Goal: Task Accomplishment & Management: Manage account settings

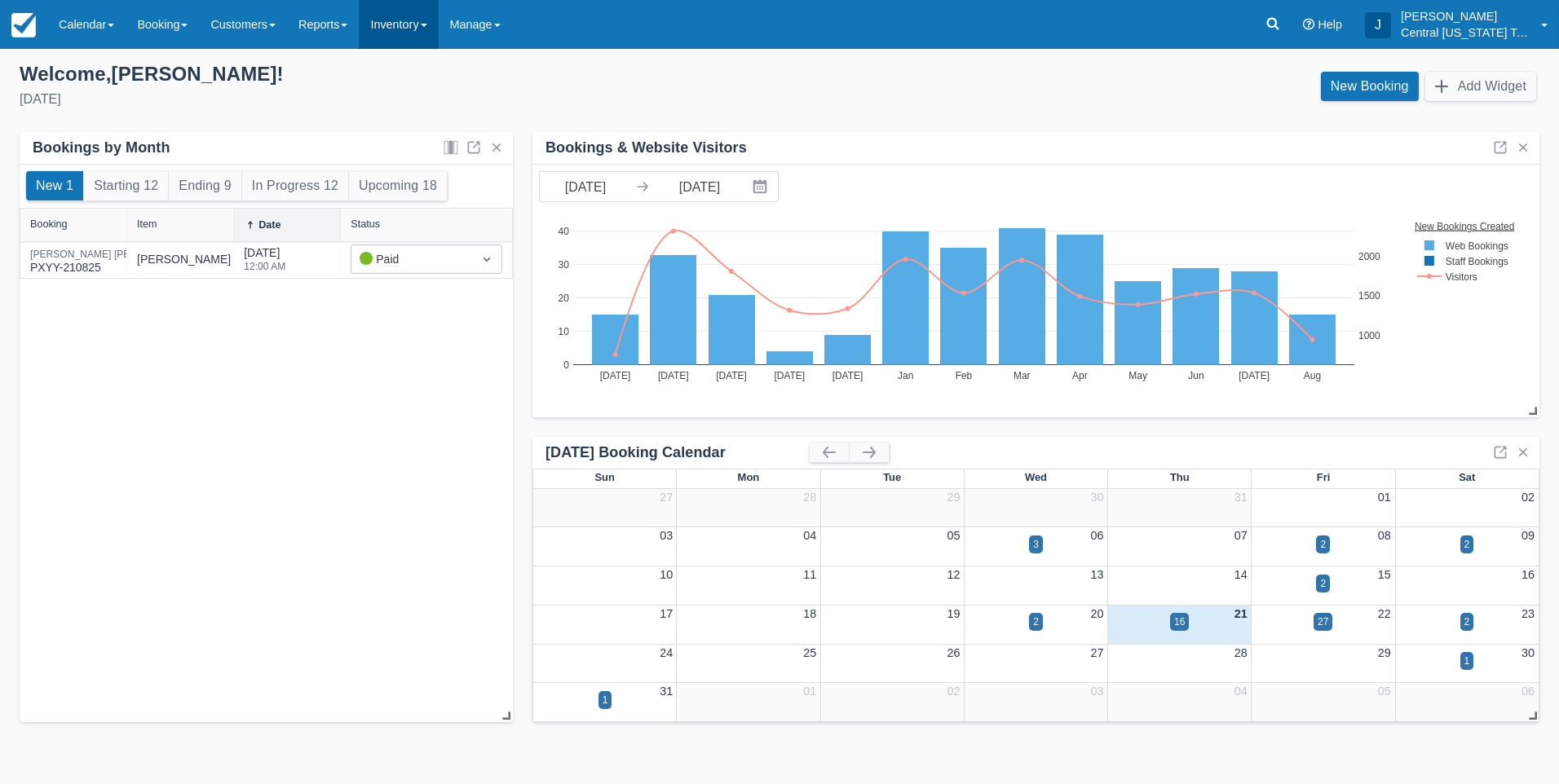
click at [408, 41] on link "Inventory" at bounding box center [398, 24] width 79 height 49
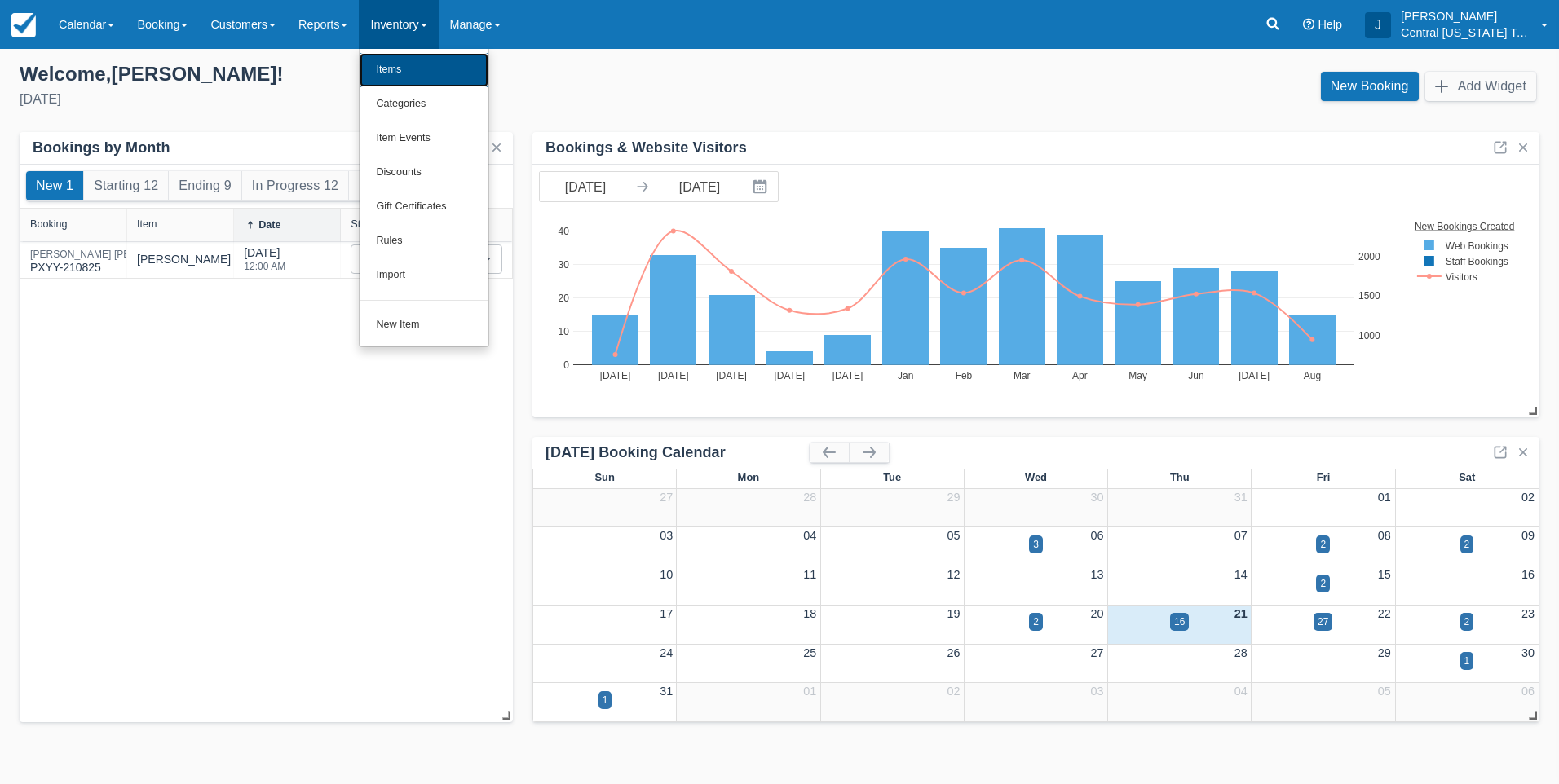
click at [408, 64] on link "Items" at bounding box center [424, 70] width 129 height 34
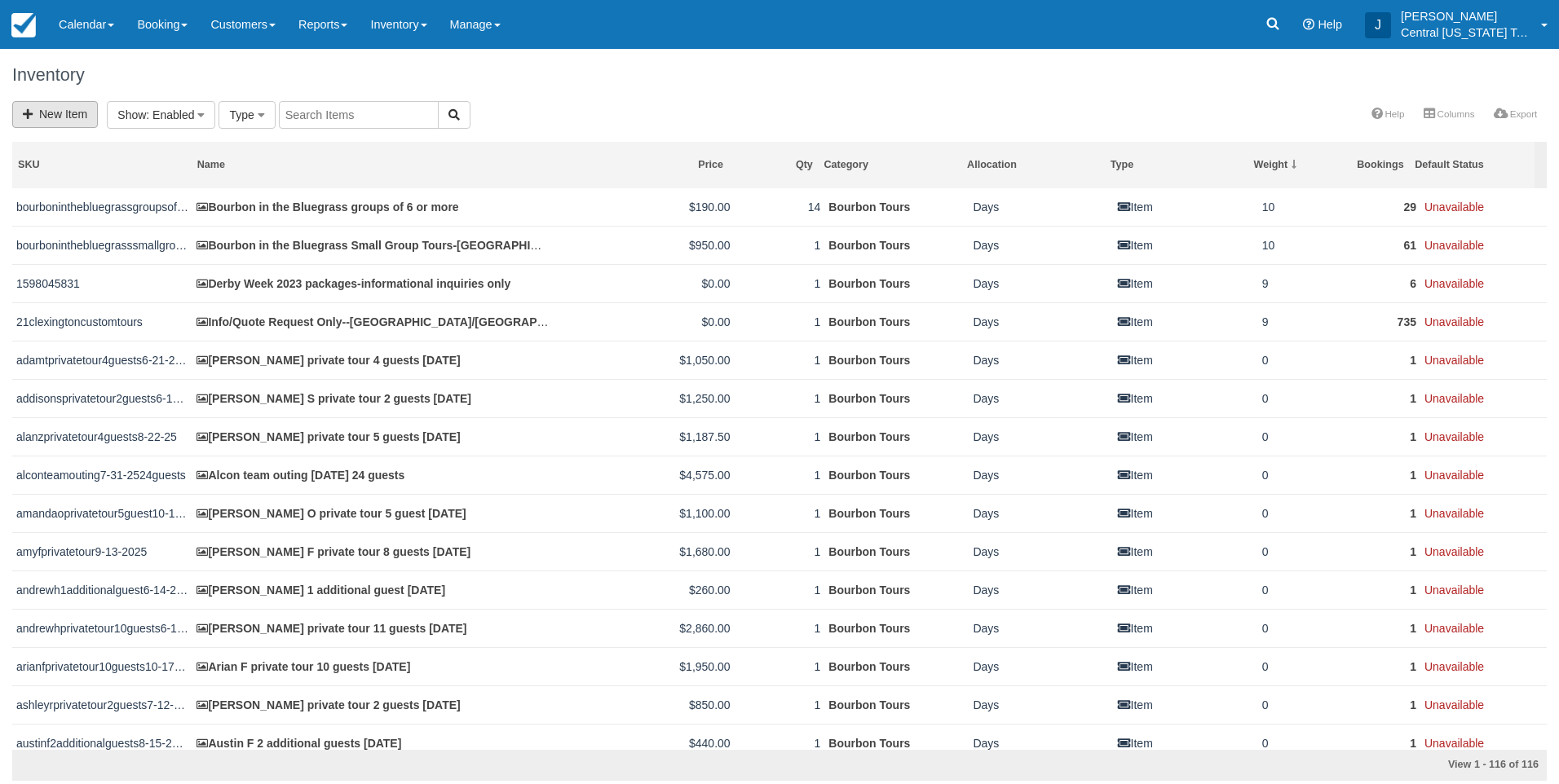
click at [64, 111] on link "New Item" at bounding box center [55, 114] width 86 height 27
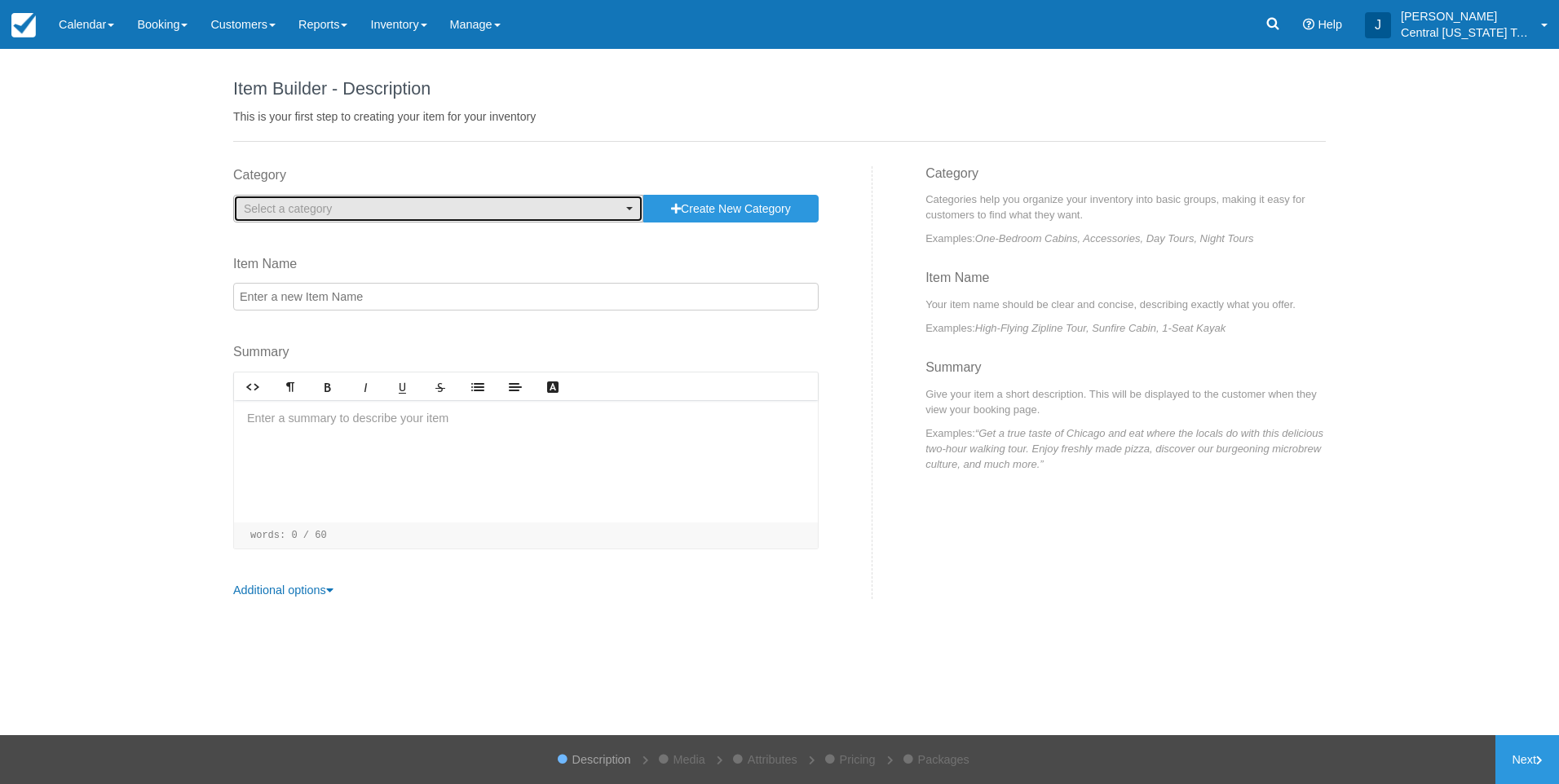
click at [406, 204] on span "Select a category" at bounding box center [433, 208] width 378 height 16
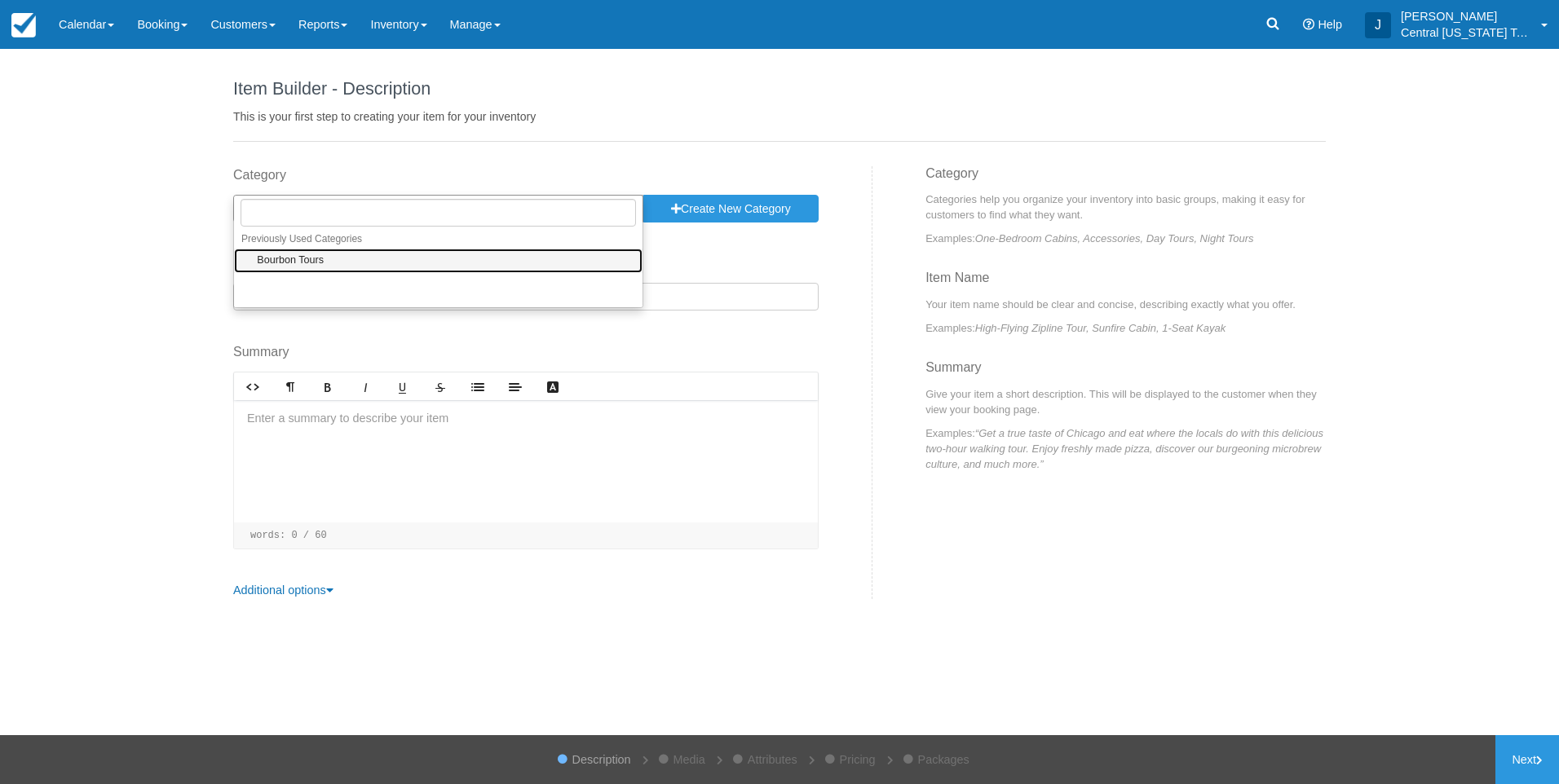
click at [348, 261] on link "Bourbon Tours" at bounding box center [438, 260] width 408 height 25
select select "1"
click at [346, 297] on input "Item Name" at bounding box center [525, 297] width 586 height 28
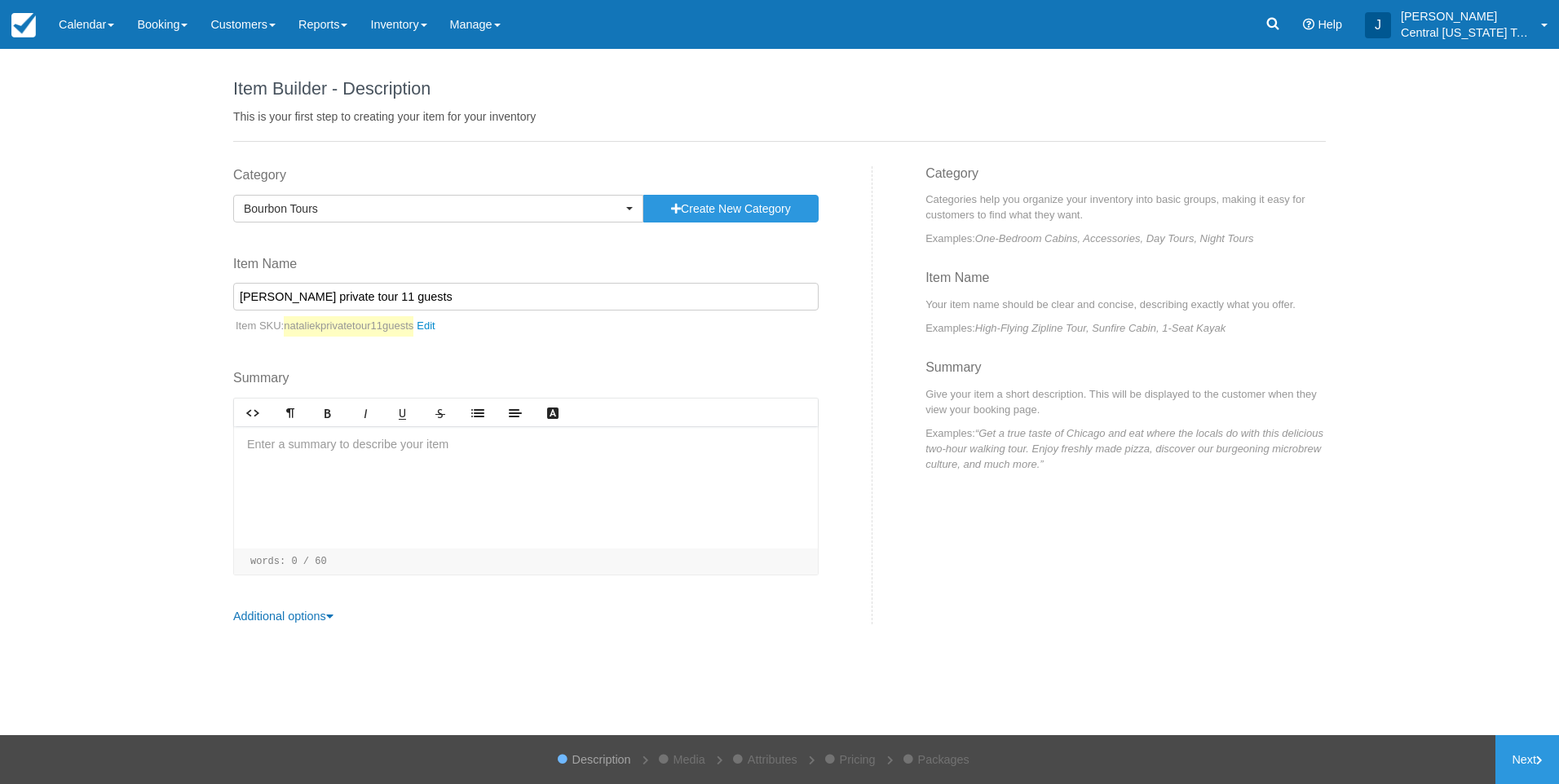
click at [556, 293] on input "Natalie K private tour 11 guests" at bounding box center [525, 297] width 586 height 28
type input "Natalie K private tour 11 guests 10-4-2025"
click at [494, 511] on div at bounding box center [525, 487] width 584 height 122
click at [631, 462] on div at bounding box center [525, 487] width 584 height 122
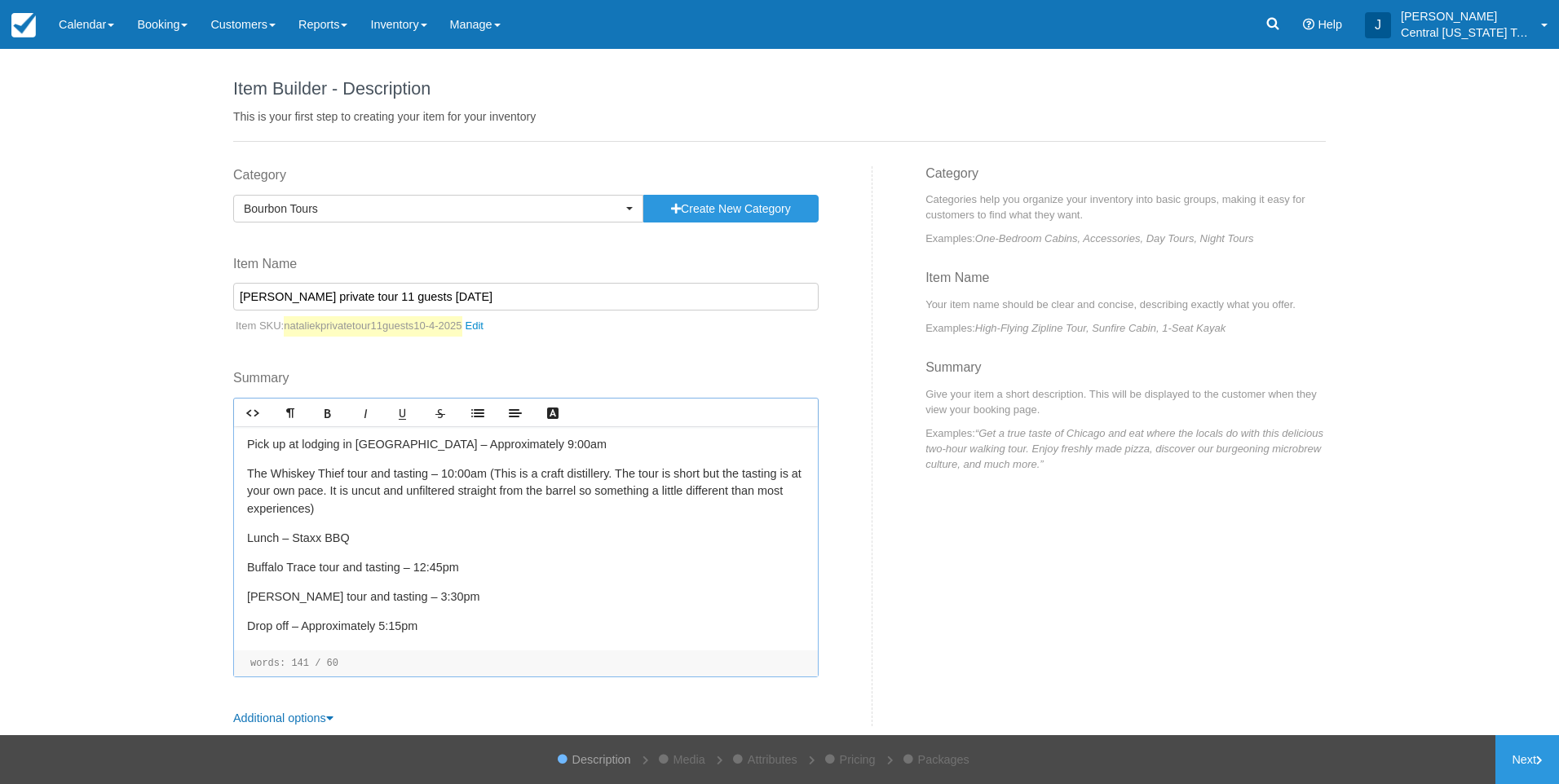
scroll to position [171, 0]
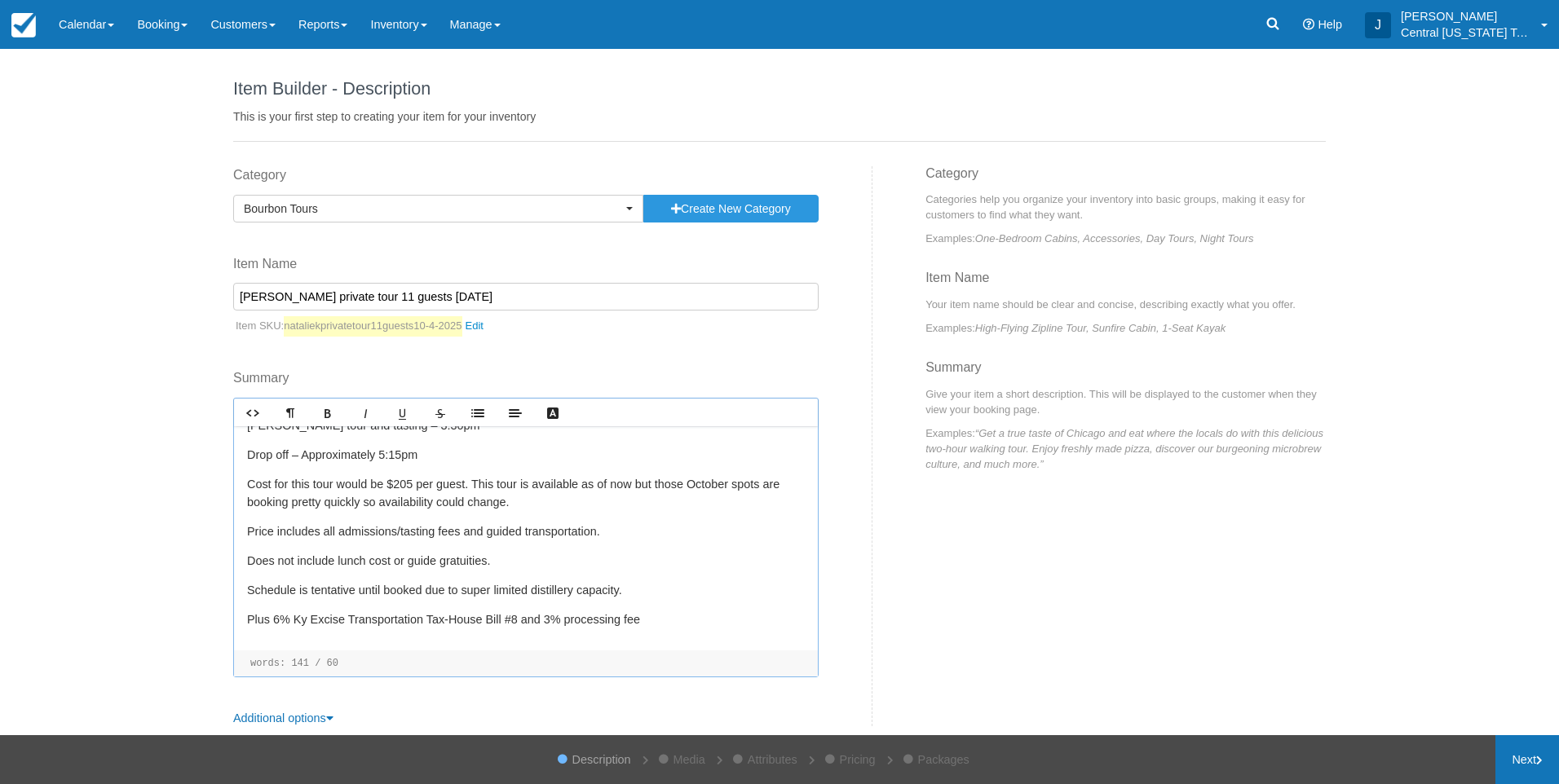
click at [1526, 774] on link "Next" at bounding box center [1527, 760] width 64 height 49
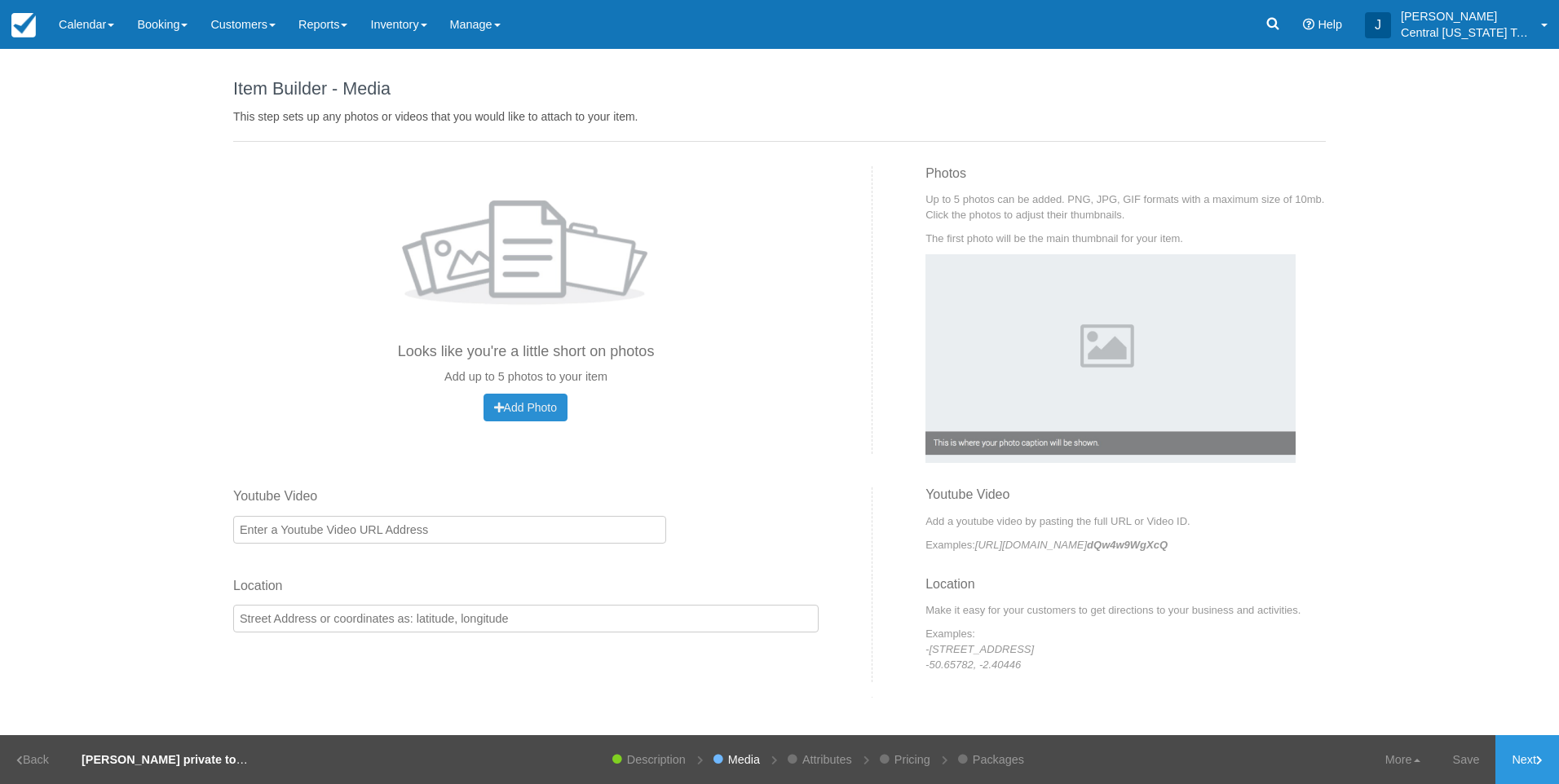
click at [560, 410] on button "Add Photo Uploading..." at bounding box center [525, 407] width 84 height 28
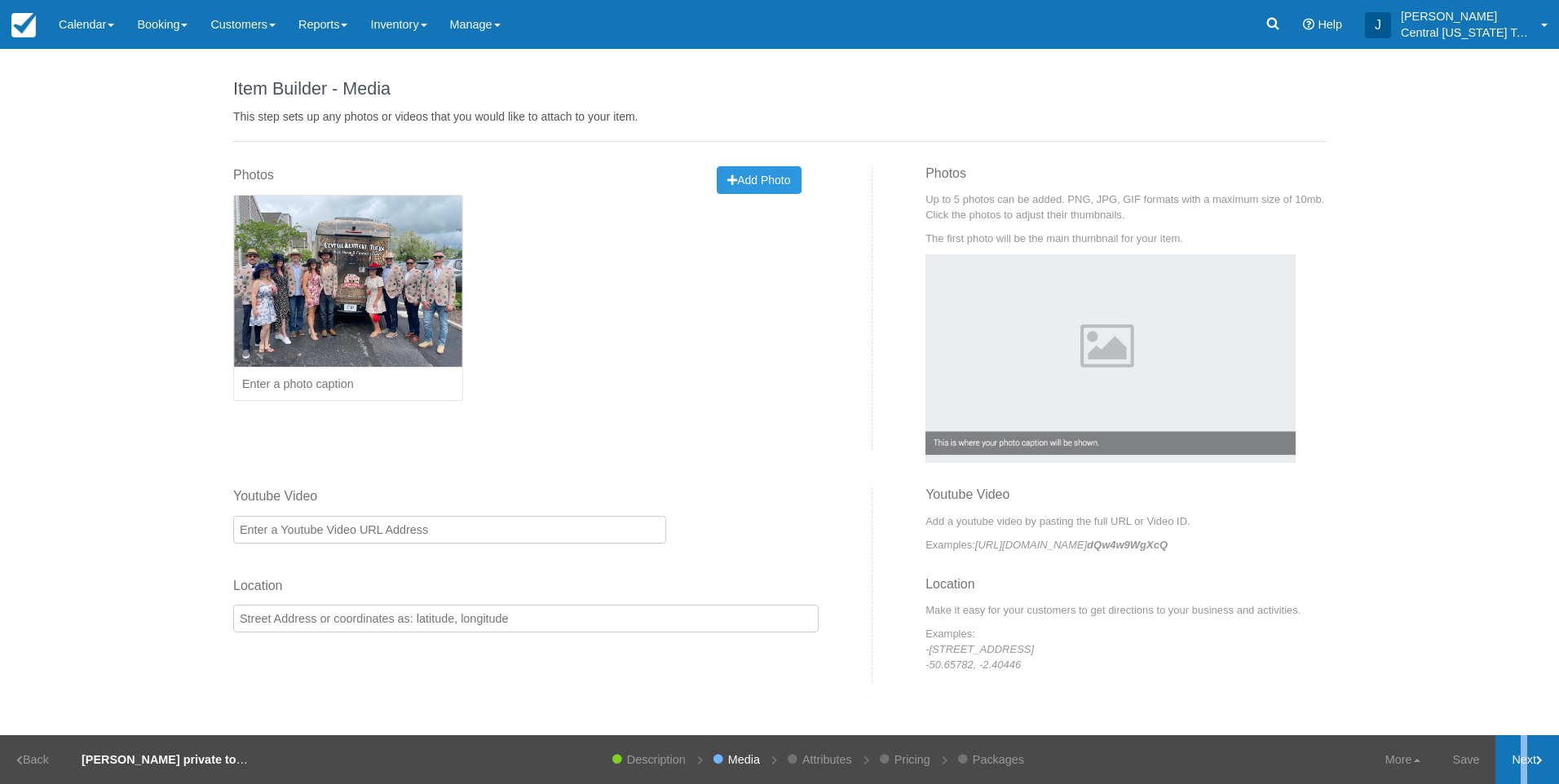
click at [1519, 766] on link "Next" at bounding box center [1527, 760] width 64 height 49
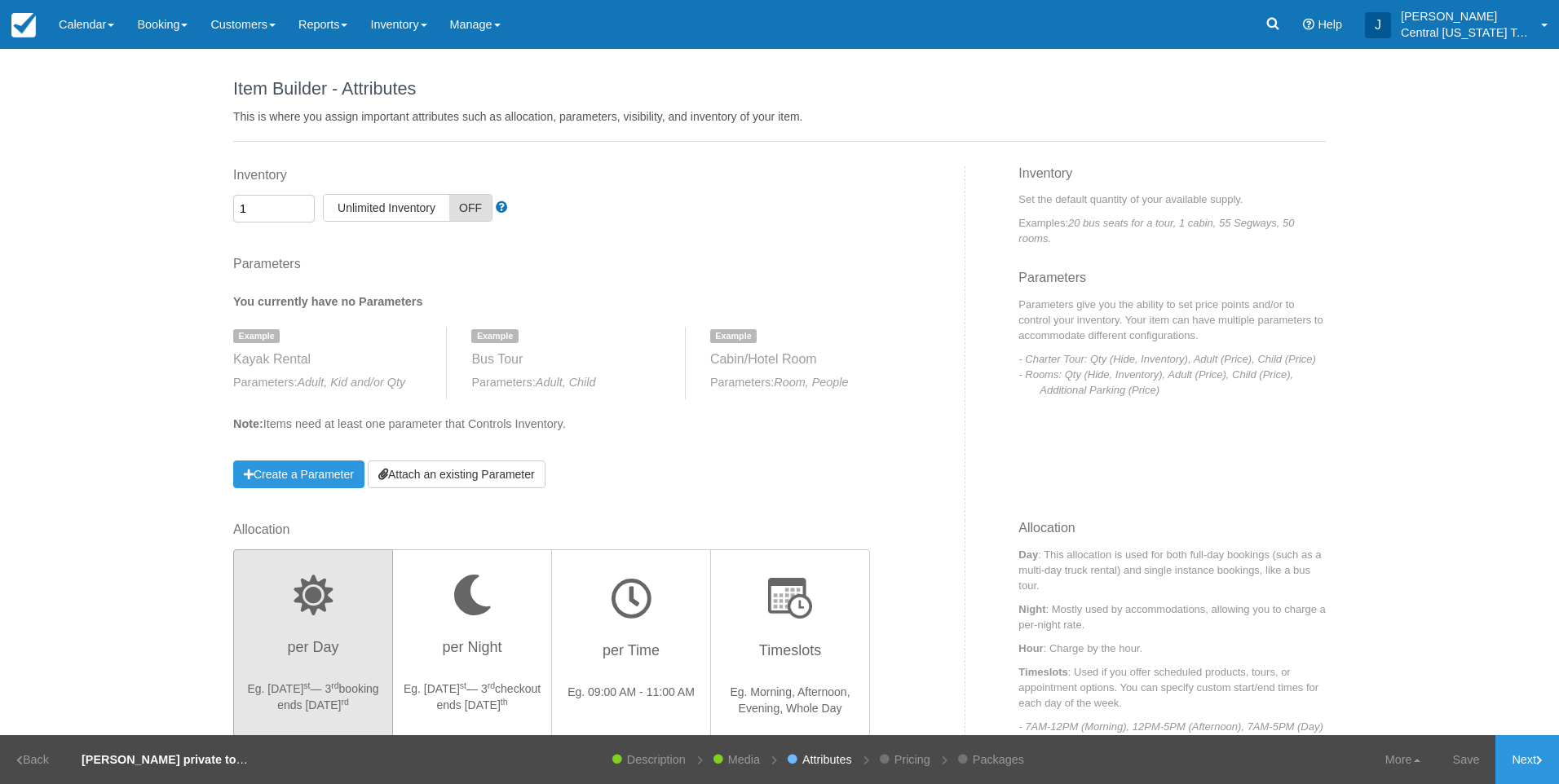
click at [494, 453] on div "Parameters You currently have no Parameters Example Kayak Rental Parameters: Ad…" at bounding box center [572, 372] width 678 height 234
click at [501, 468] on link "Attach an existing Parameter" at bounding box center [457, 475] width 178 height 28
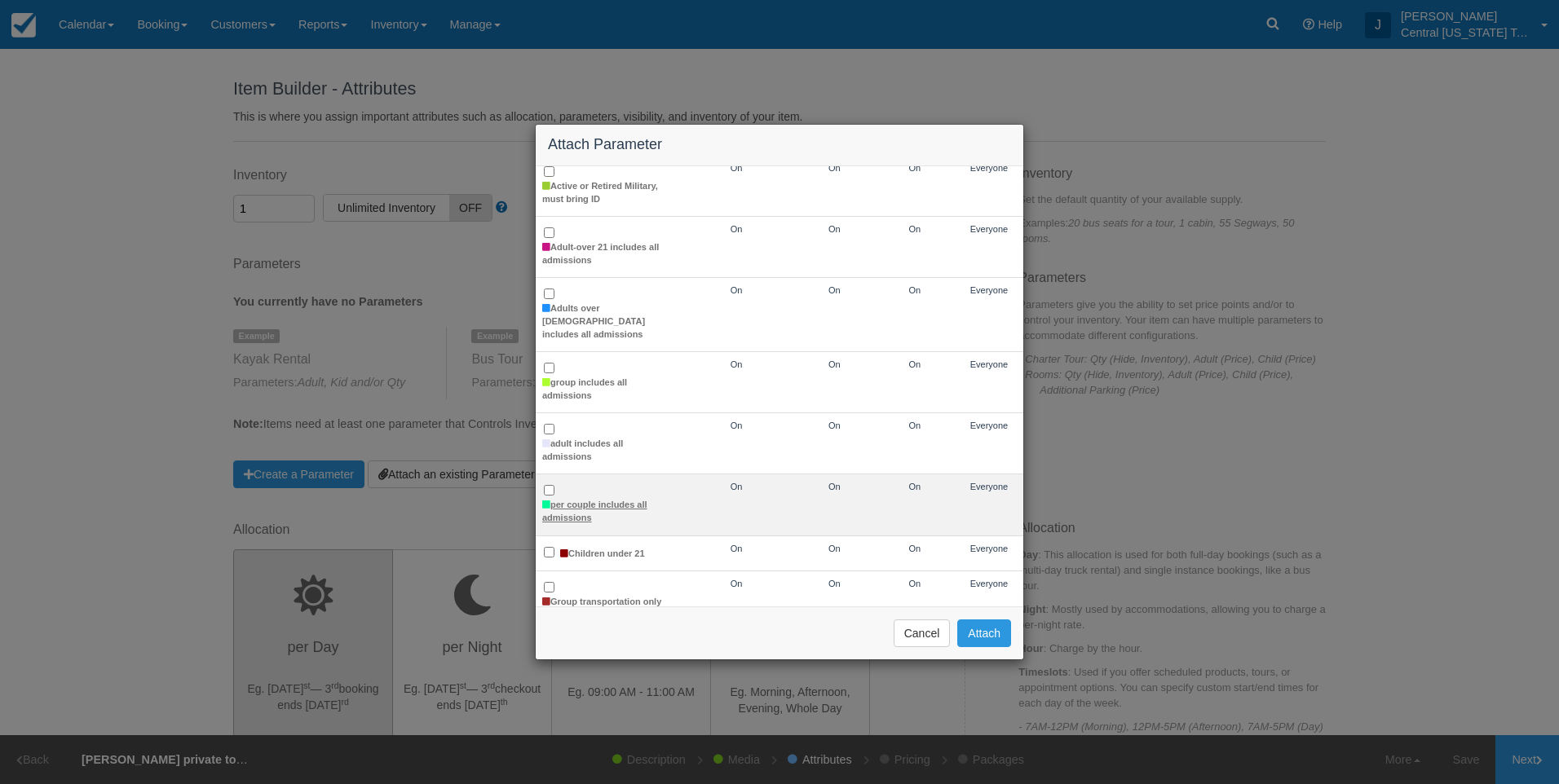
scroll to position [326, 0]
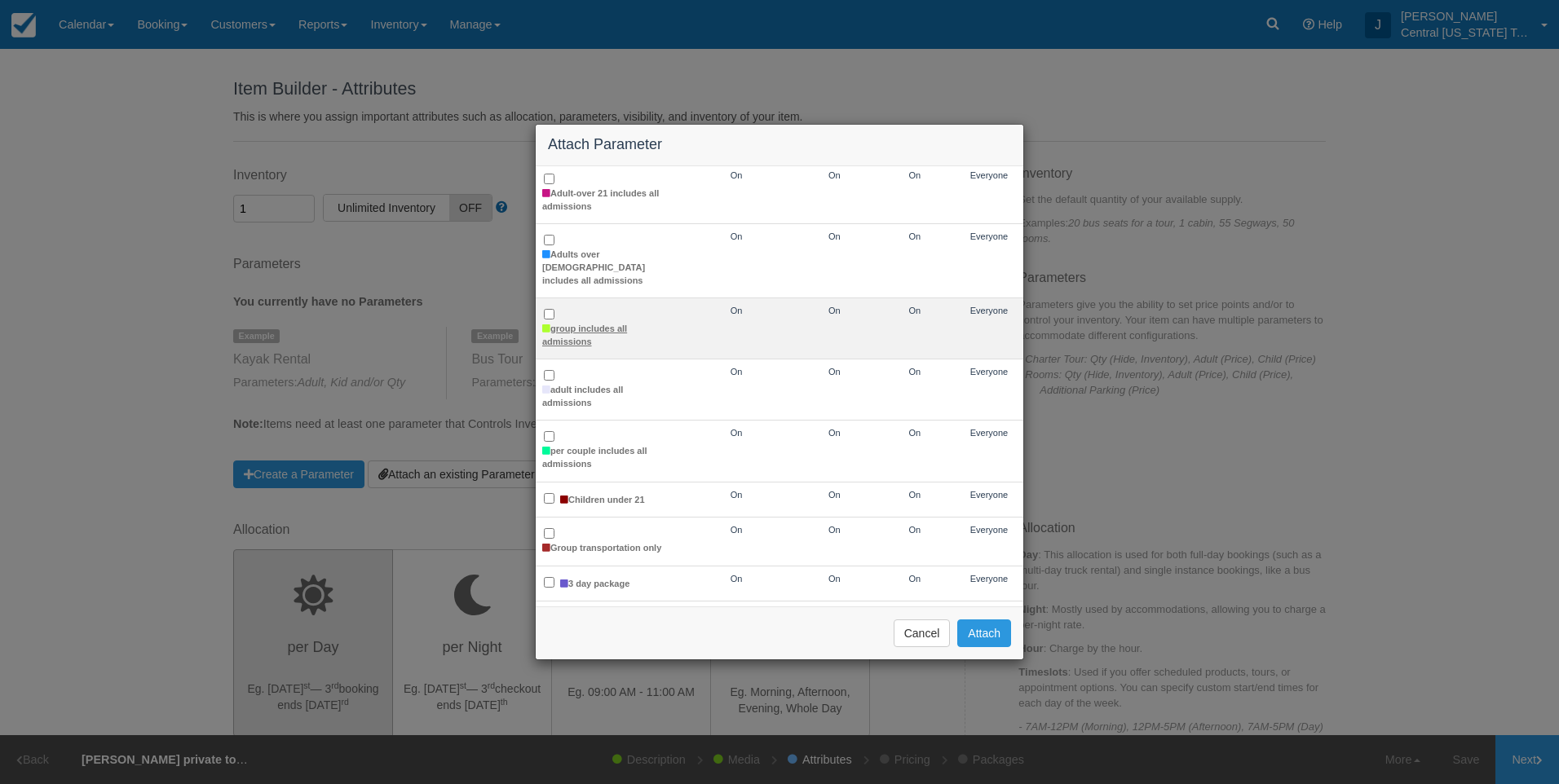
click at [565, 323] on label "group includes all admissions" at bounding box center [607, 335] width 130 height 25
click at [555, 320] on input "group includes all admissions" at bounding box center [549, 314] width 10 height 10
checkbox input "true"
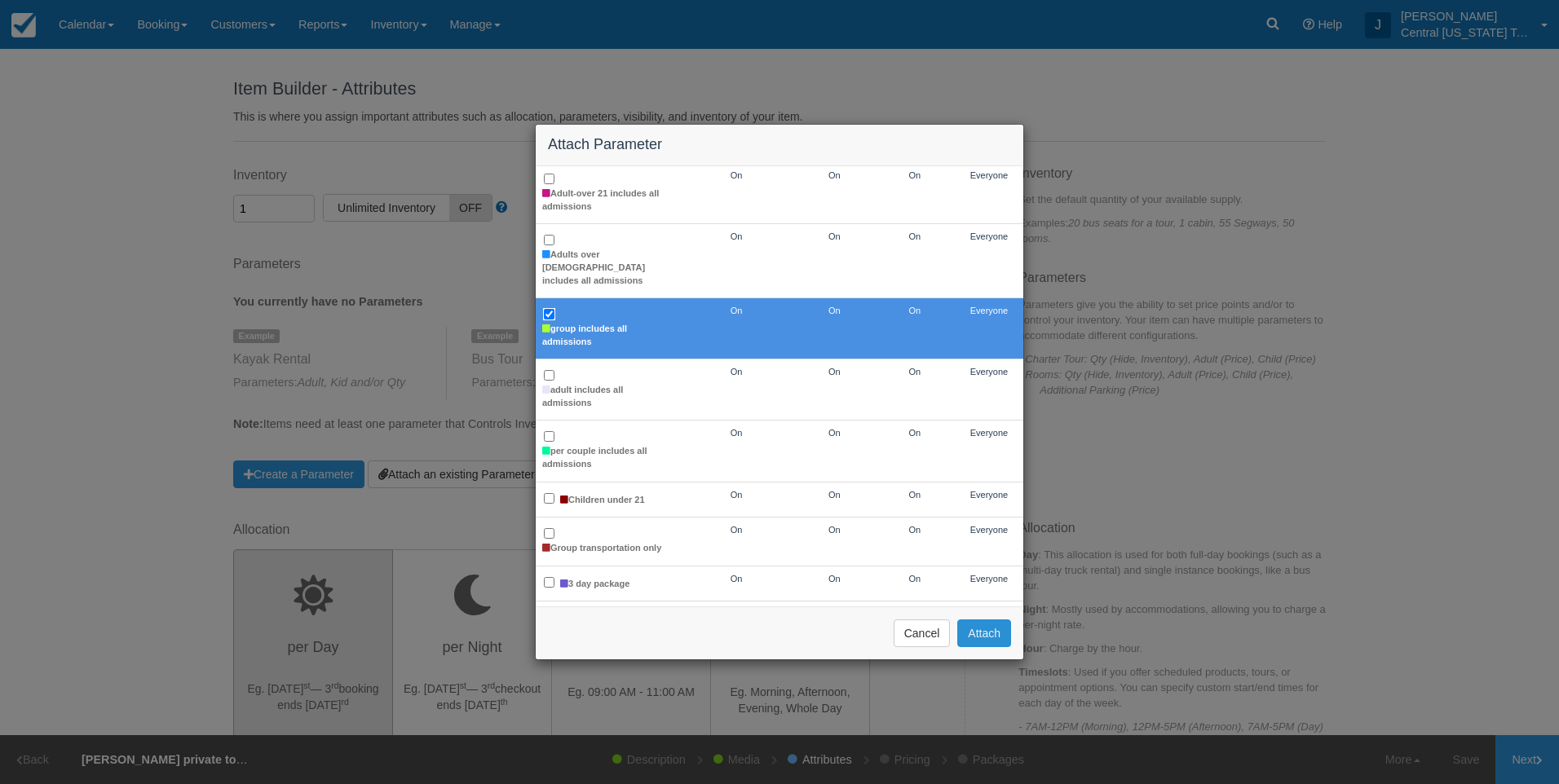
click at [999, 634] on button "Attach" at bounding box center [984, 634] width 54 height 28
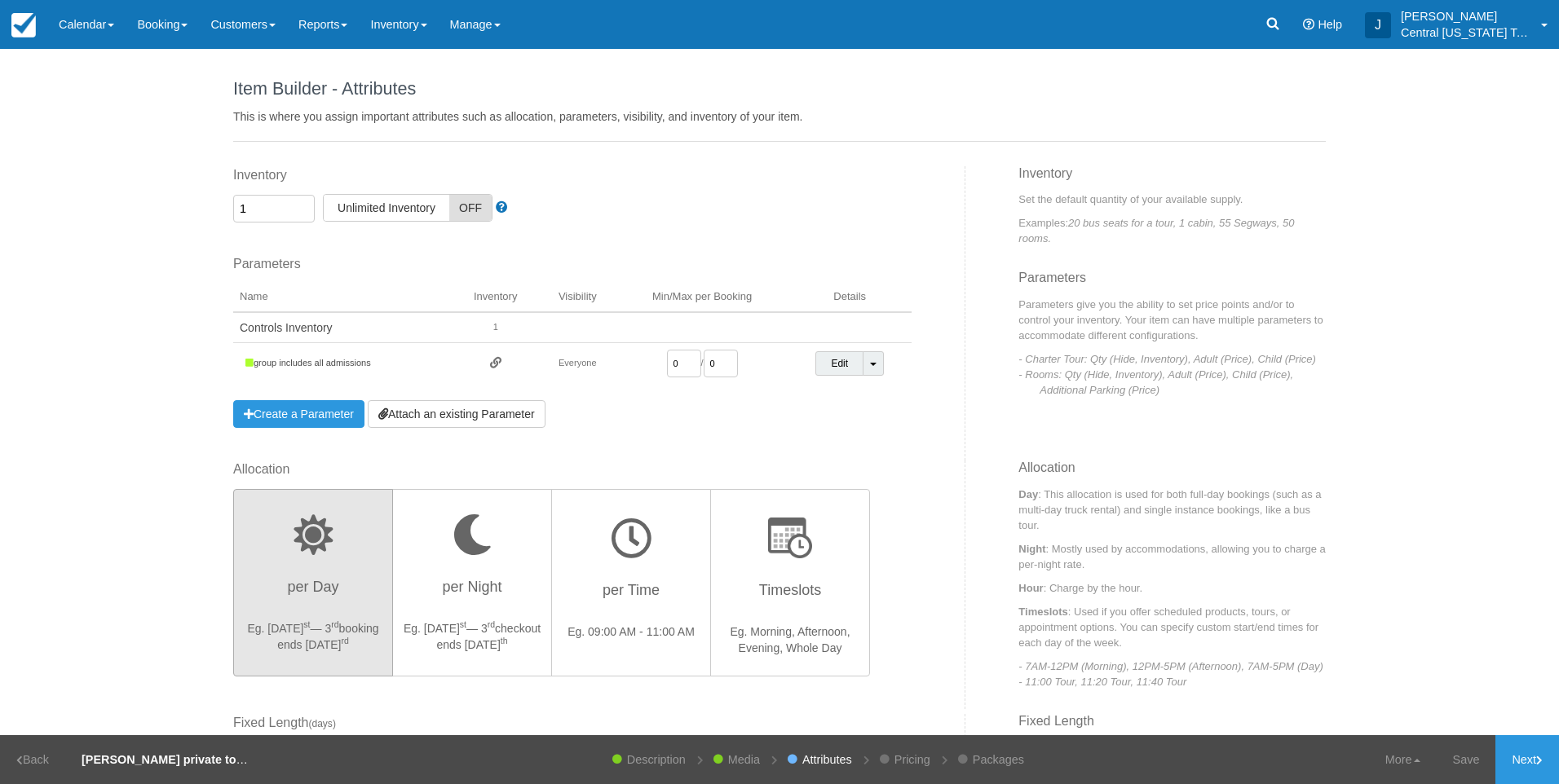
drag, startPoint x: 676, startPoint y: 364, endPoint x: 609, endPoint y: 362, distance: 67.0
click at [609, 364] on tr "group includes all admissions Everyone 0 / 0 Edit Toggle Dropdown Detach Parame…" at bounding box center [572, 364] width 678 height 41
type input "1"
click at [684, 413] on div "Parameters You currently have no Parameters Example Kayak Rental Parameters: Ad…" at bounding box center [572, 341] width 678 height 173
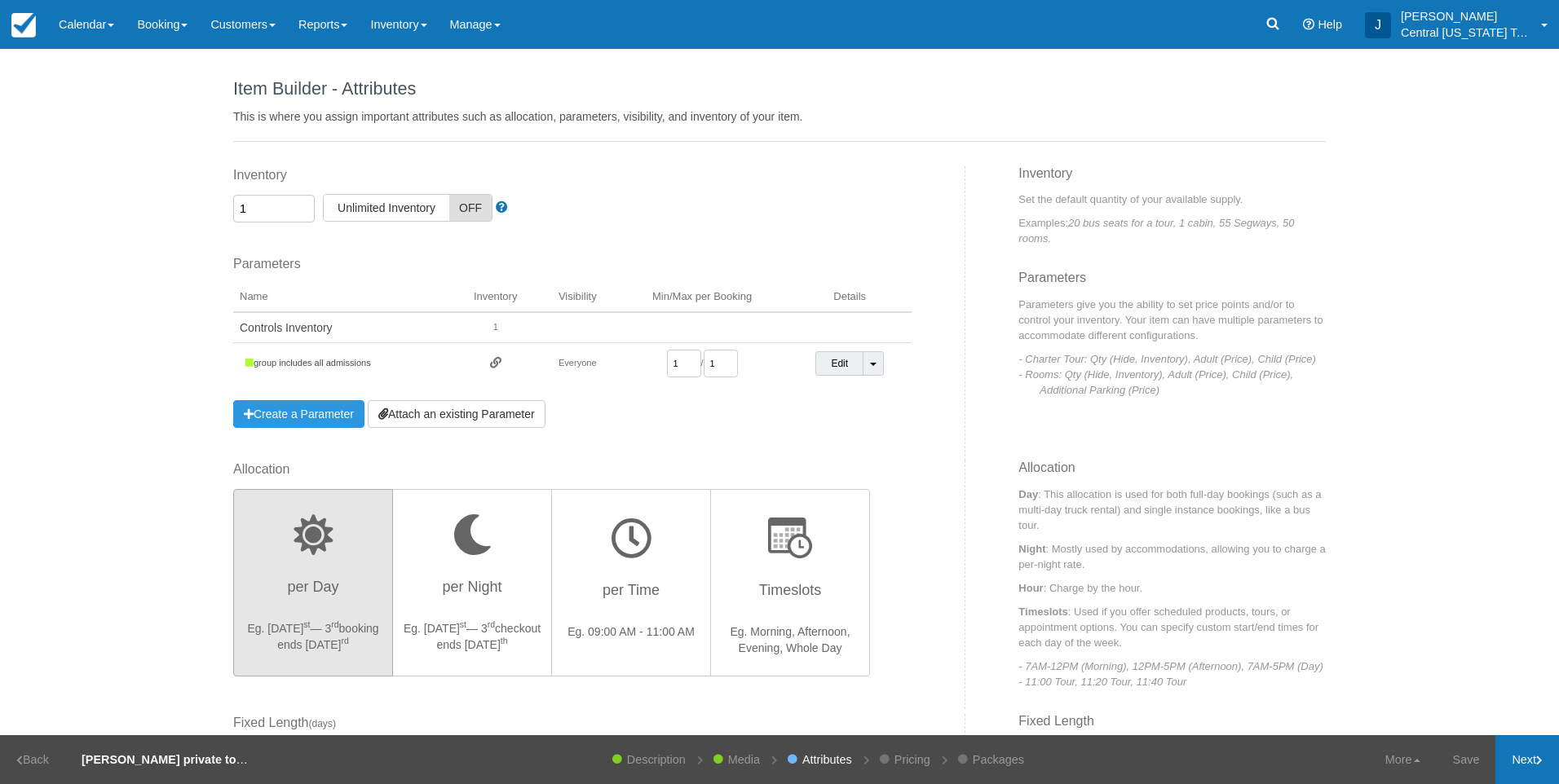
click at [1521, 757] on link "Next" at bounding box center [1527, 760] width 64 height 49
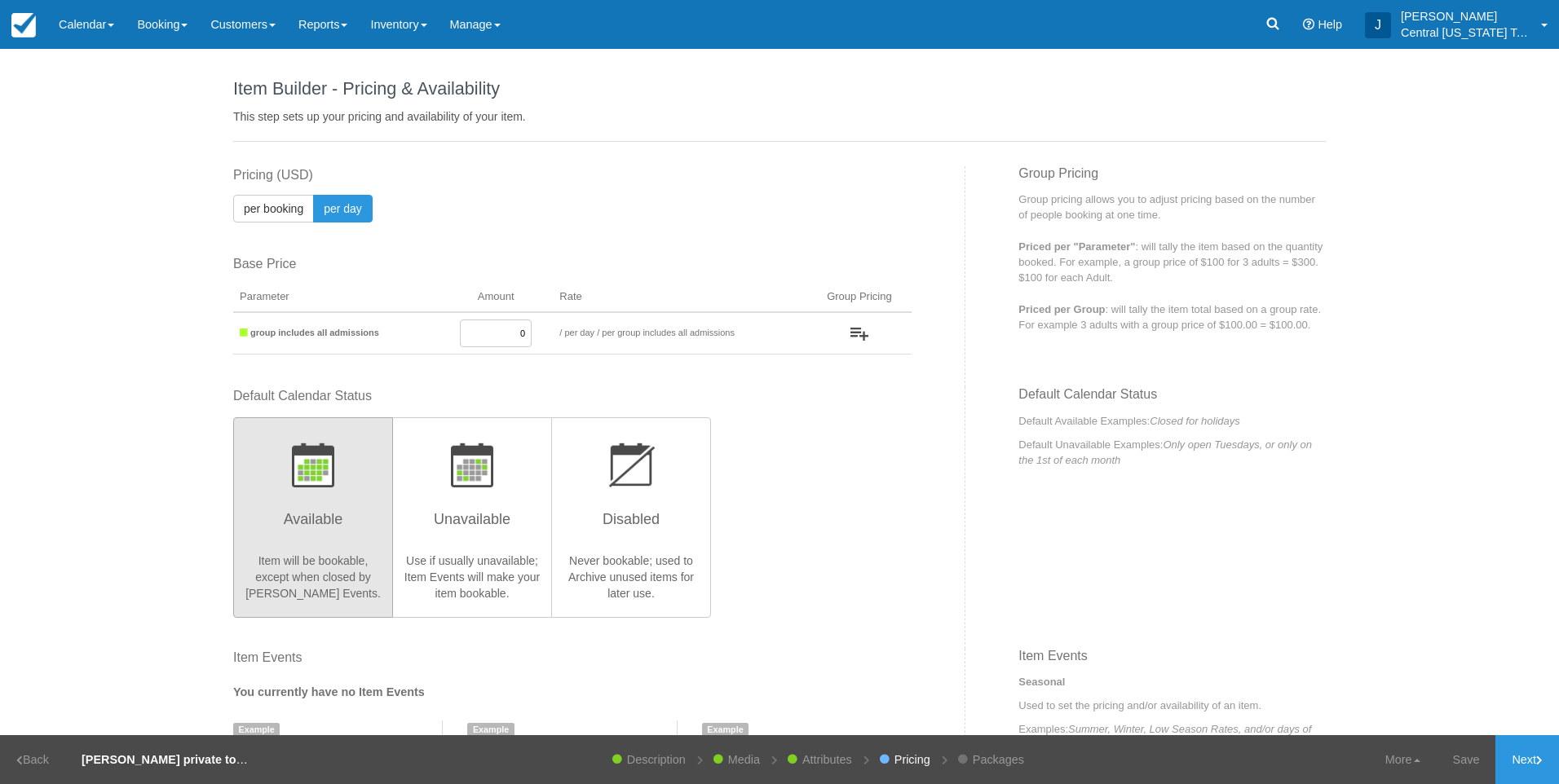
drag, startPoint x: 487, startPoint y: 332, endPoint x: 688, endPoint y: 364, distance: 203.5
click at [678, 365] on div "This item is a Product Grouping Parent, which are priced based on their child i…" at bounding box center [593, 276] width 745 height 221
type input "2255"
click at [854, 533] on div "Default Calendar Status Available Item will be bookable, except when closed by …" at bounding box center [572, 502] width 678 height 230
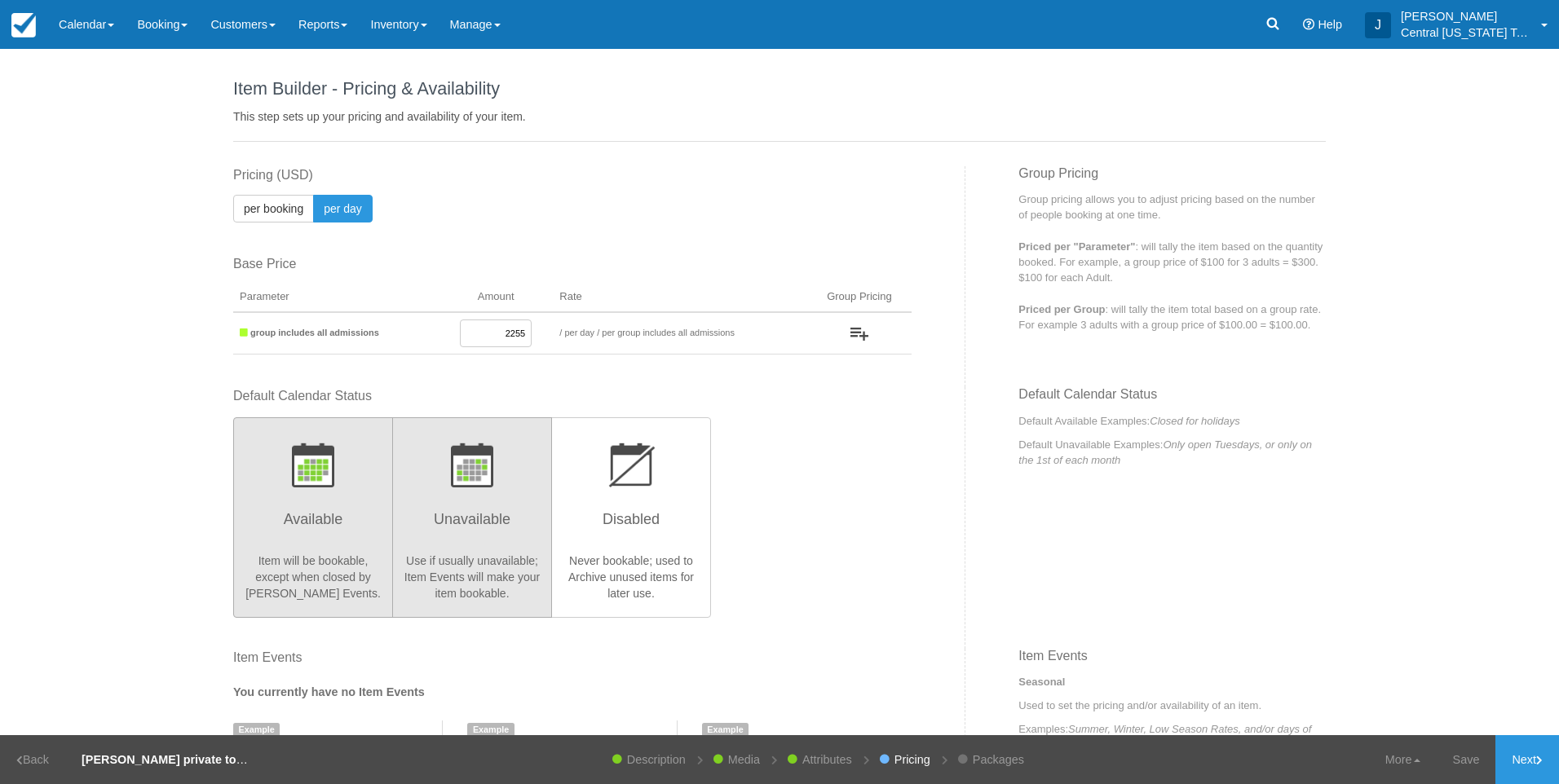
click at [507, 512] on h3 "Unavailable" at bounding box center [472, 524] width 138 height 40
radio input "true"
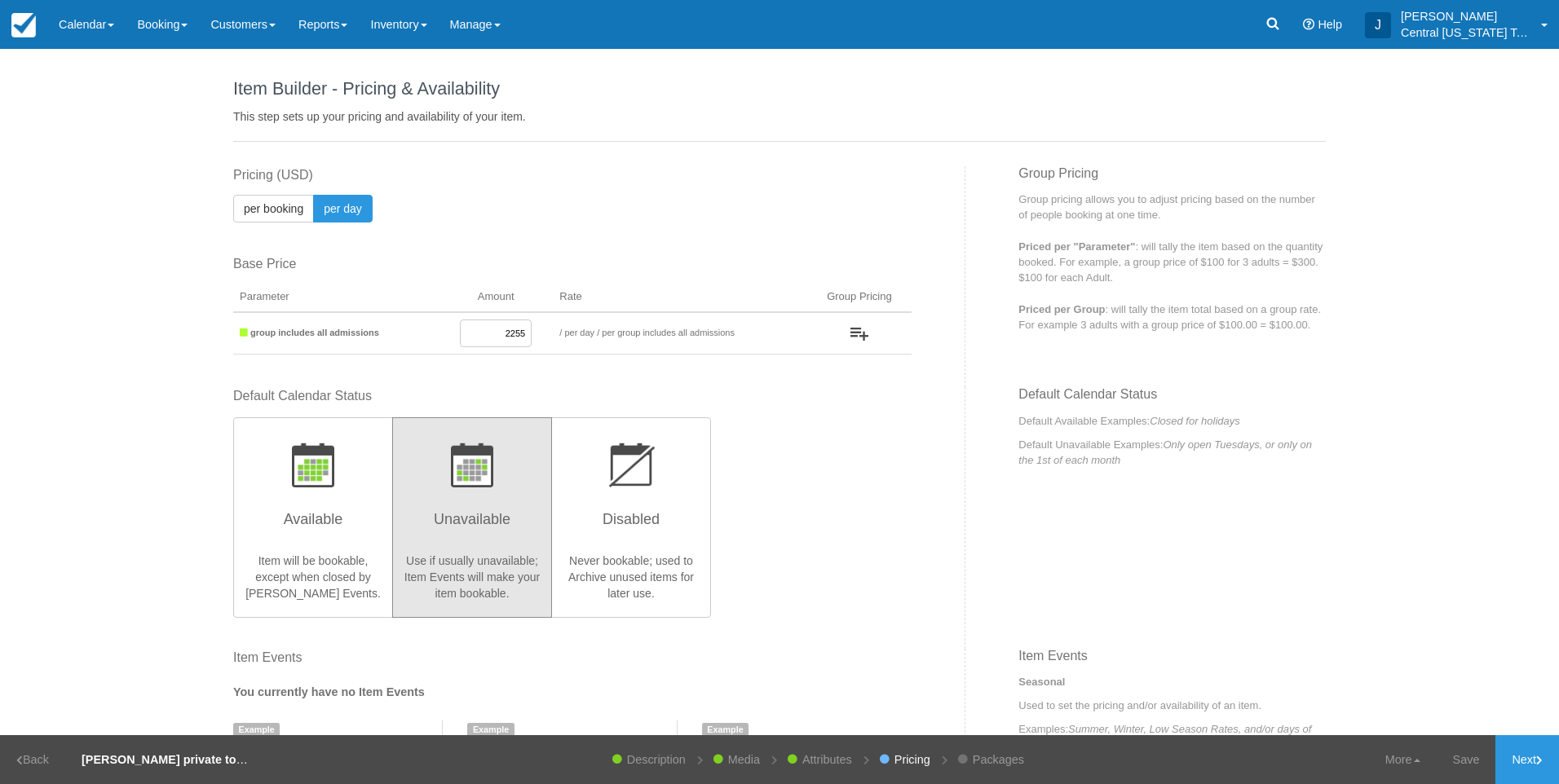
click at [860, 519] on div "Default Calendar Status Available Item will be bookable, except when closed by …" at bounding box center [572, 502] width 678 height 230
click at [1524, 758] on link "Next" at bounding box center [1527, 760] width 64 height 49
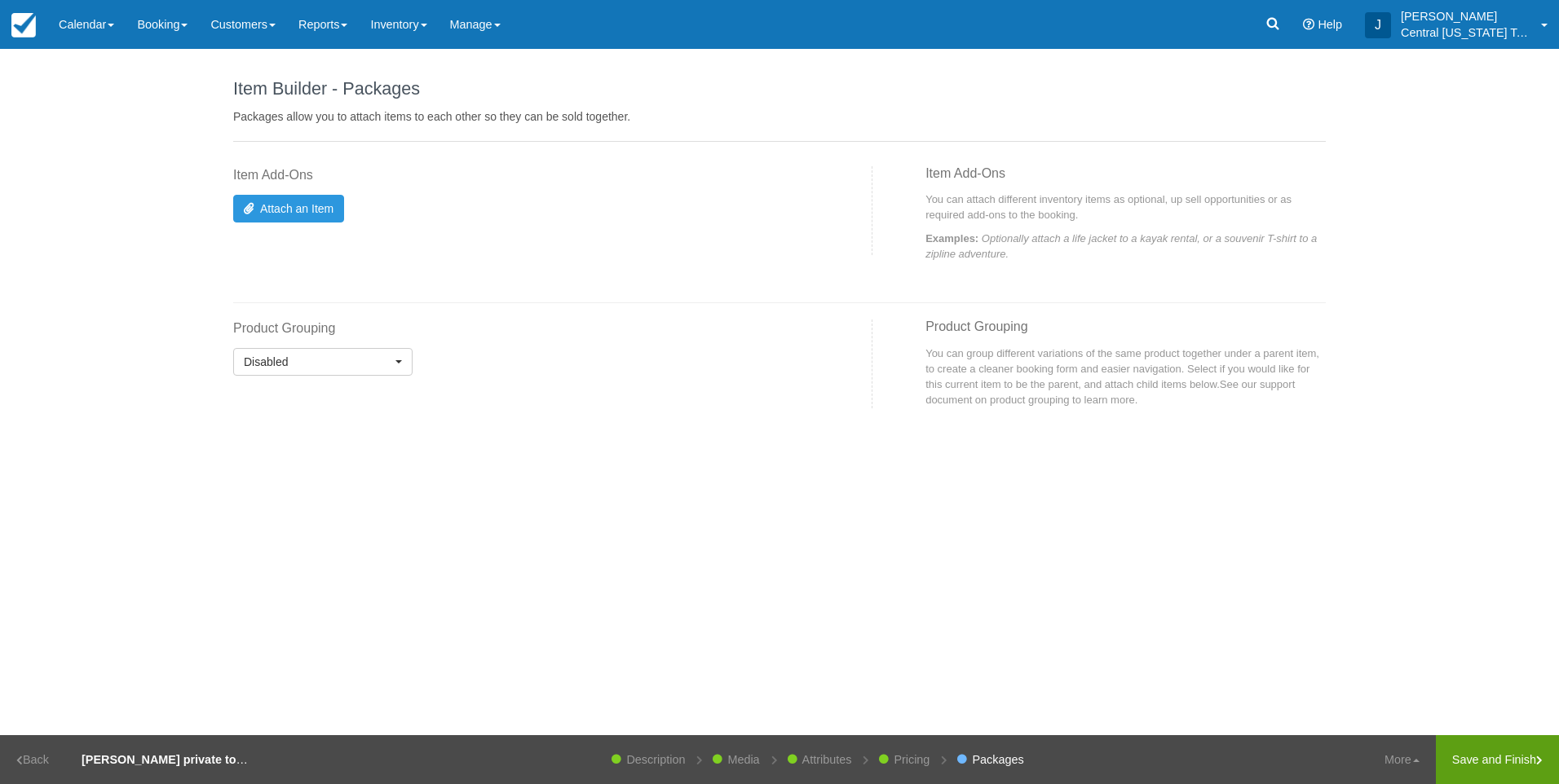
click at [1516, 761] on link "Save and Finish" at bounding box center [1497, 760] width 123 height 49
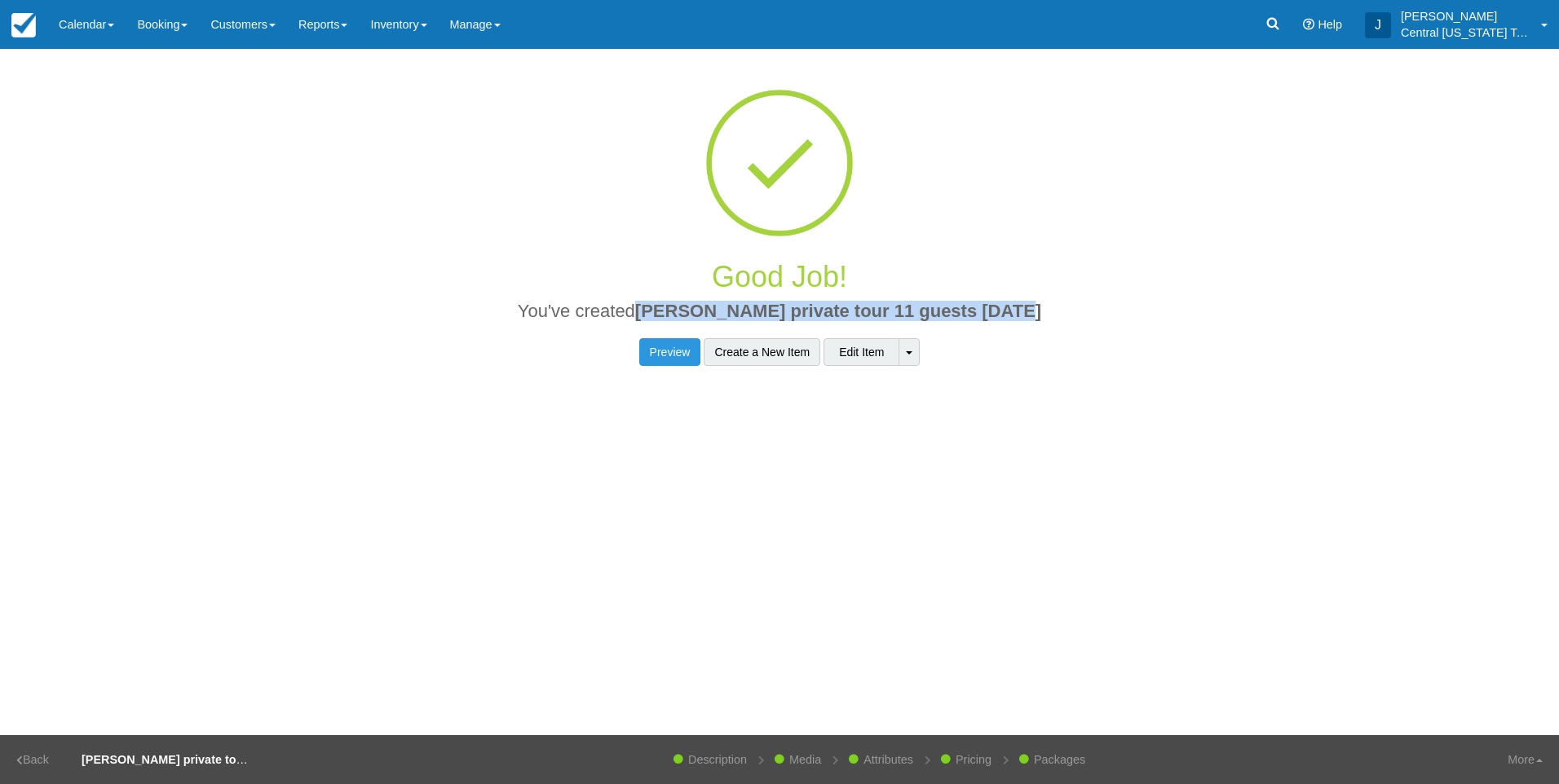
drag, startPoint x: 1043, startPoint y: 311, endPoint x: 660, endPoint y: 313, distance: 383.0
click at [660, 313] on h2 "You've created Natalie K private tour 11 guests 10-4-2025" at bounding box center [779, 315] width 1068 height 28
drag, startPoint x: 982, startPoint y: 314, endPoint x: 1153, endPoint y: 291, distance: 172.5
click at [1169, 289] on h1 "Good Job!" at bounding box center [779, 278] width 1068 height 33
drag, startPoint x: 1020, startPoint y: 309, endPoint x: 666, endPoint y: 311, distance: 354.0
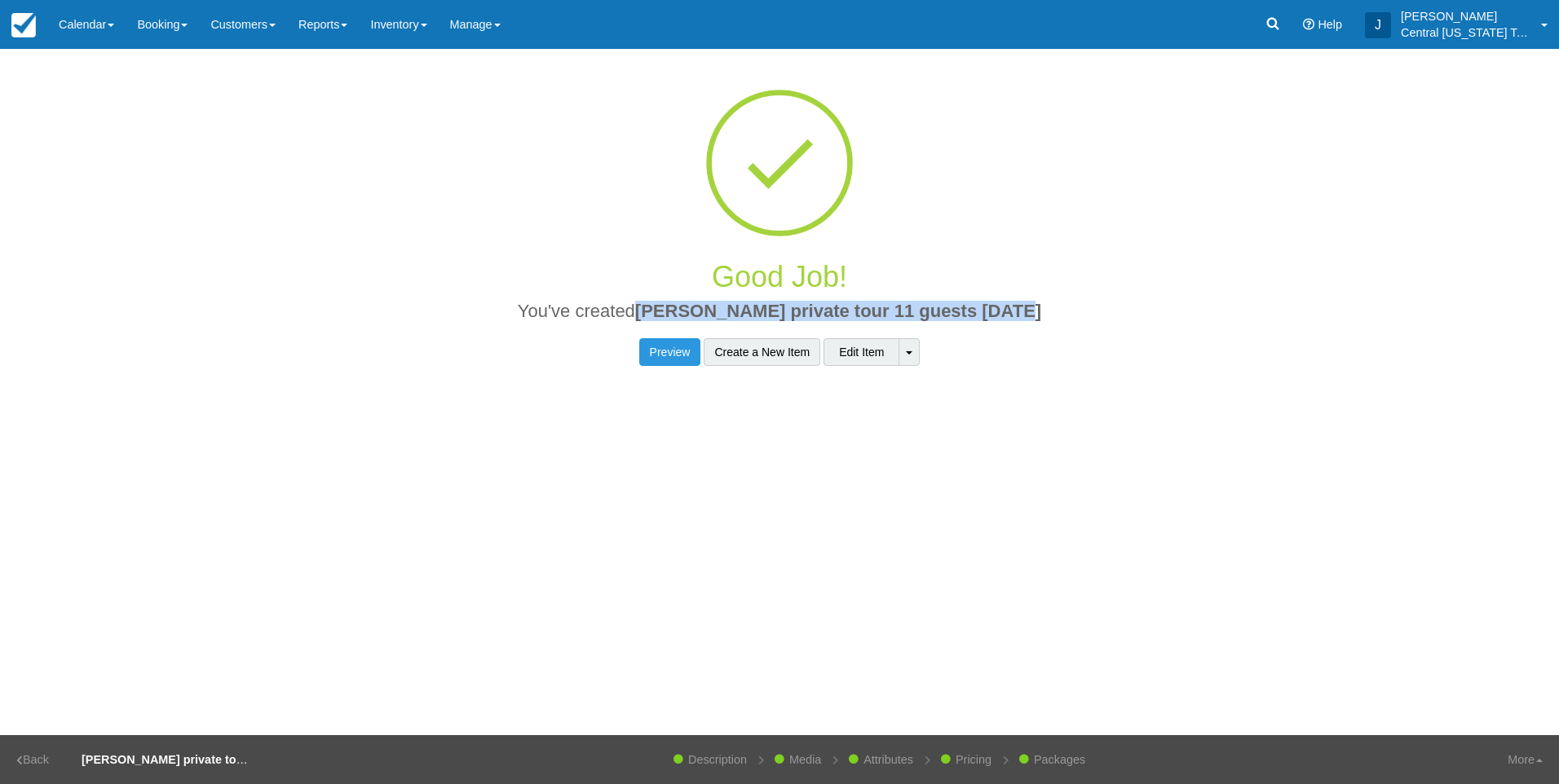
click at [666, 311] on h2 "You've created Natalie K private tour 11 guests 10-4-2025" at bounding box center [779, 315] width 1068 height 28
drag, startPoint x: 666, startPoint y: 311, endPoint x: 684, endPoint y: 311, distance: 18.0
copy span "[PERSON_NAME] private tour 11 guests [DATE]"
click at [410, 28] on link "Inventory" at bounding box center [398, 24] width 79 height 49
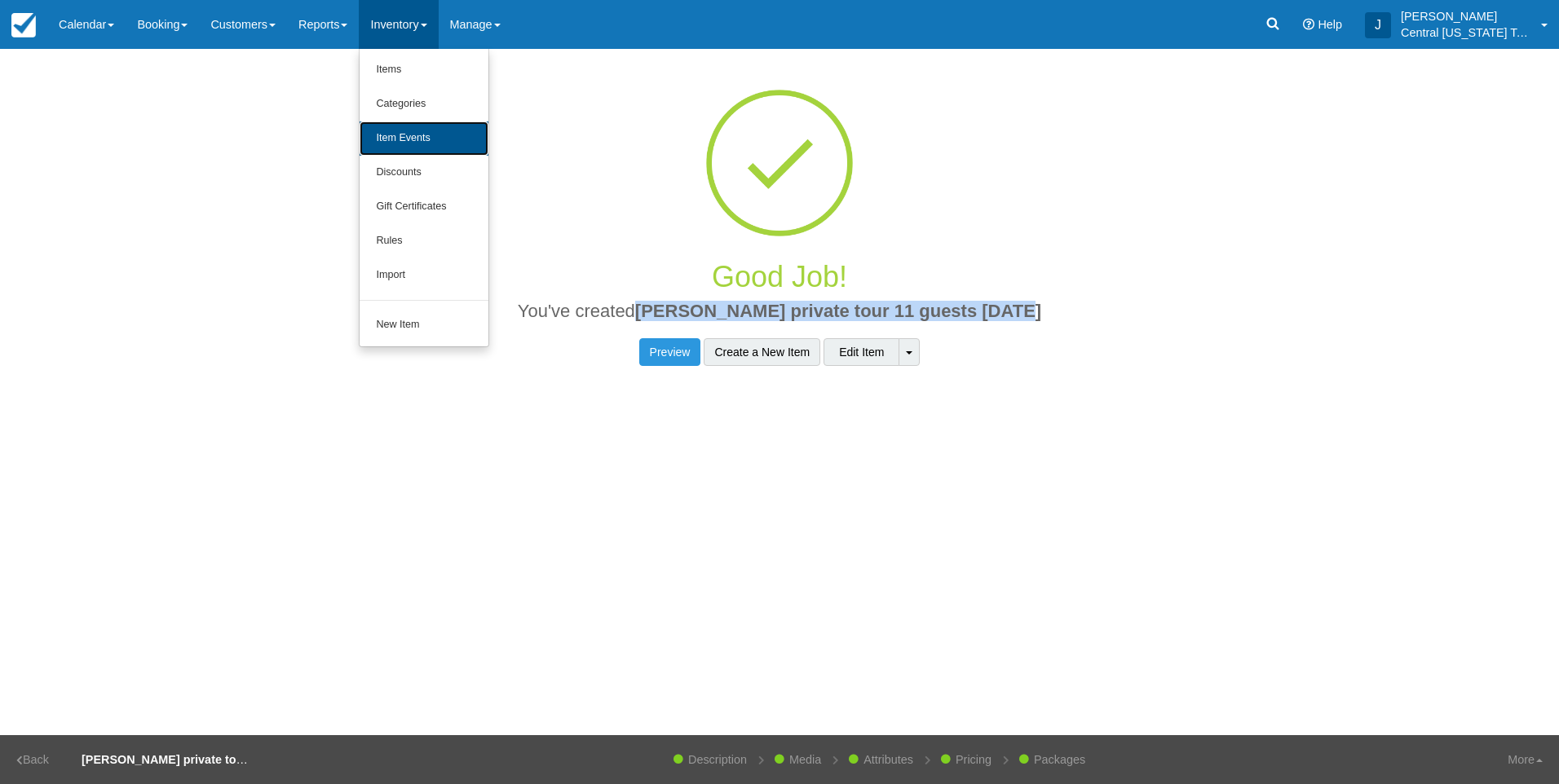
click at [420, 140] on link "Item Events" at bounding box center [424, 138] width 129 height 34
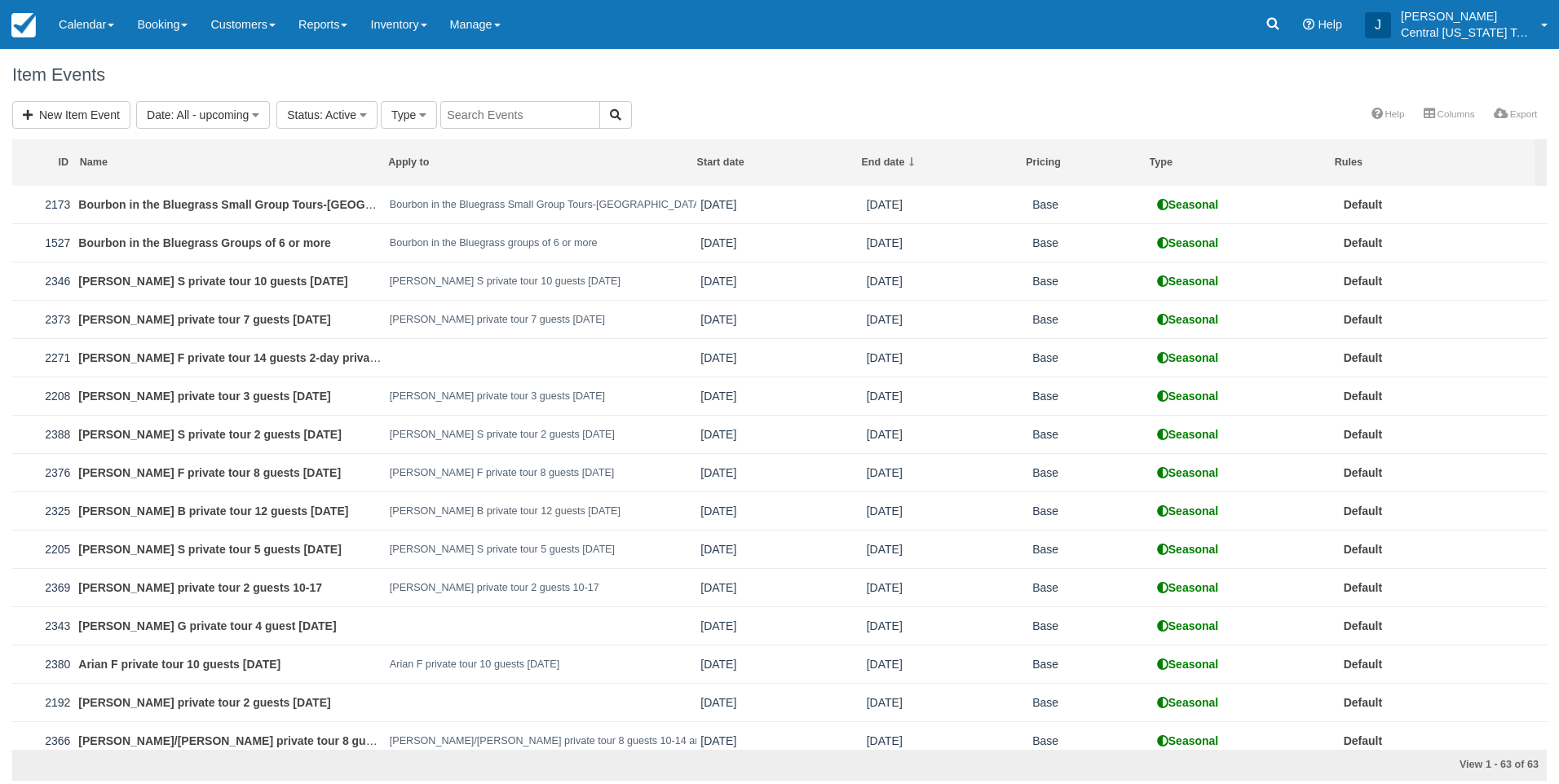
click at [87, 132] on div "ID Name Apply to Start date End date Pricing Type Rules 2173 Bourbon in the Blu…" at bounding box center [779, 456] width 1535 height 650
click at [82, 118] on link "New Item Event" at bounding box center [71, 115] width 119 height 28
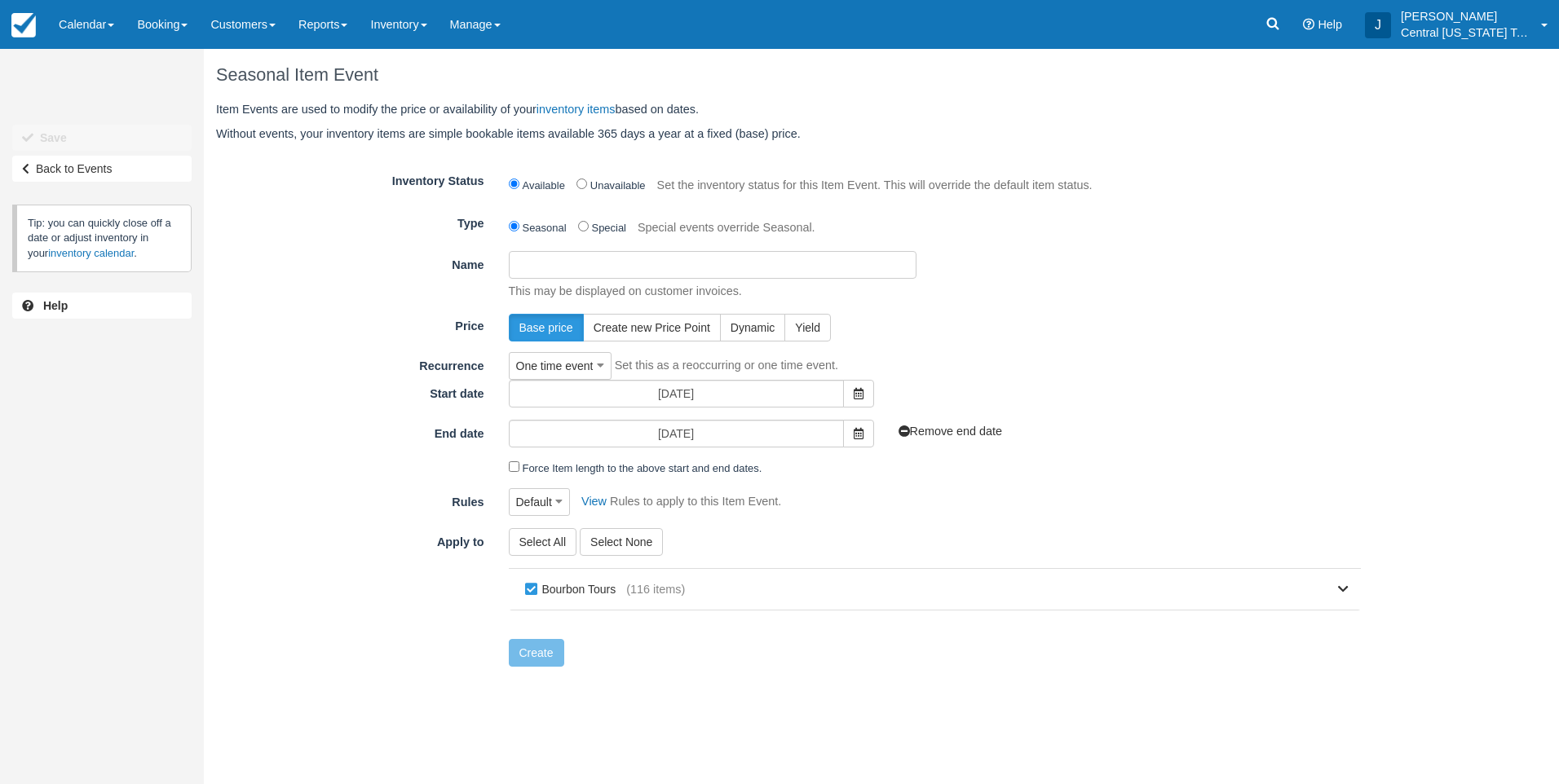
click at [783, 269] on input "Name" at bounding box center [713, 265] width 408 height 28
paste input "Natalie K private tour 11 guests 10-4-2025"
type input "Natalie K private tour 11 guests 10-4-2025"
click at [970, 317] on div "Base price Create new Price Point Dynamic Yield" at bounding box center [936, 328] width 878 height 28
click at [864, 396] on span at bounding box center [859, 394] width 31 height 28
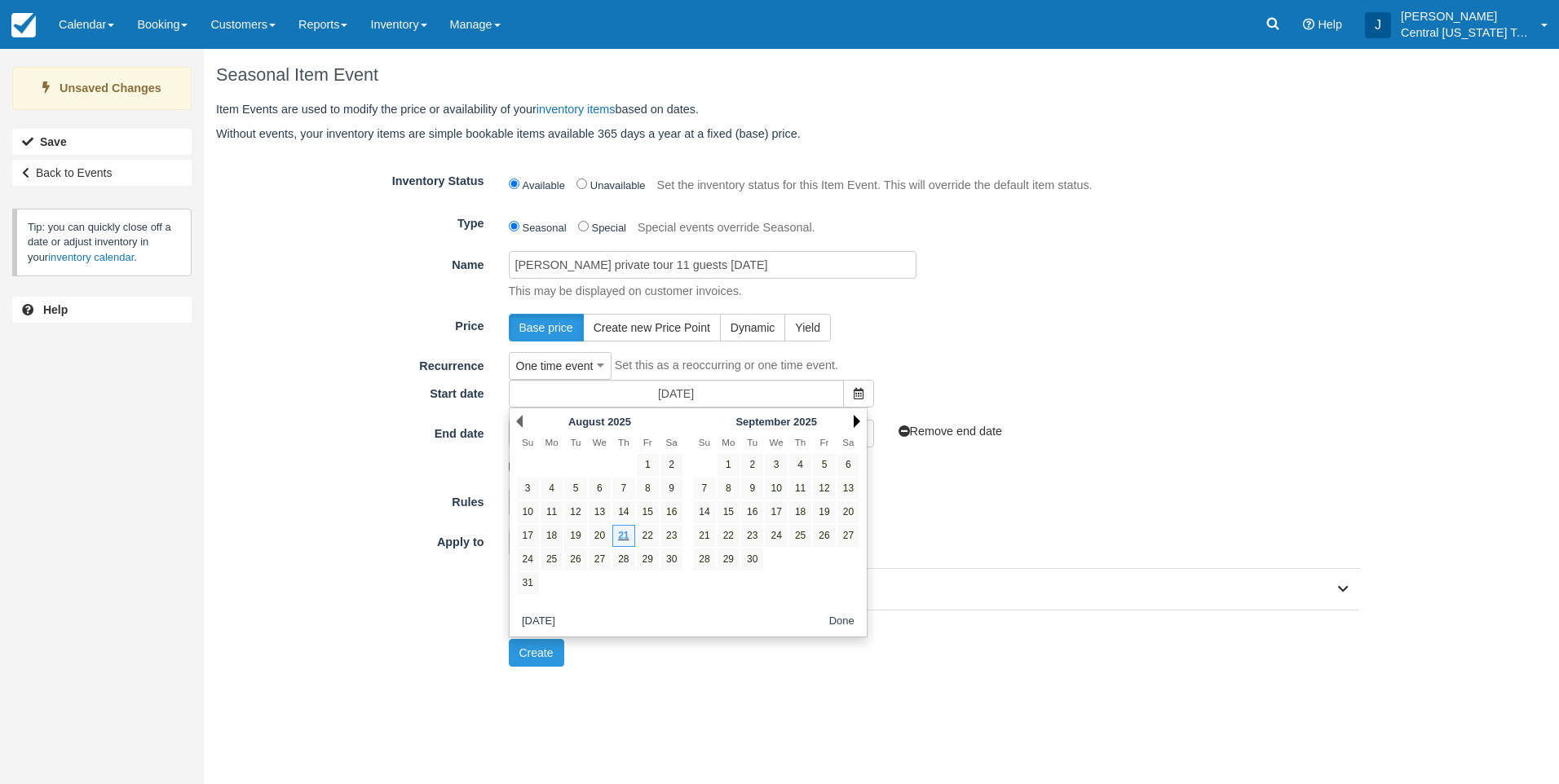
click at [856, 418] on link "Next" at bounding box center [857, 421] width 7 height 13
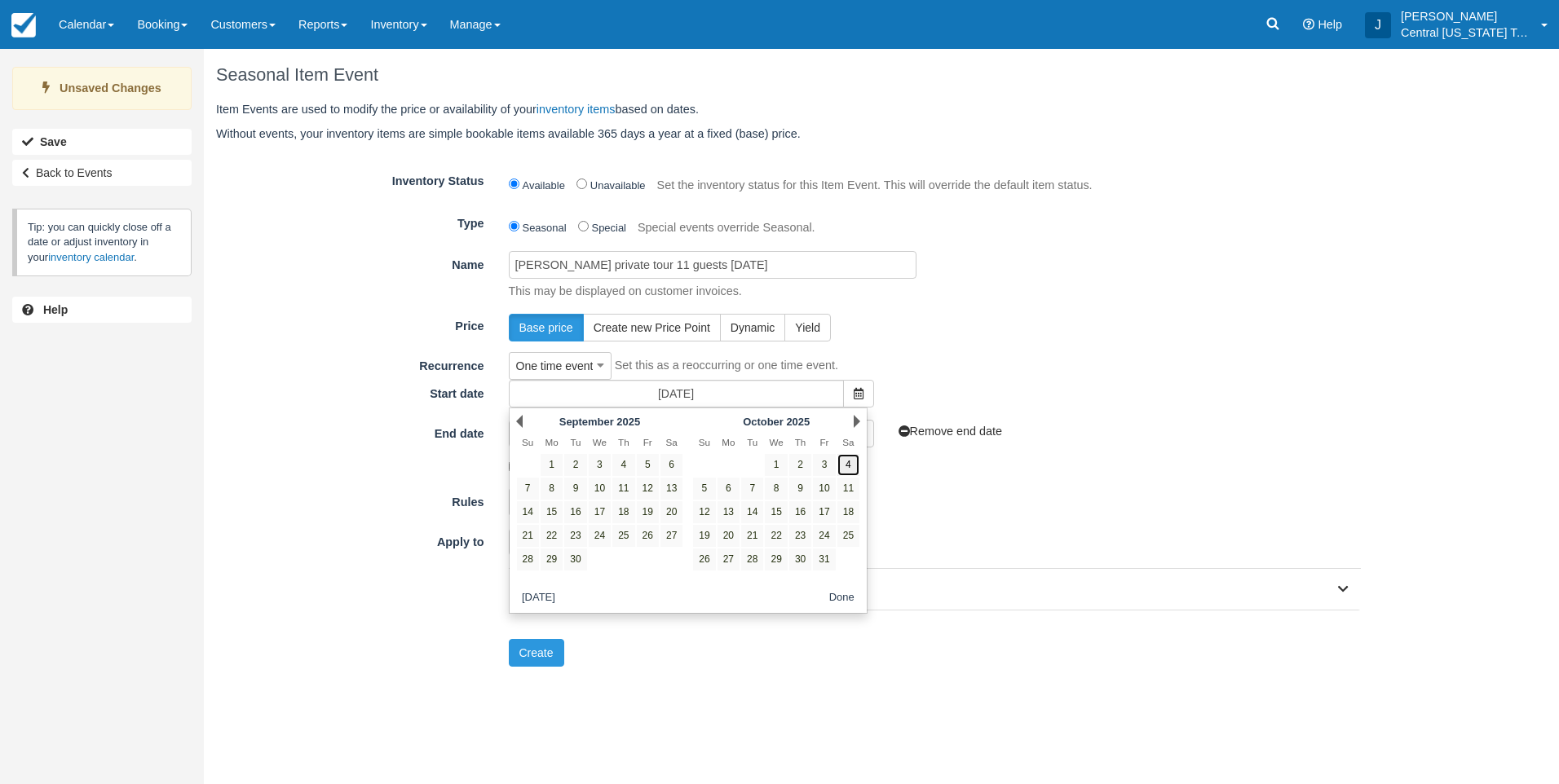
click at [854, 467] on link "4" at bounding box center [849, 465] width 22 height 22
type input "10/04/25"
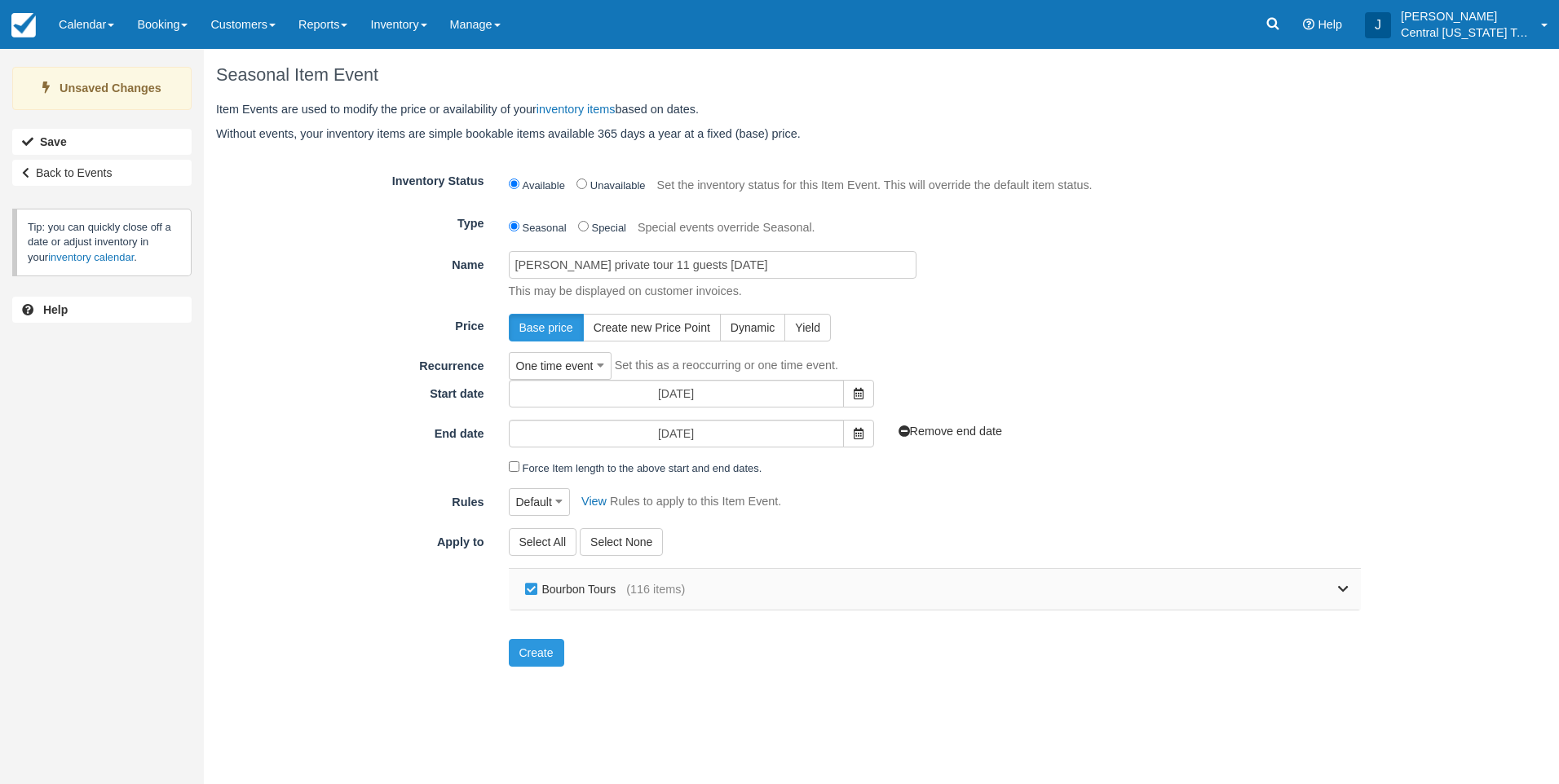
click at [632, 584] on span "(116 items)" at bounding box center [655, 590] width 58 height 17
click at [606, 590] on label "Bourbon Tours" at bounding box center [574, 590] width 106 height 24
checkbox input "false"
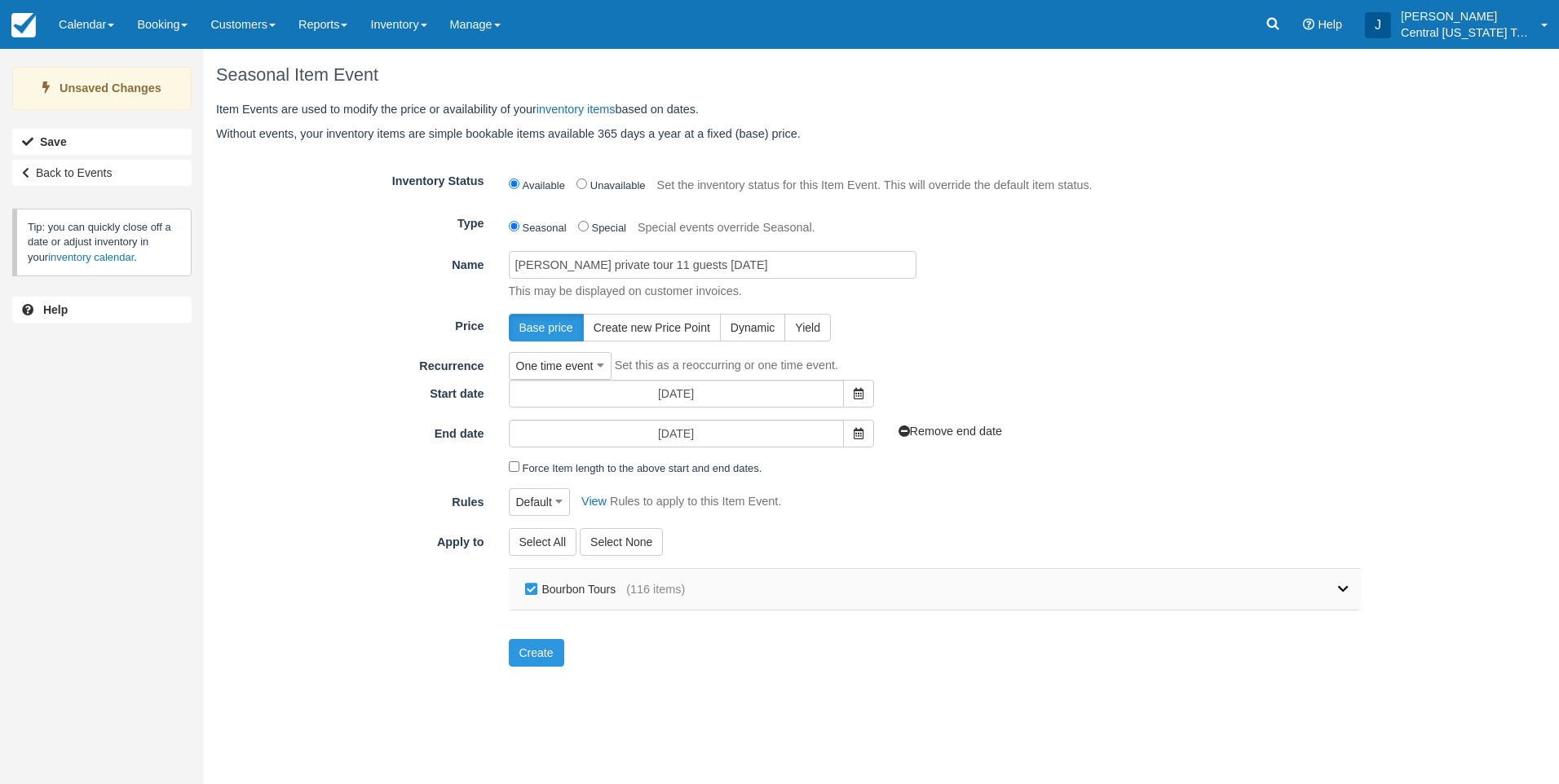
checkbox input "false"
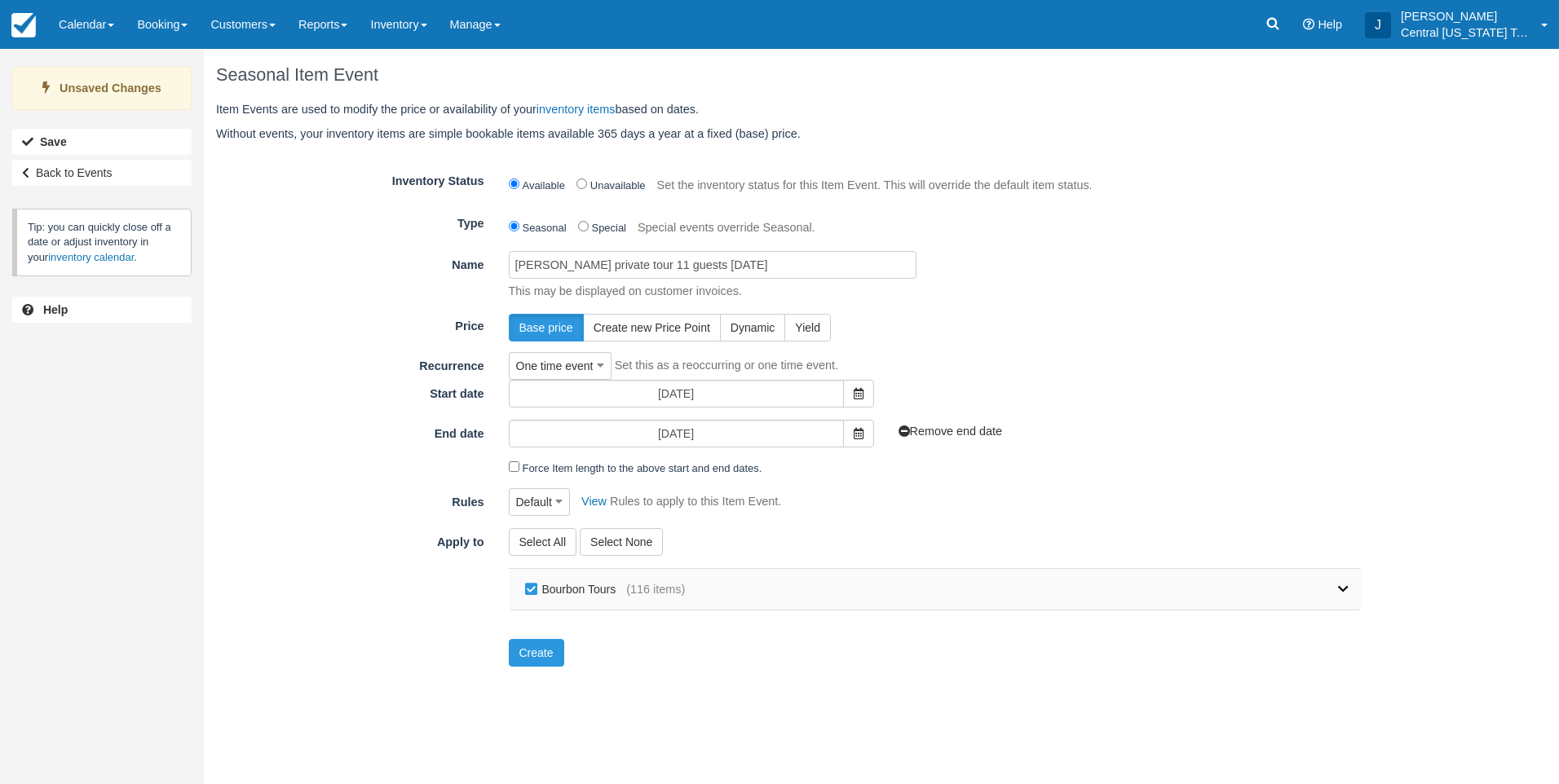
checkbox input "false"
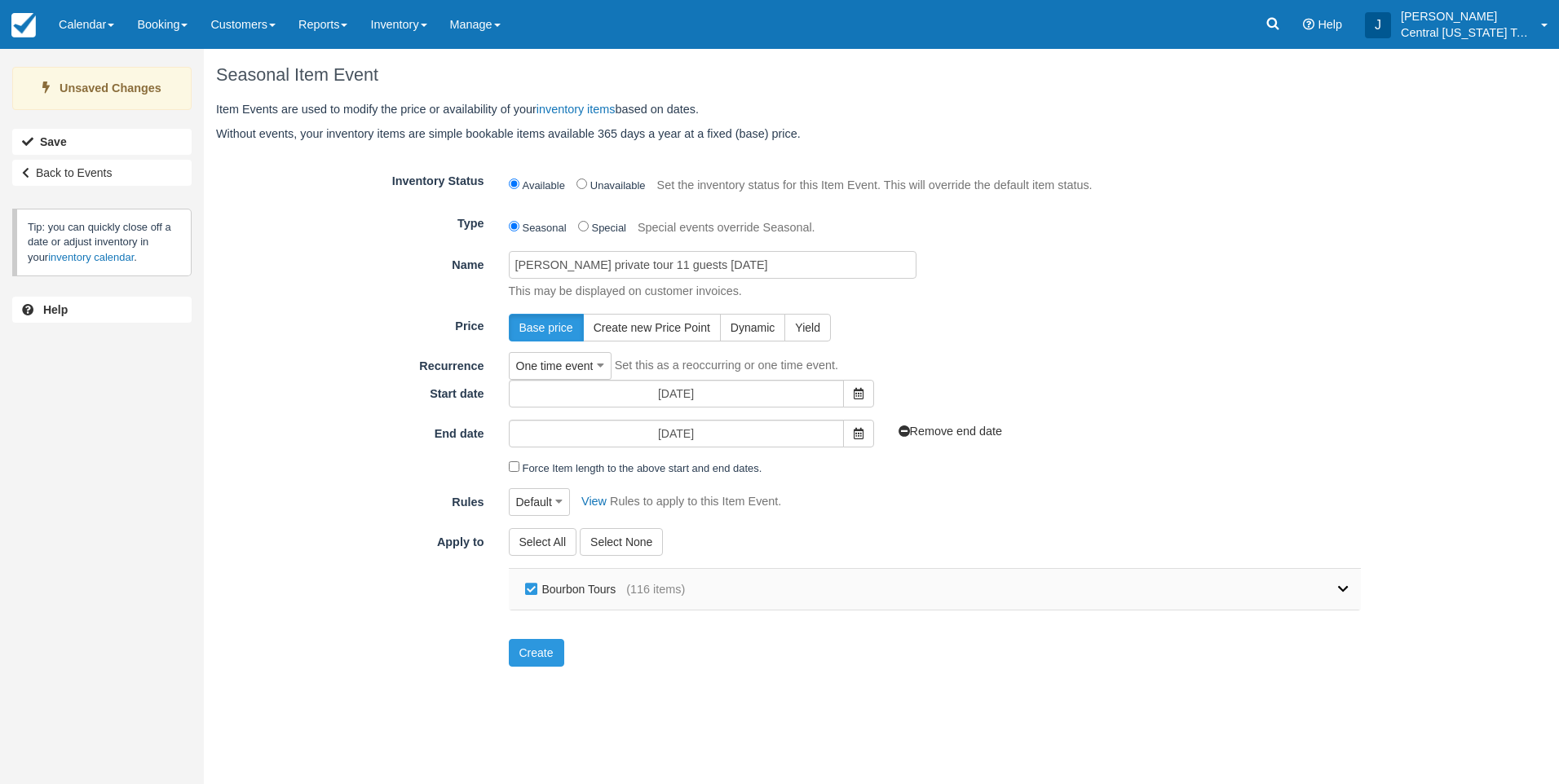
checkbox input "false"
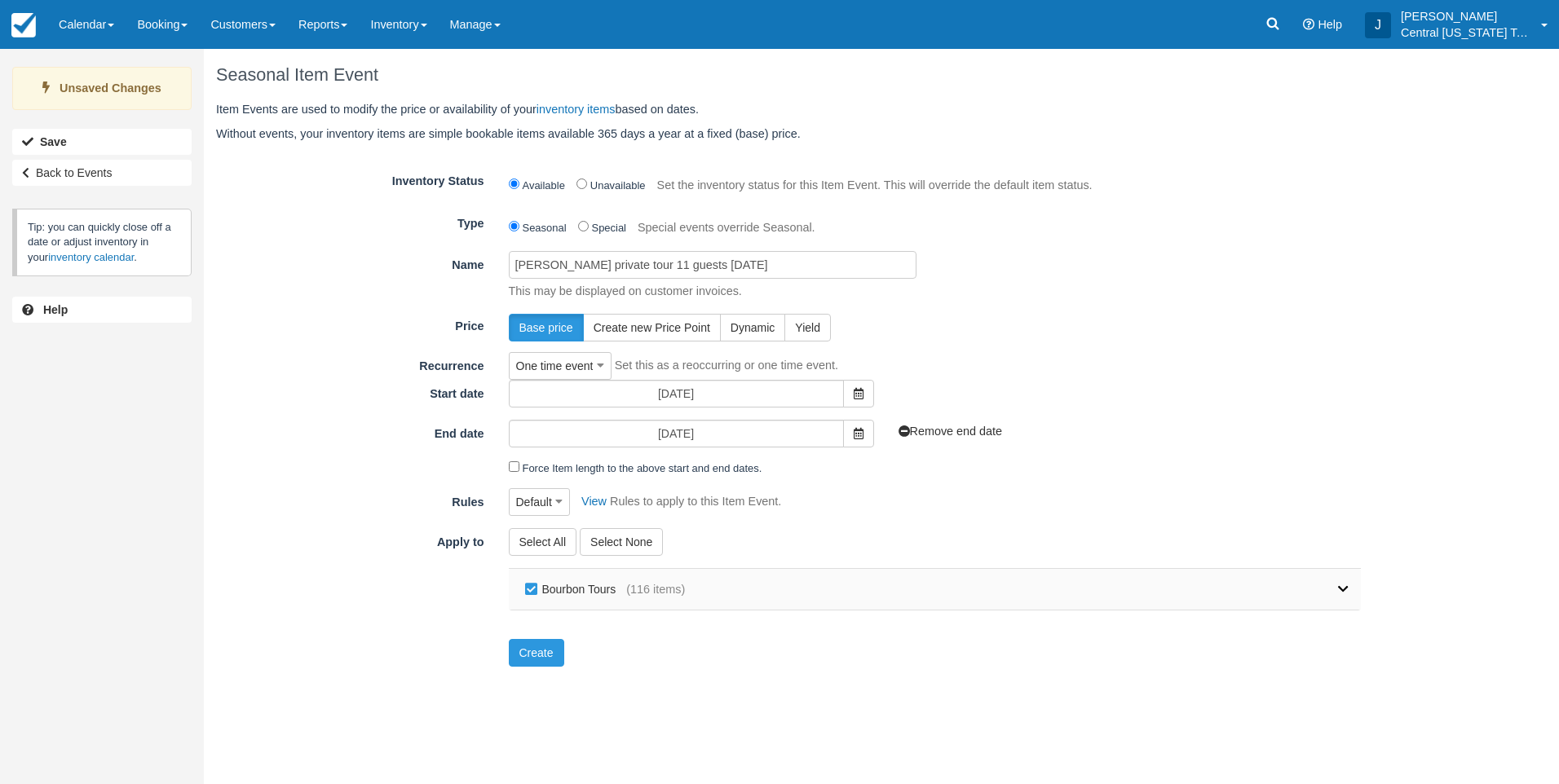
checkbox input "false"
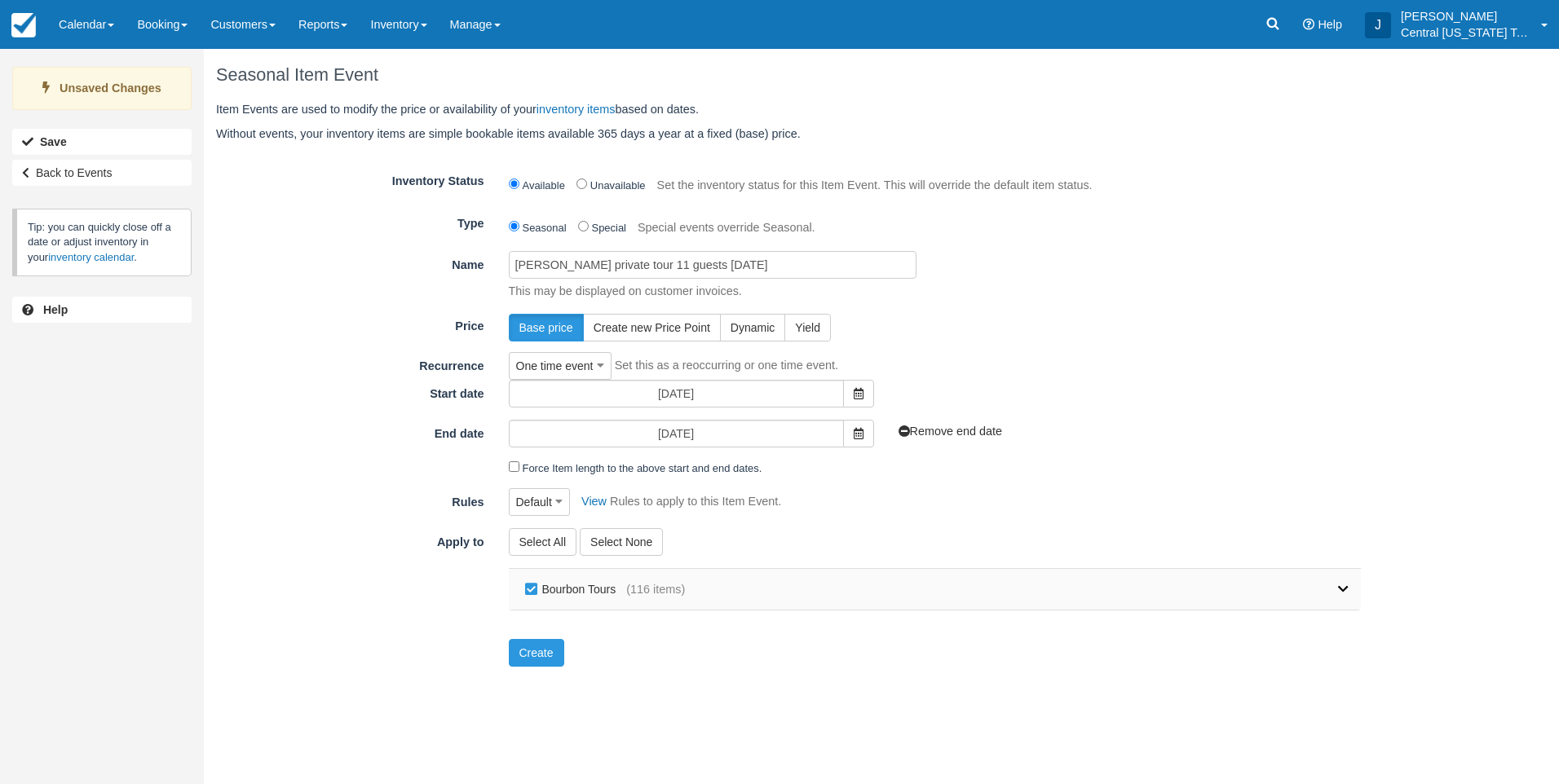
checkbox input "false"
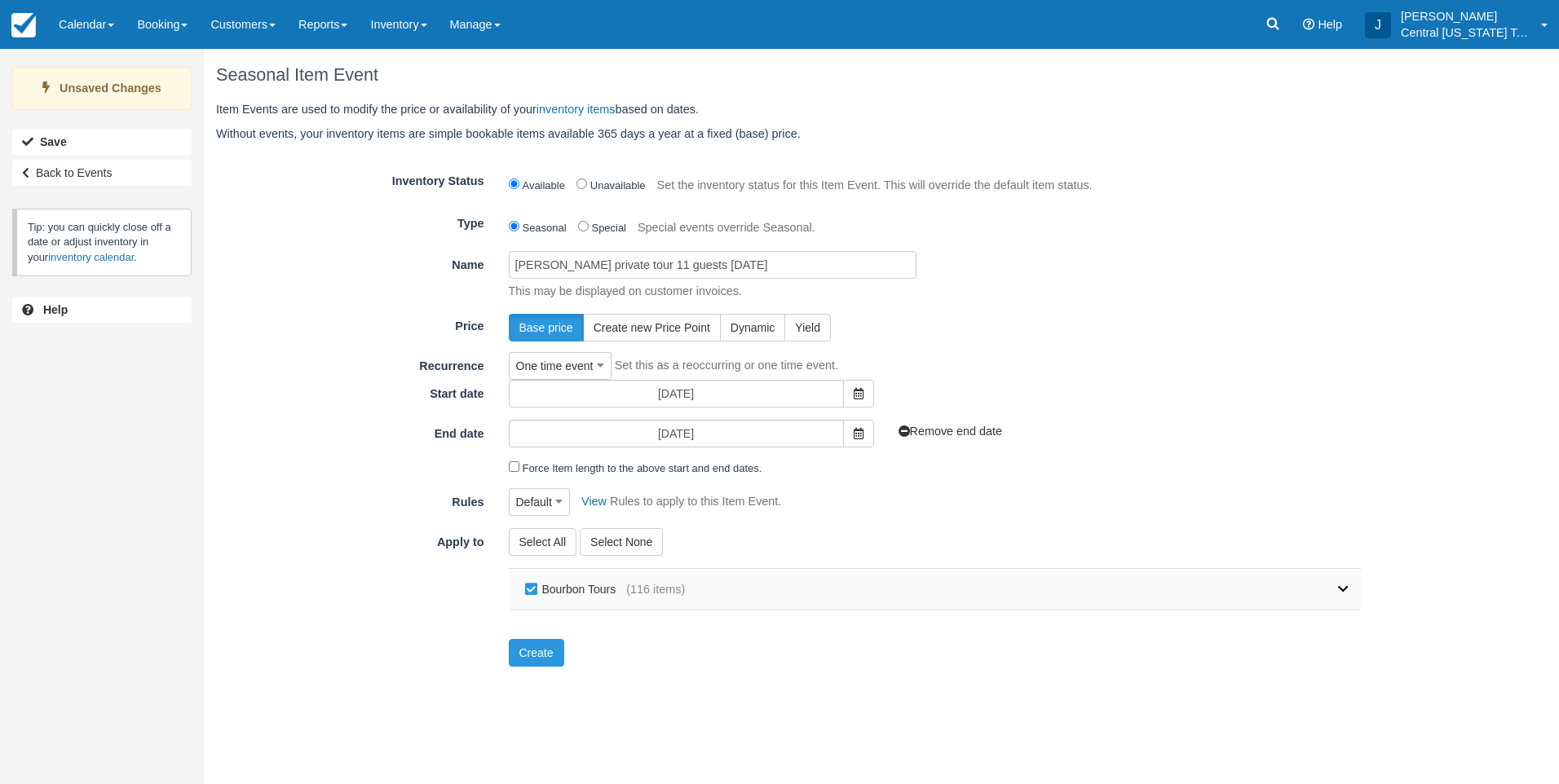
checkbox input "false"
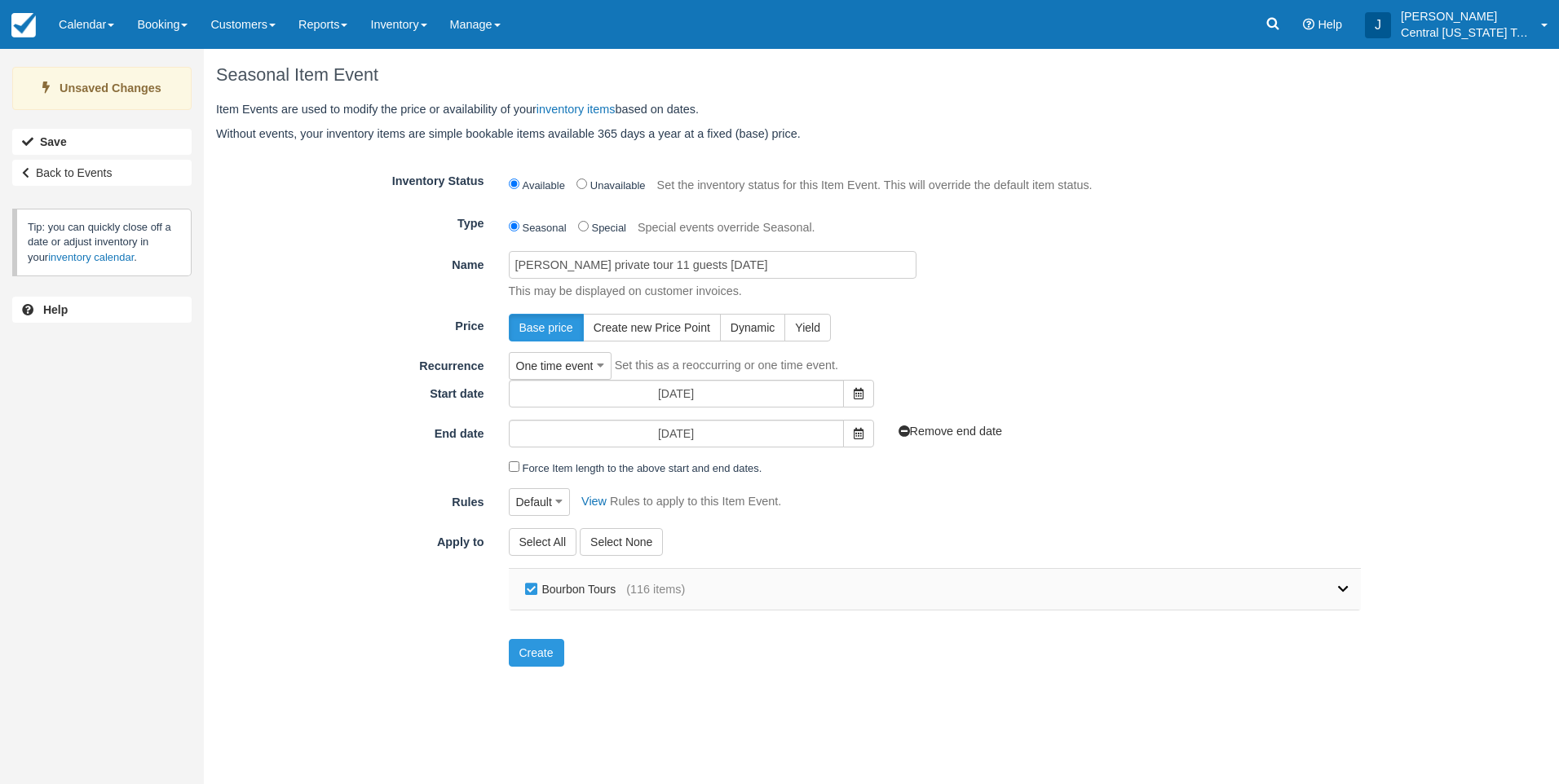
checkbox input "false"
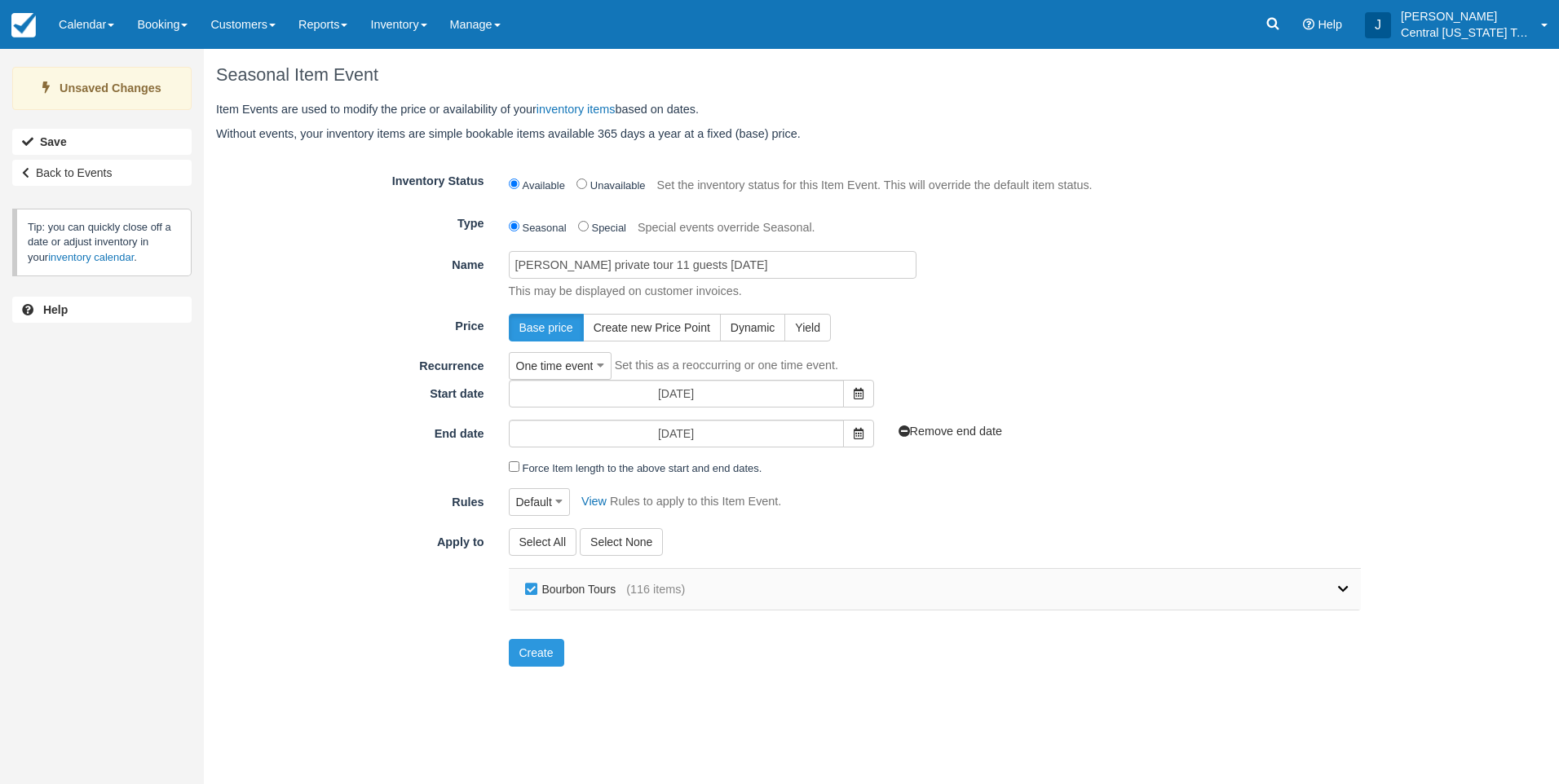
checkbox input "false"
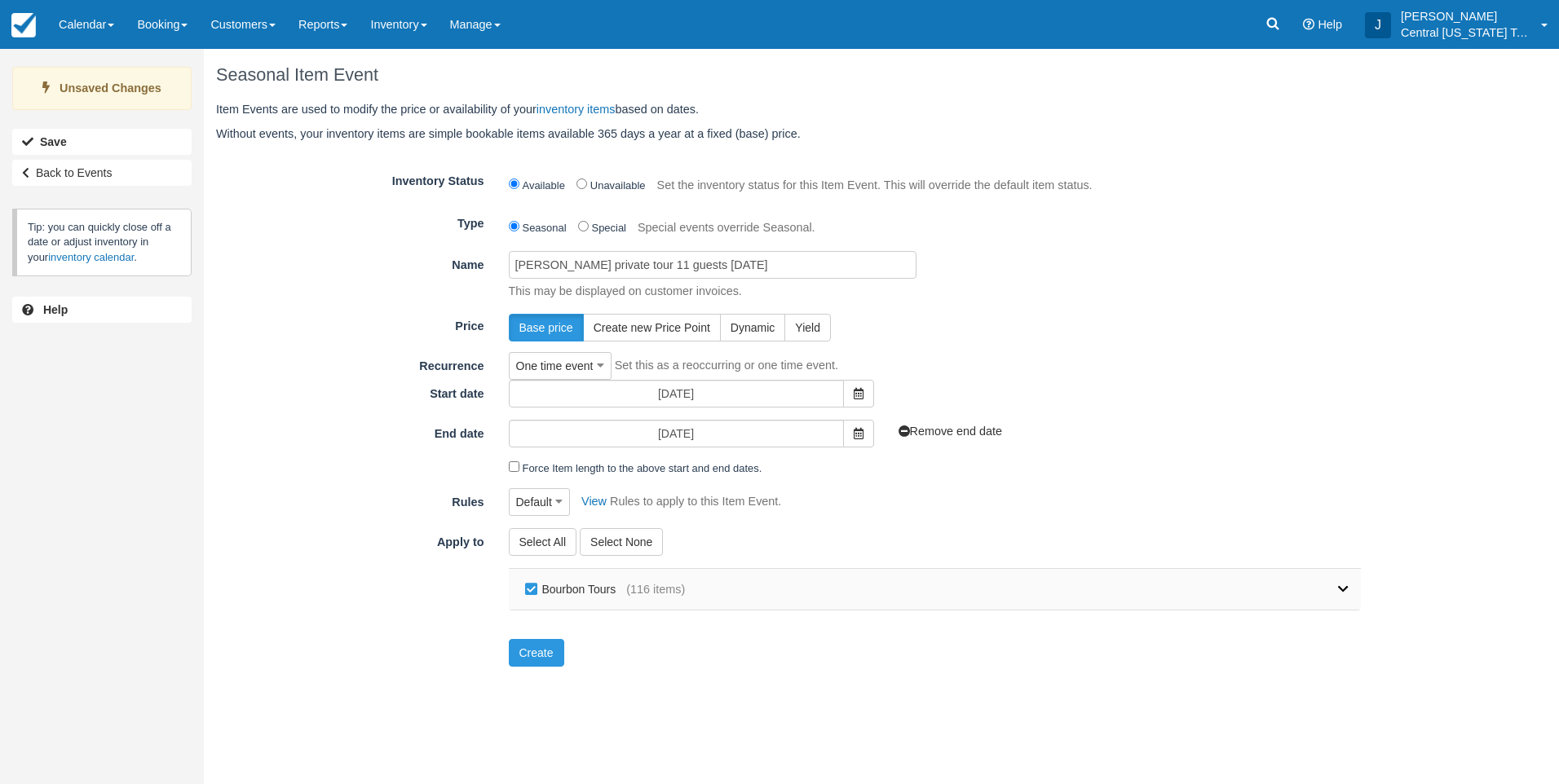
checkbox input "false"
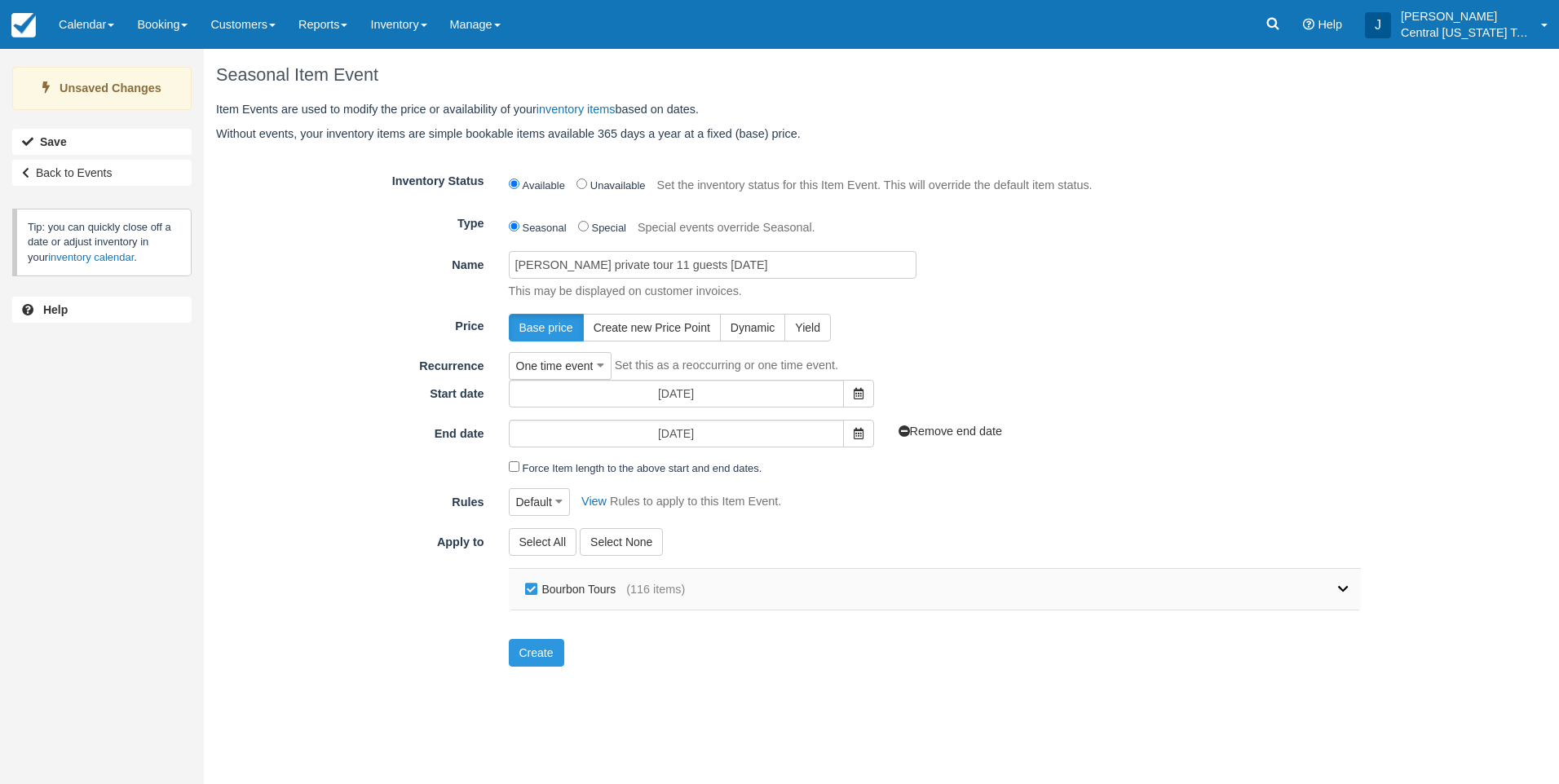
checkbox input "false"
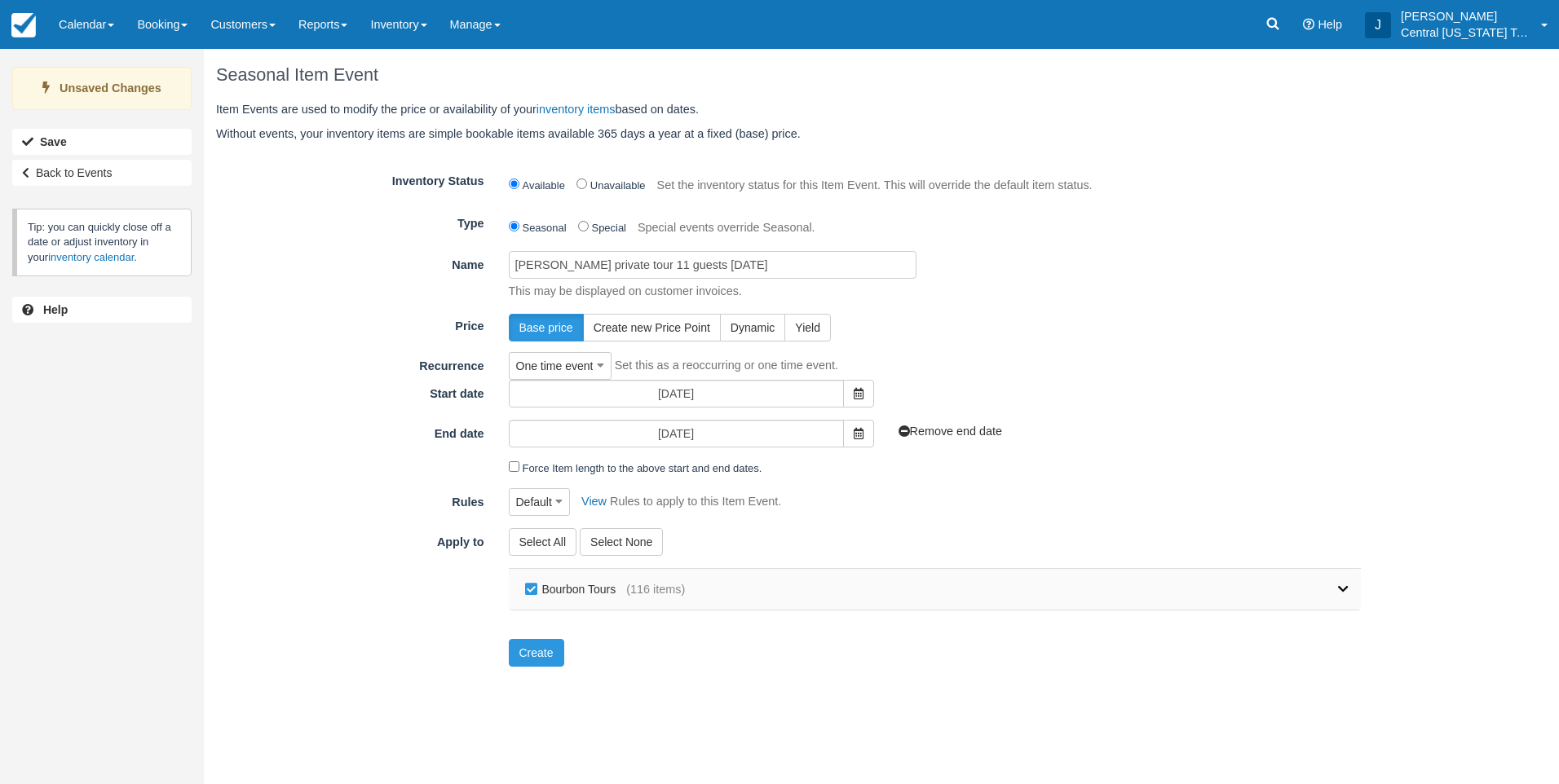
checkbox input "false"
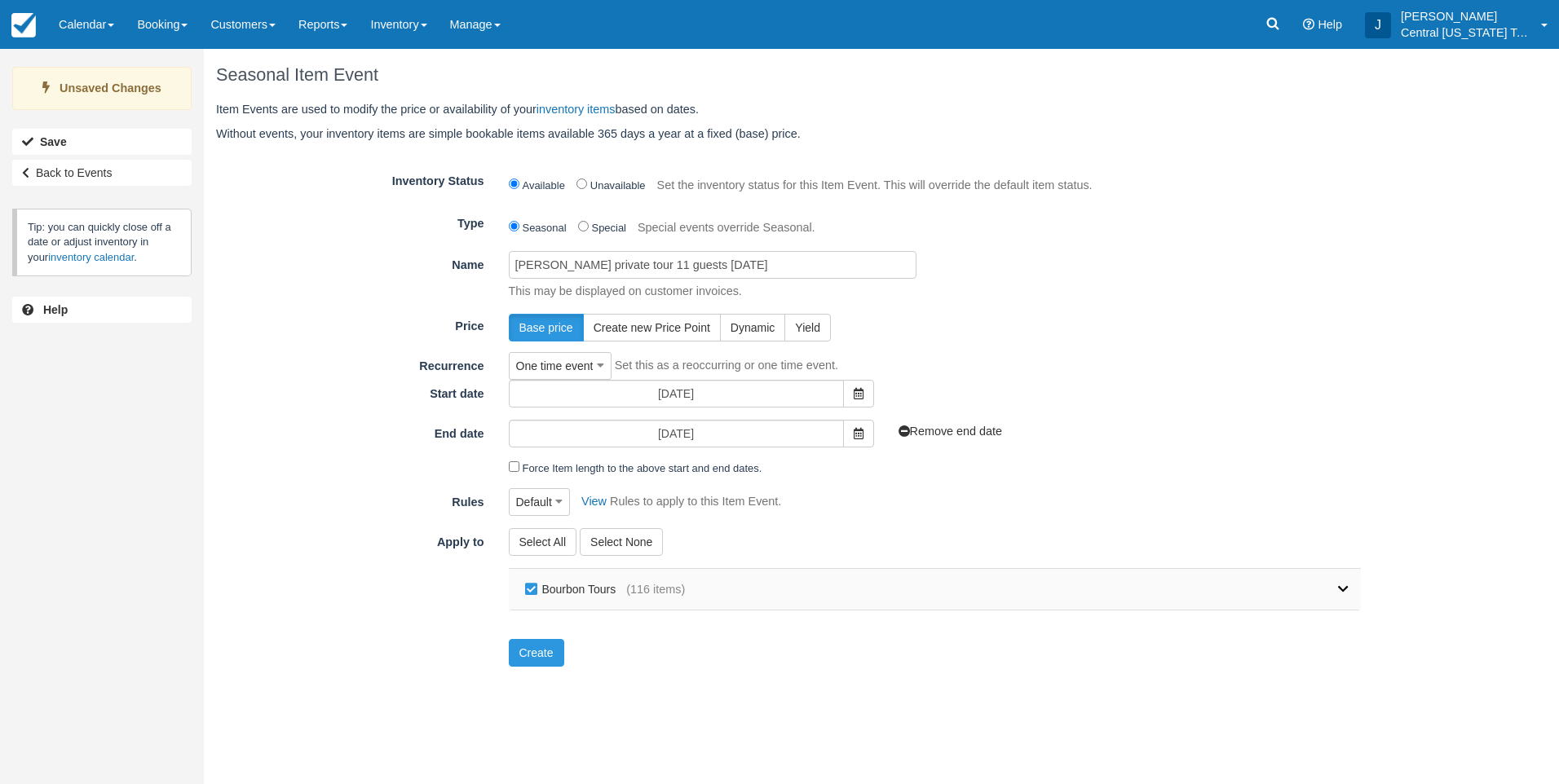
checkbox input "false"
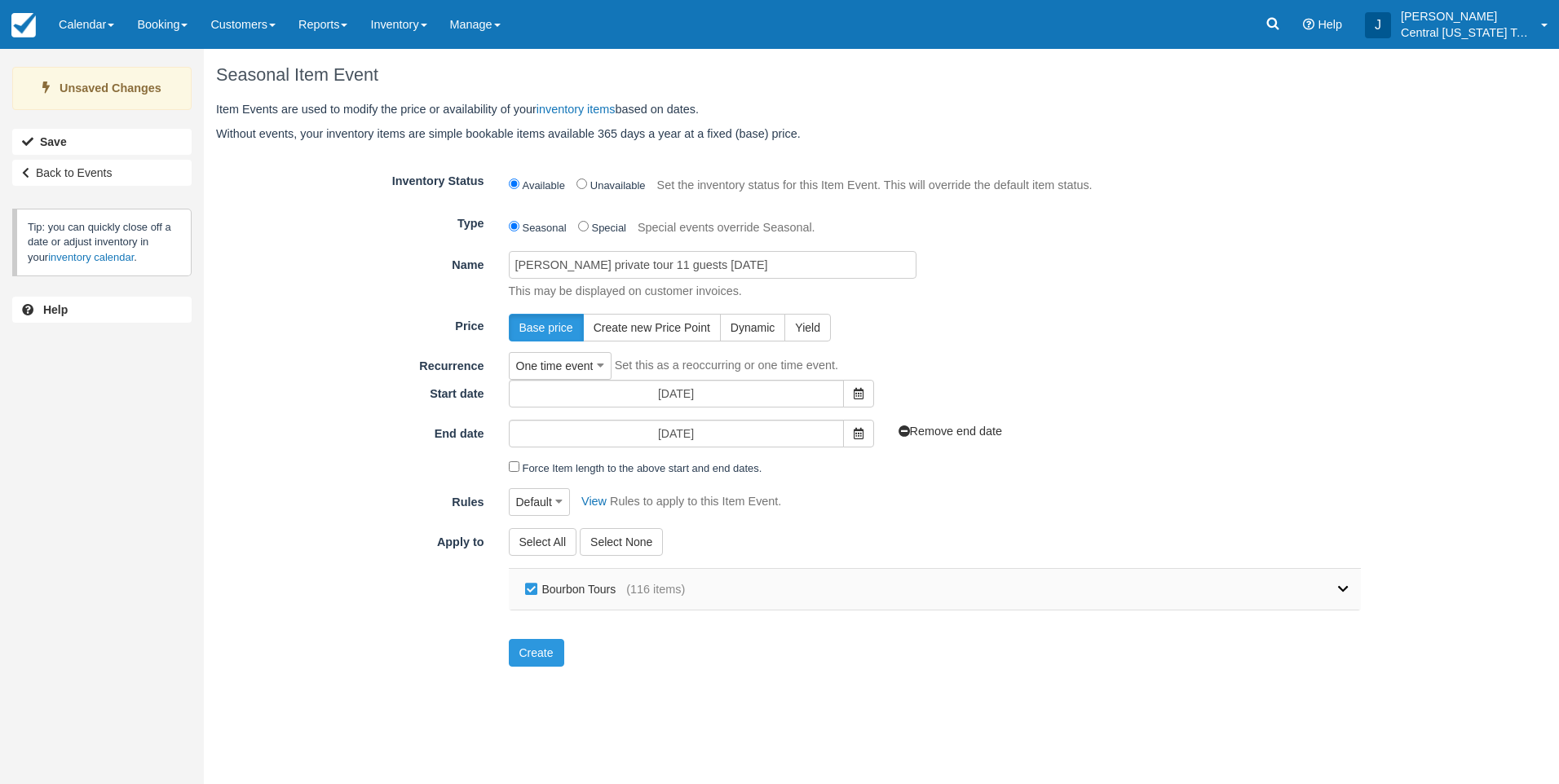
checkbox input "false"
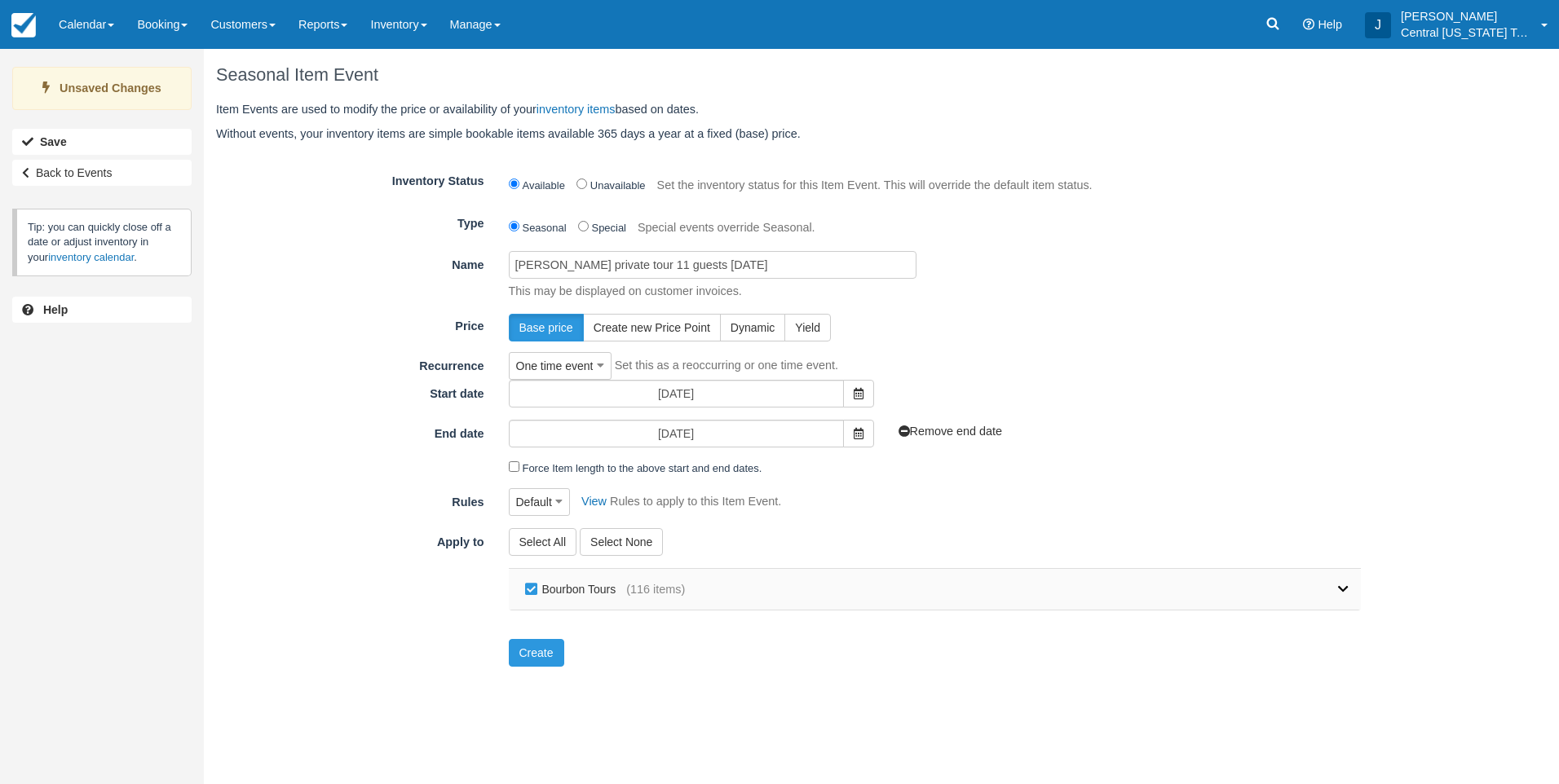
checkbox input "false"
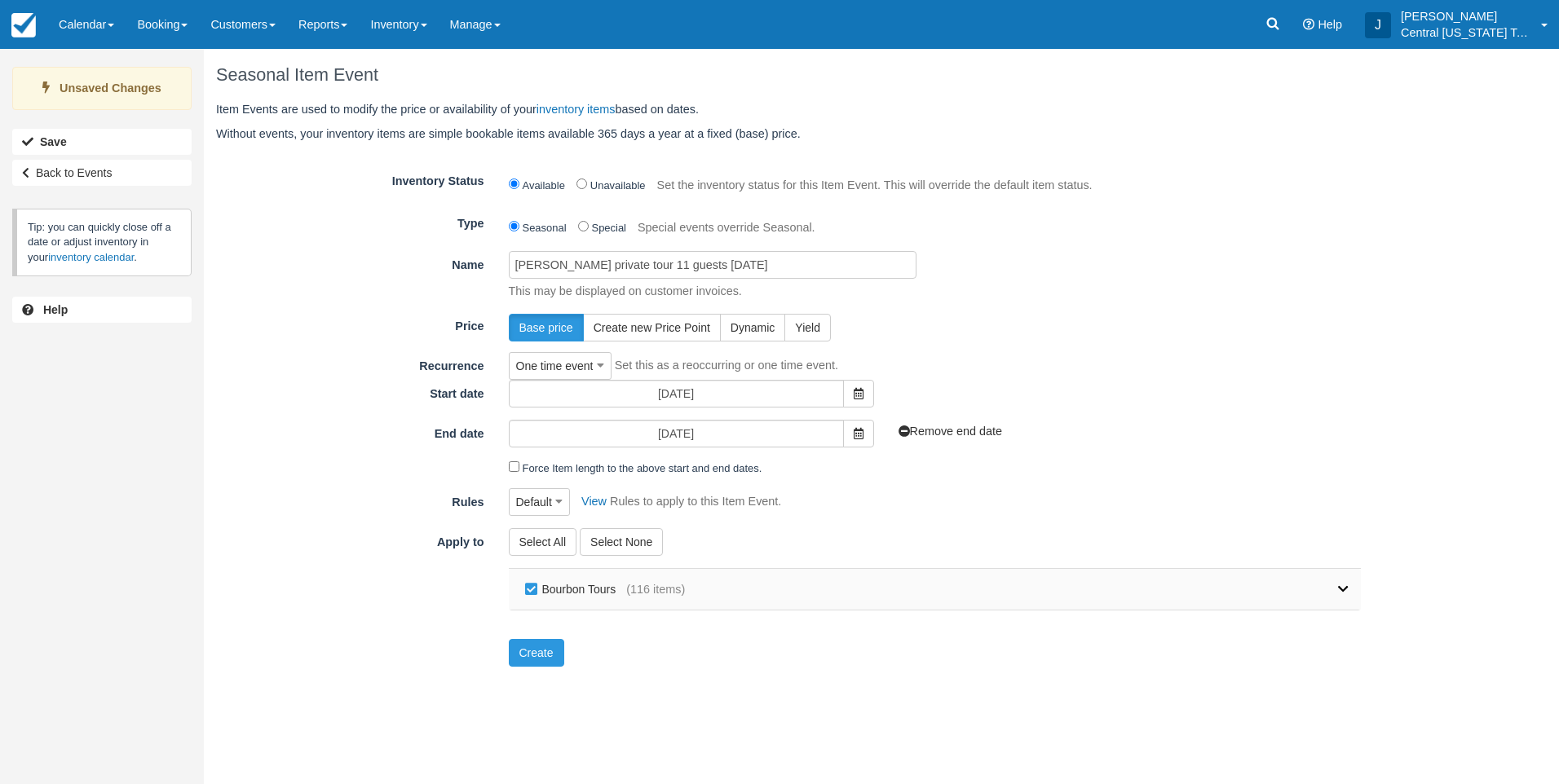
checkbox input "false"
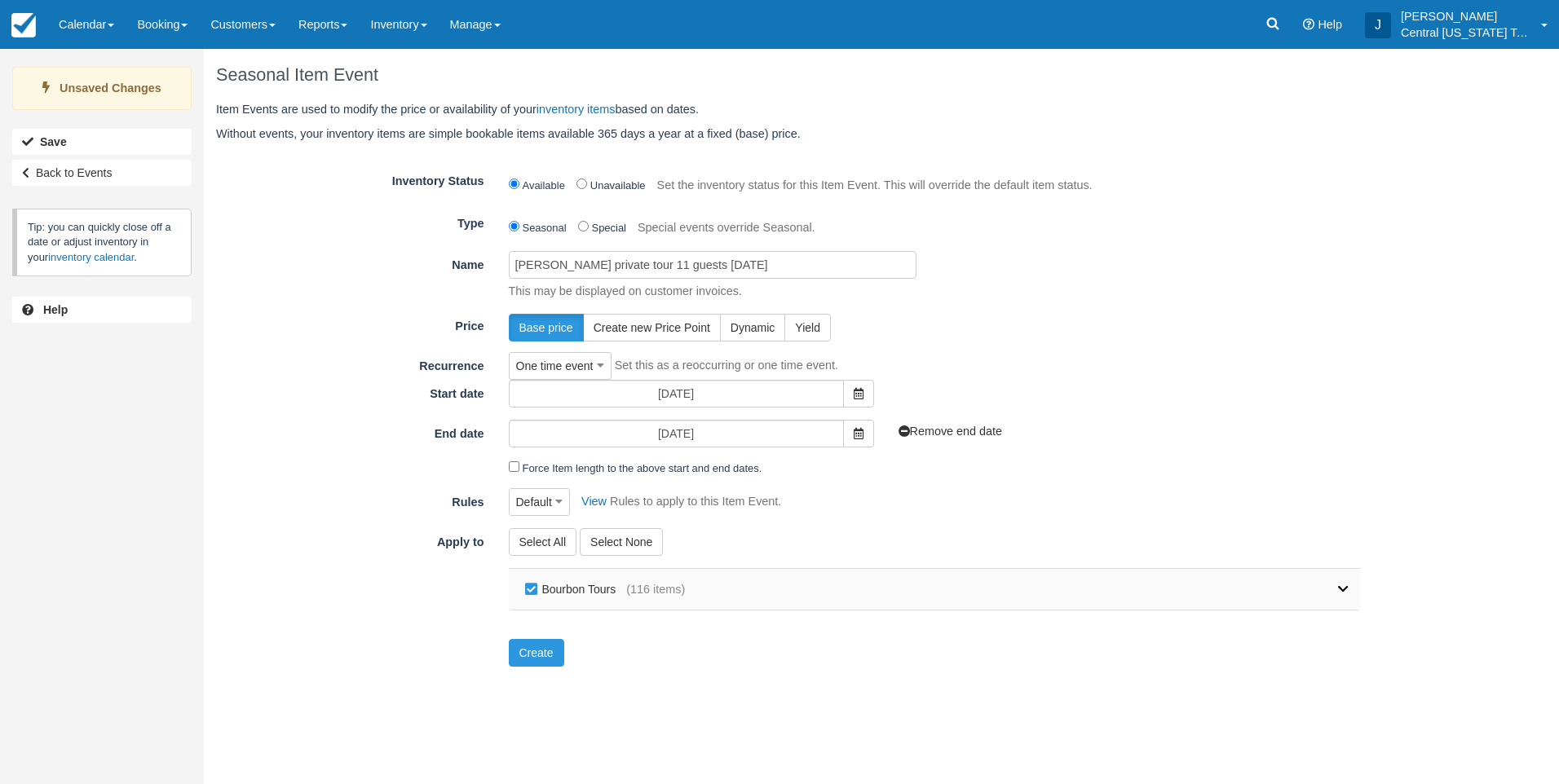
checkbox input "false"
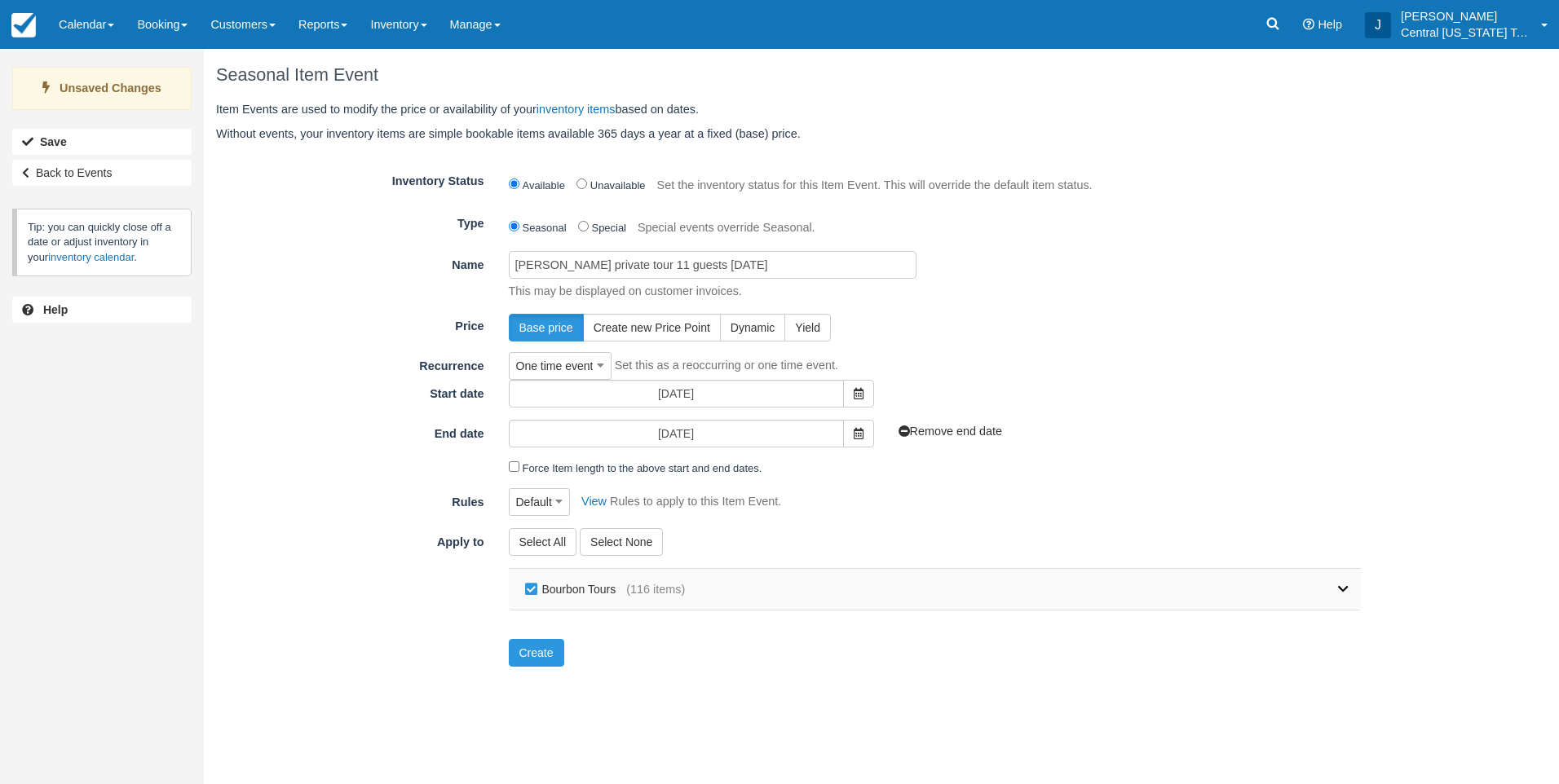
checkbox input "false"
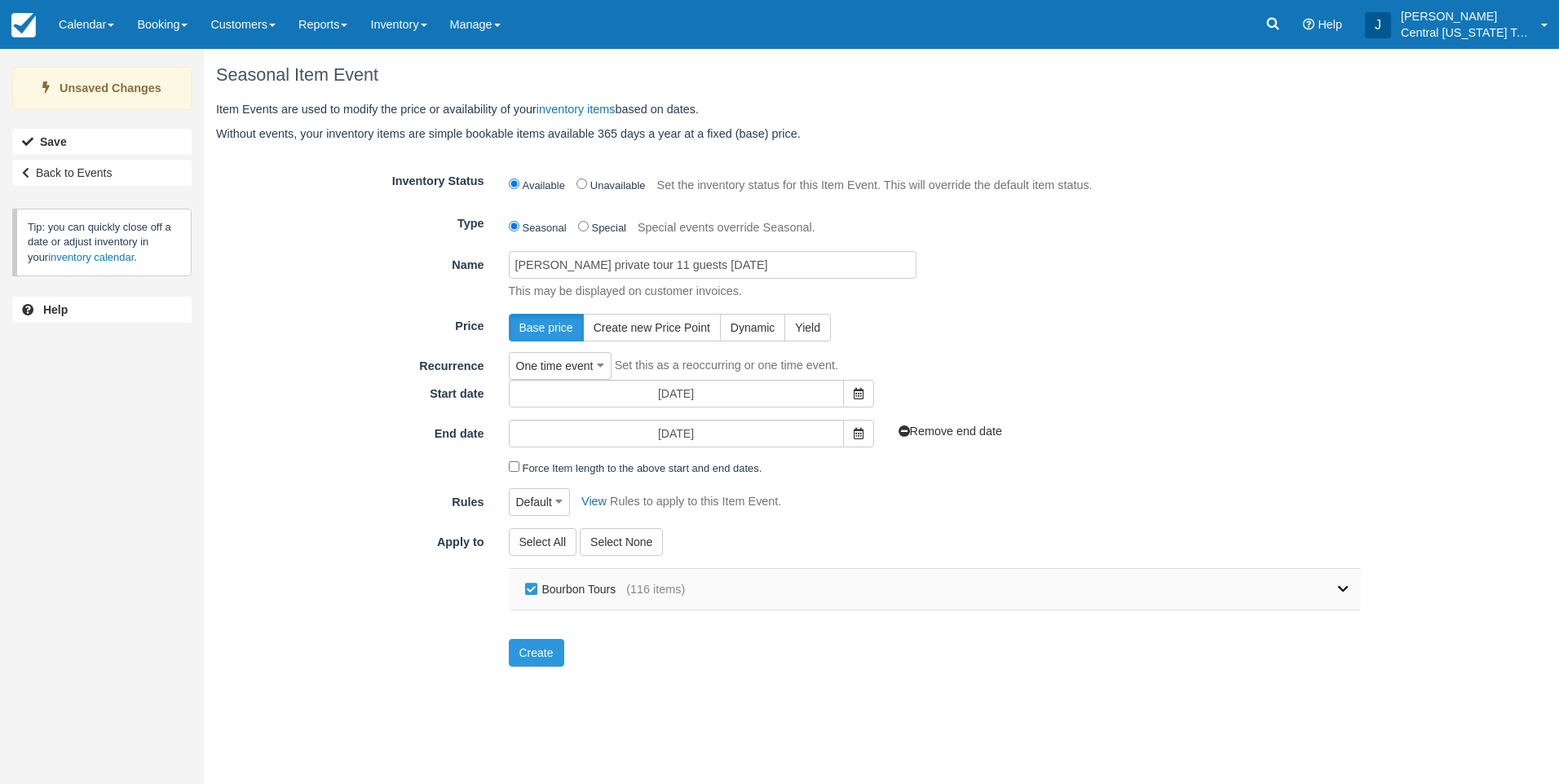
checkbox input "false"
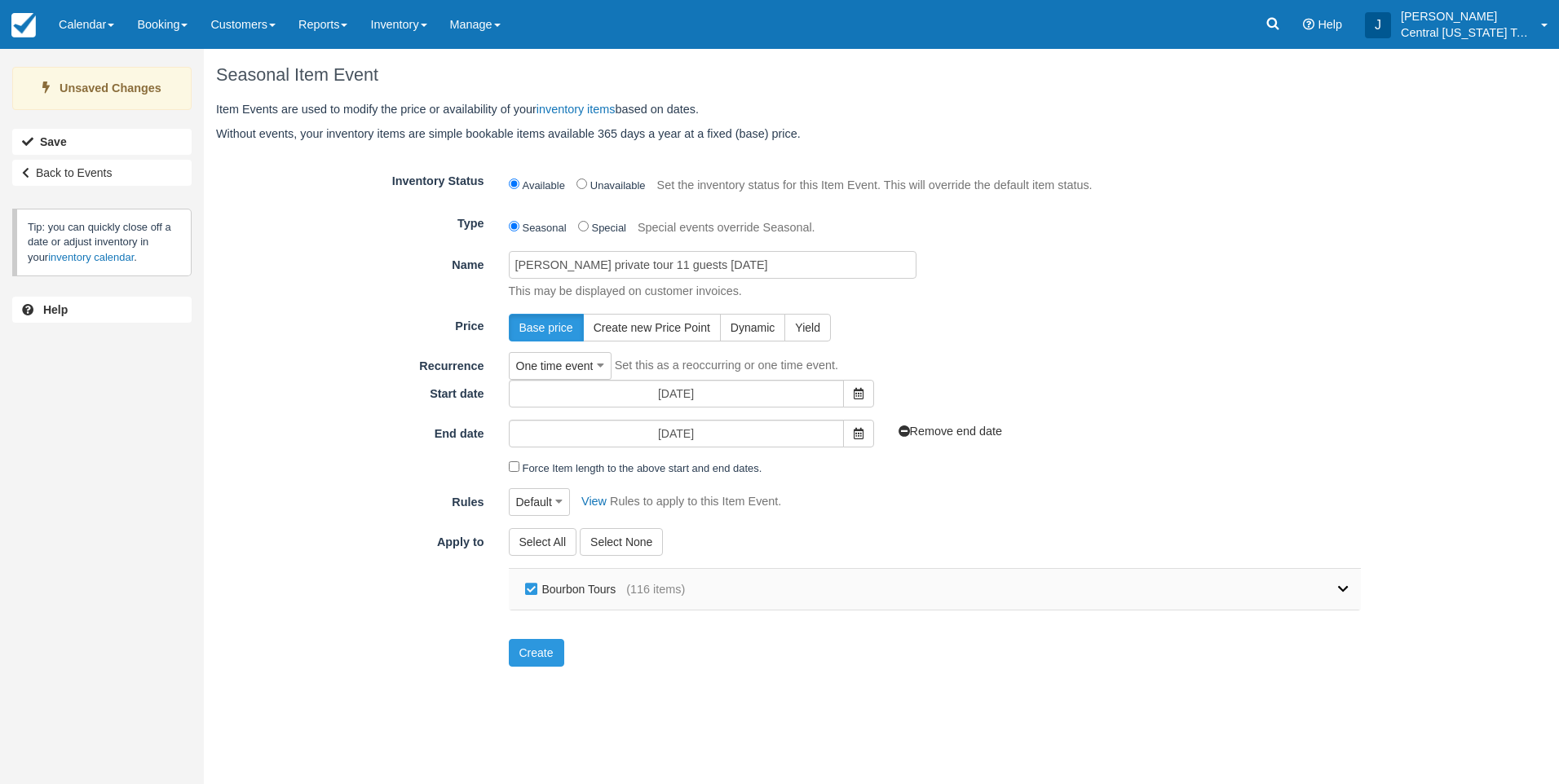
checkbox input "false"
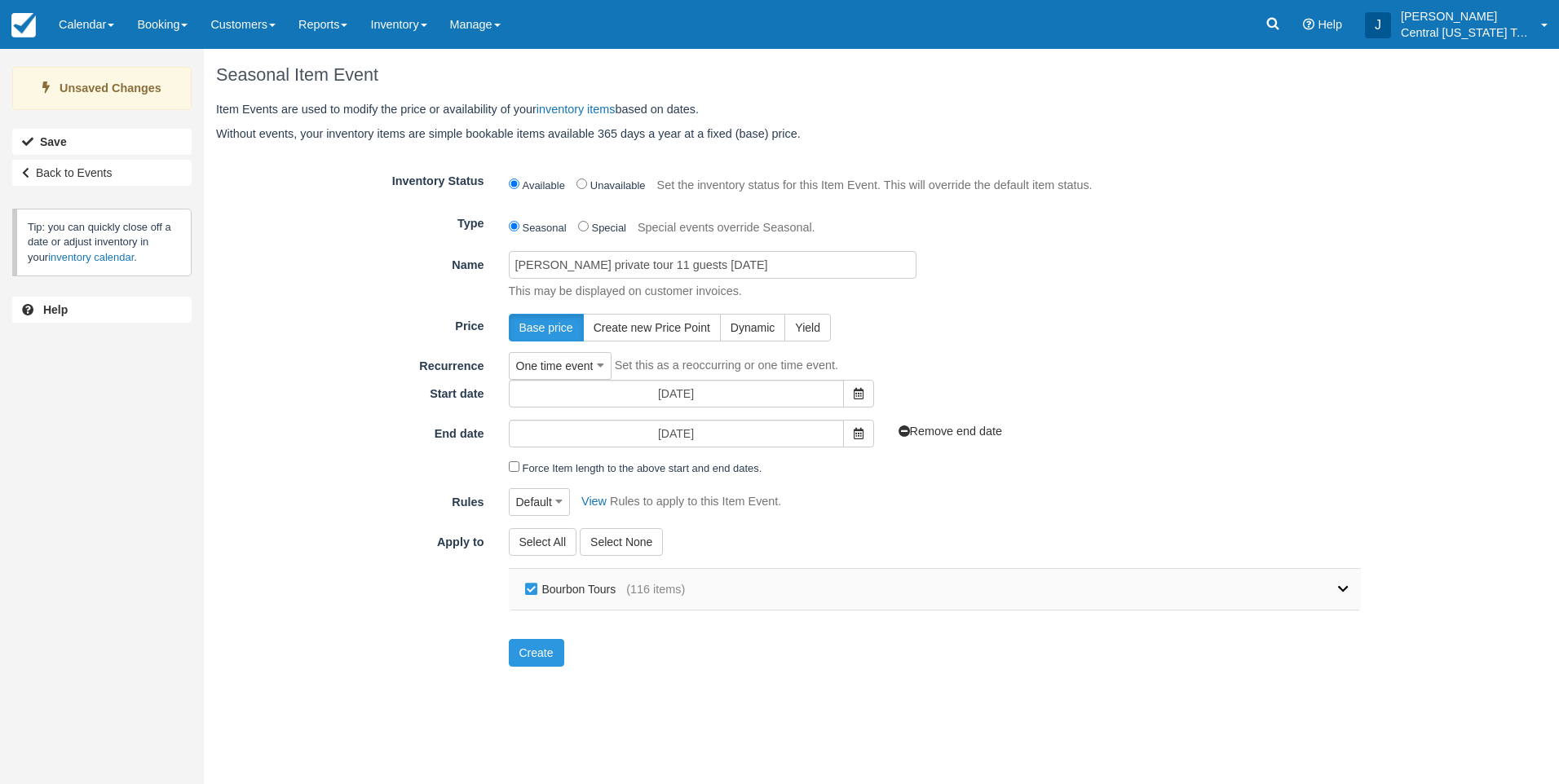
checkbox input "false"
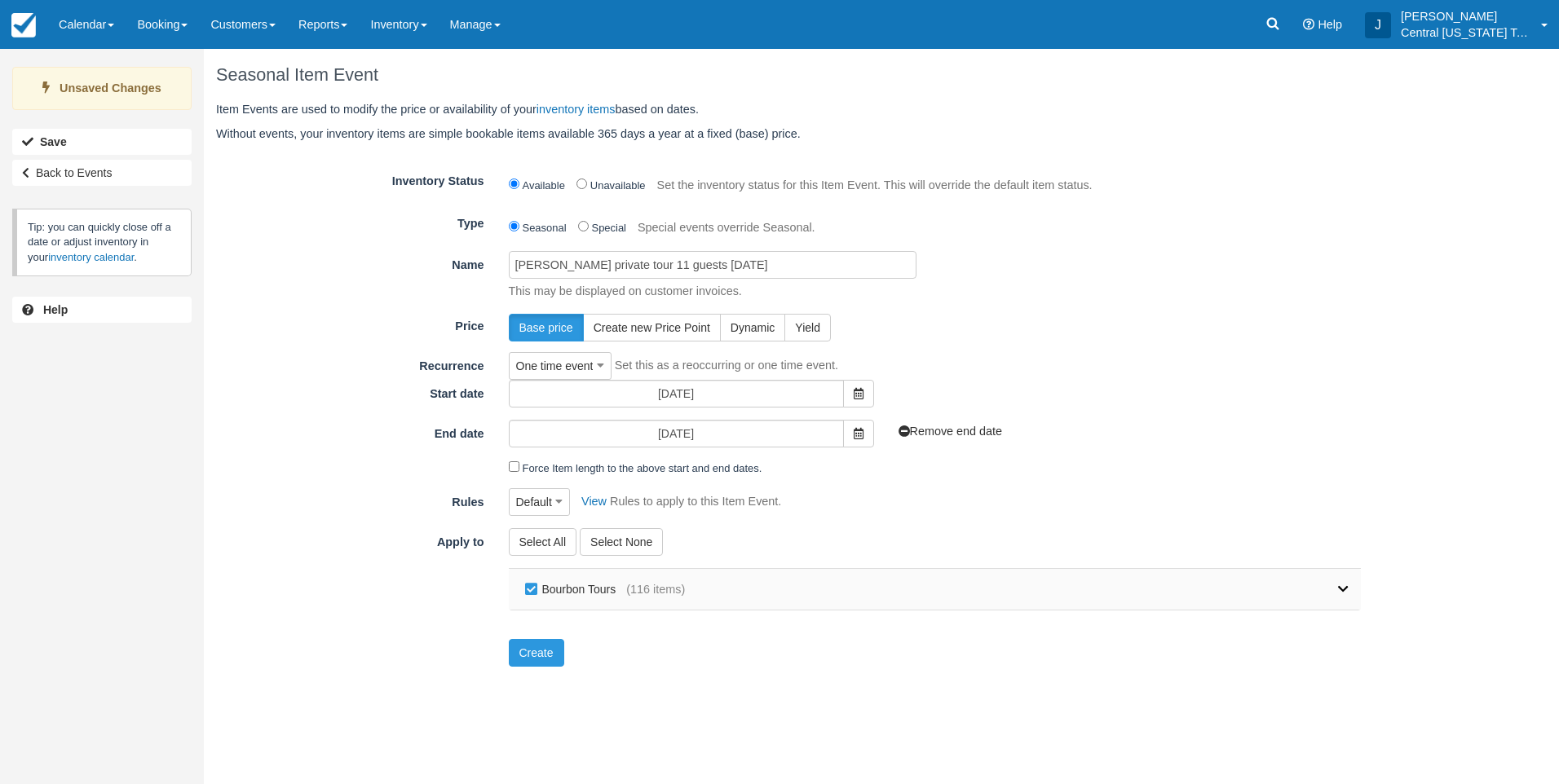
checkbox input "false"
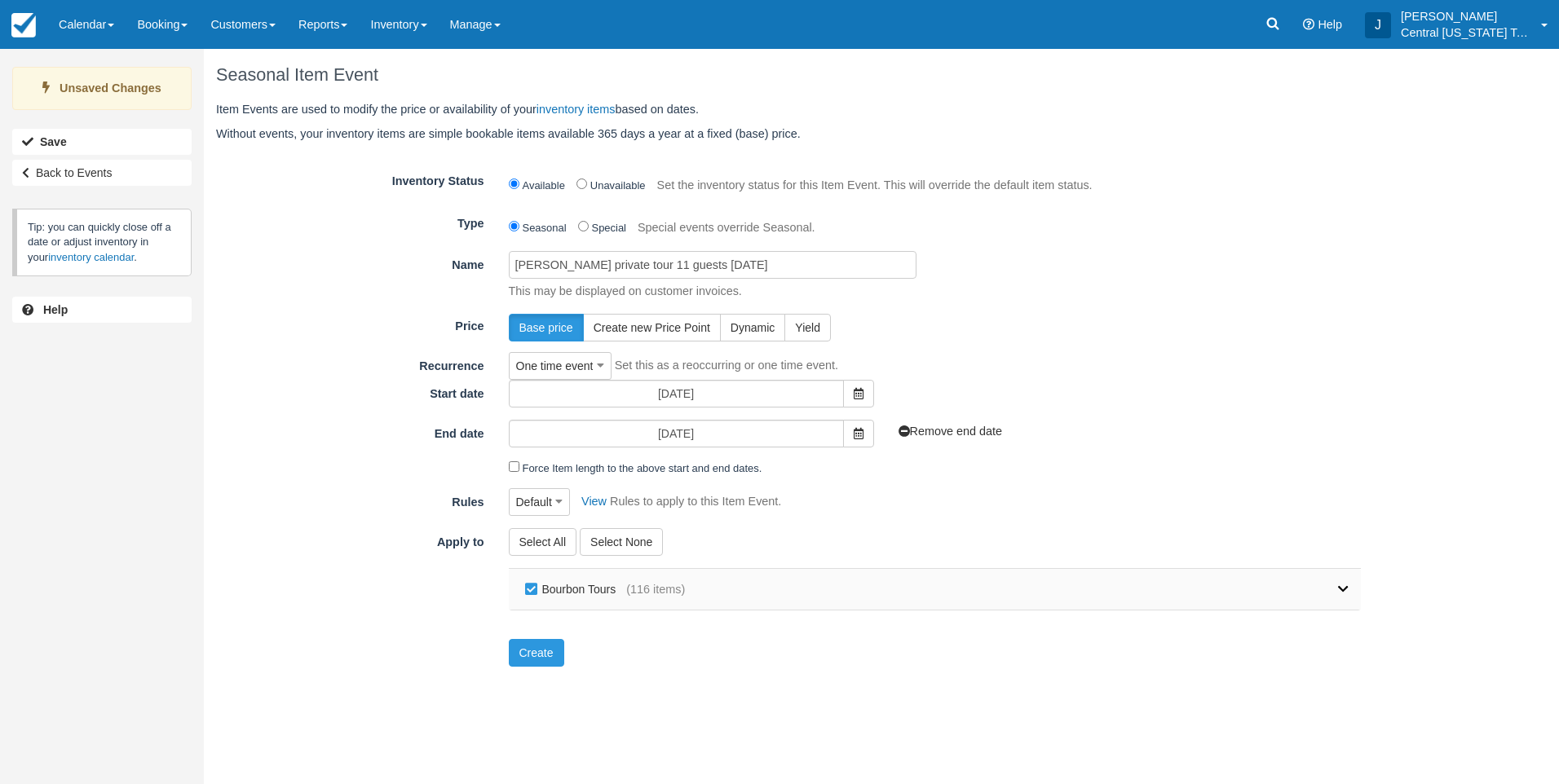
checkbox input "false"
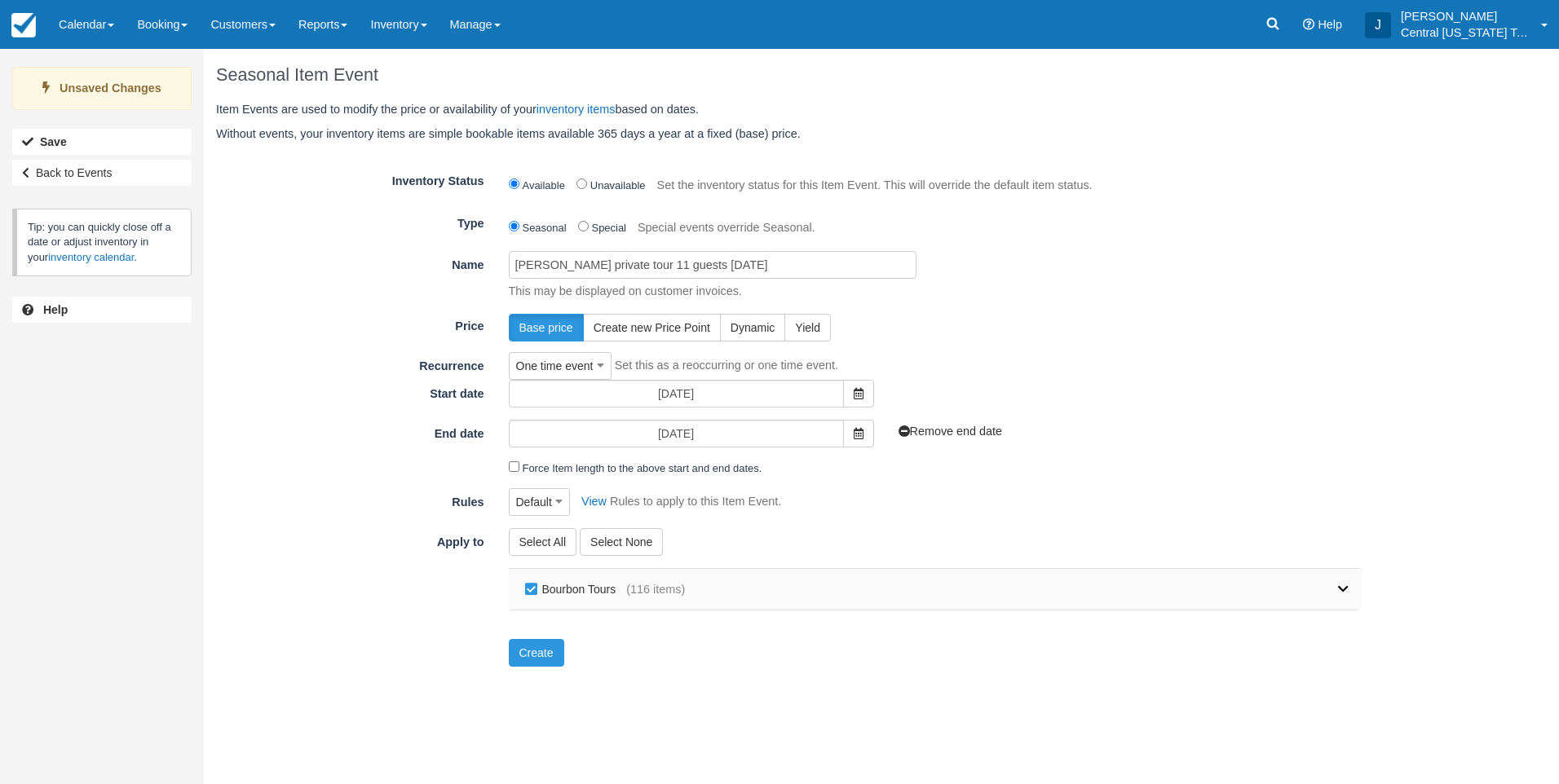
checkbox input "false"
click at [1355, 591] on div "Bourbon Tours (116 items)" at bounding box center [936, 589] width 853 height 40
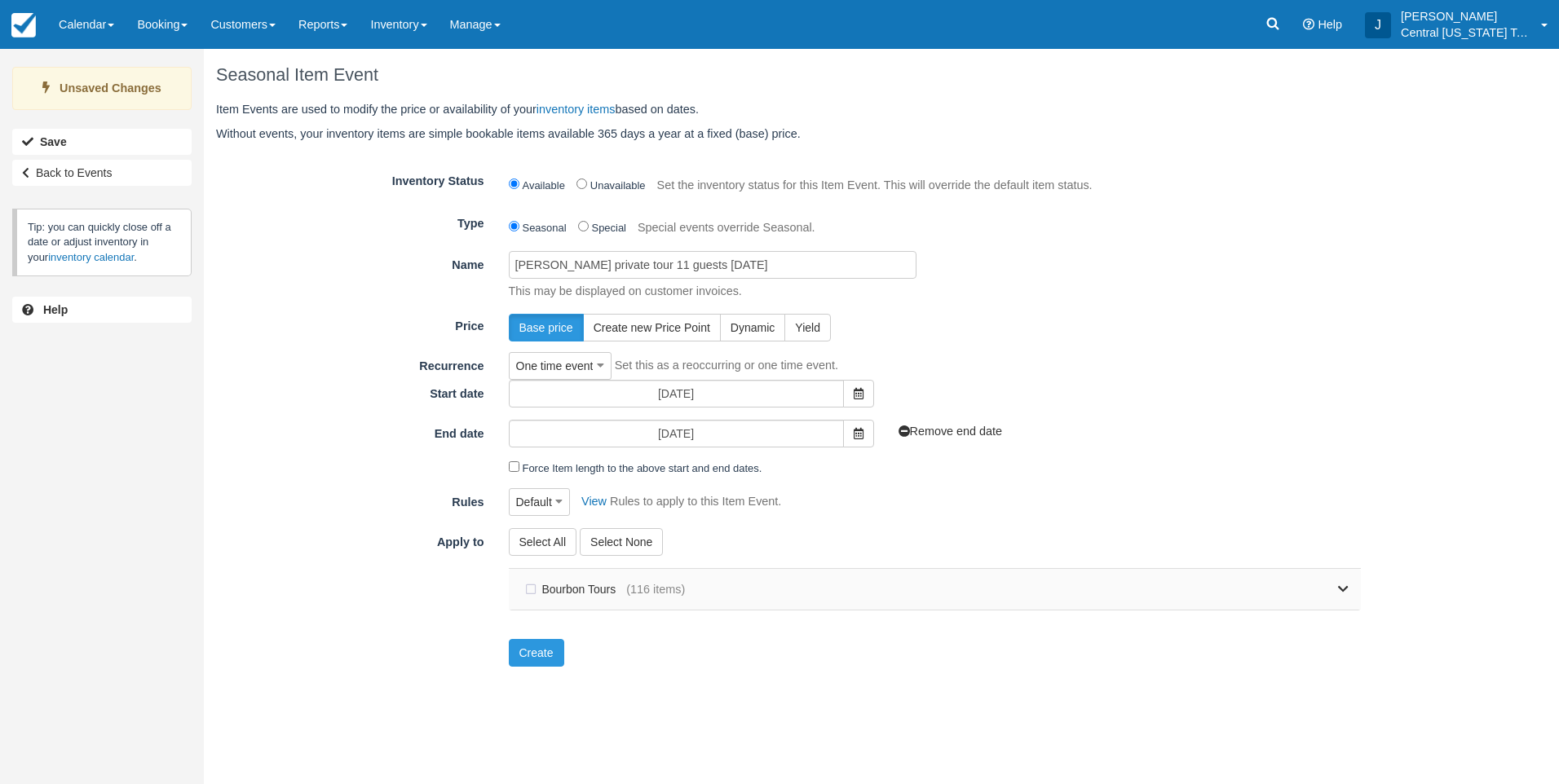
click at [1353, 591] on div "Bourbon Tours (116 items)" at bounding box center [936, 589] width 853 height 40
click at [1341, 593] on icon at bounding box center [1343, 589] width 10 height 11
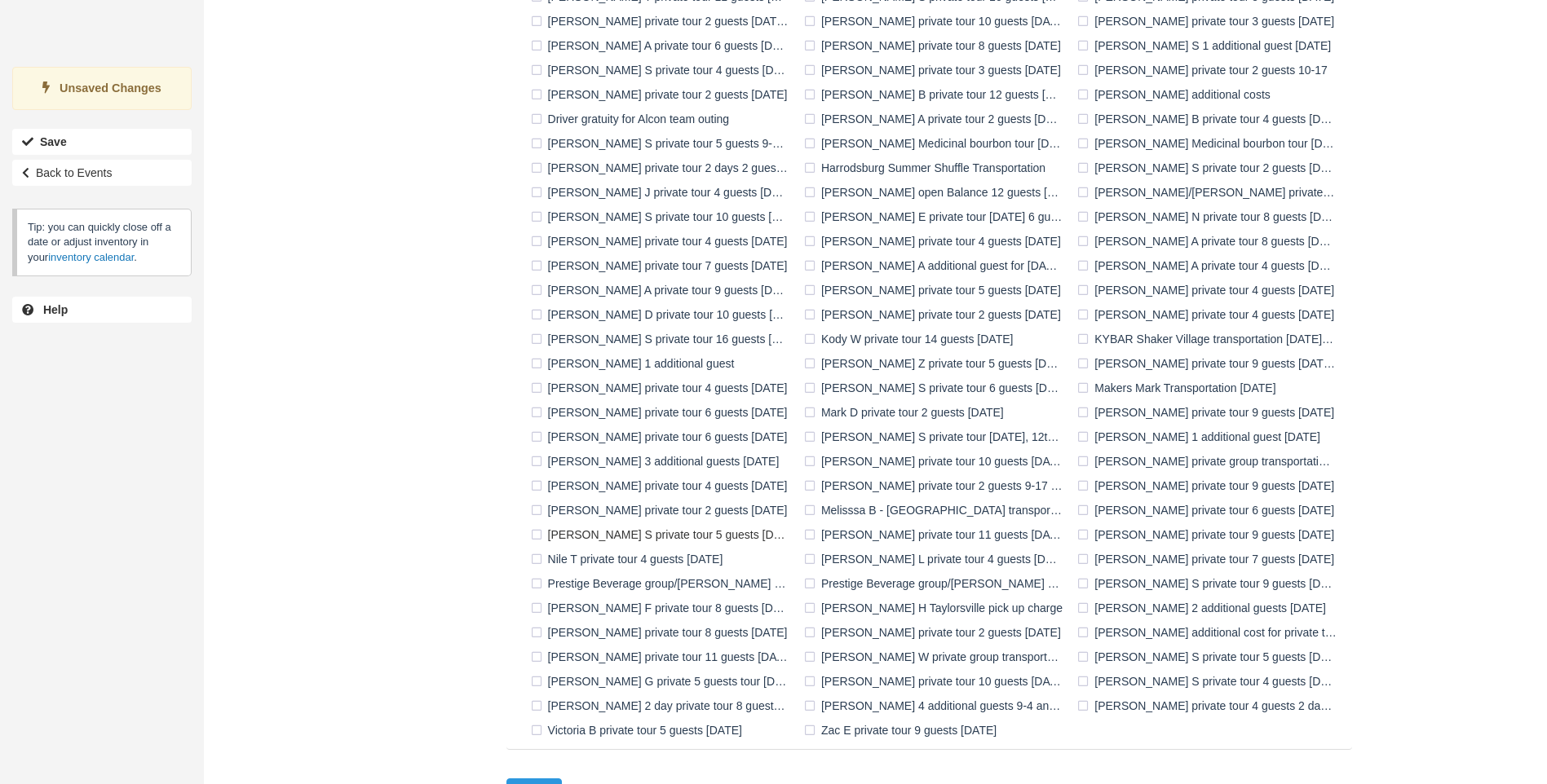
scroll to position [862, 0]
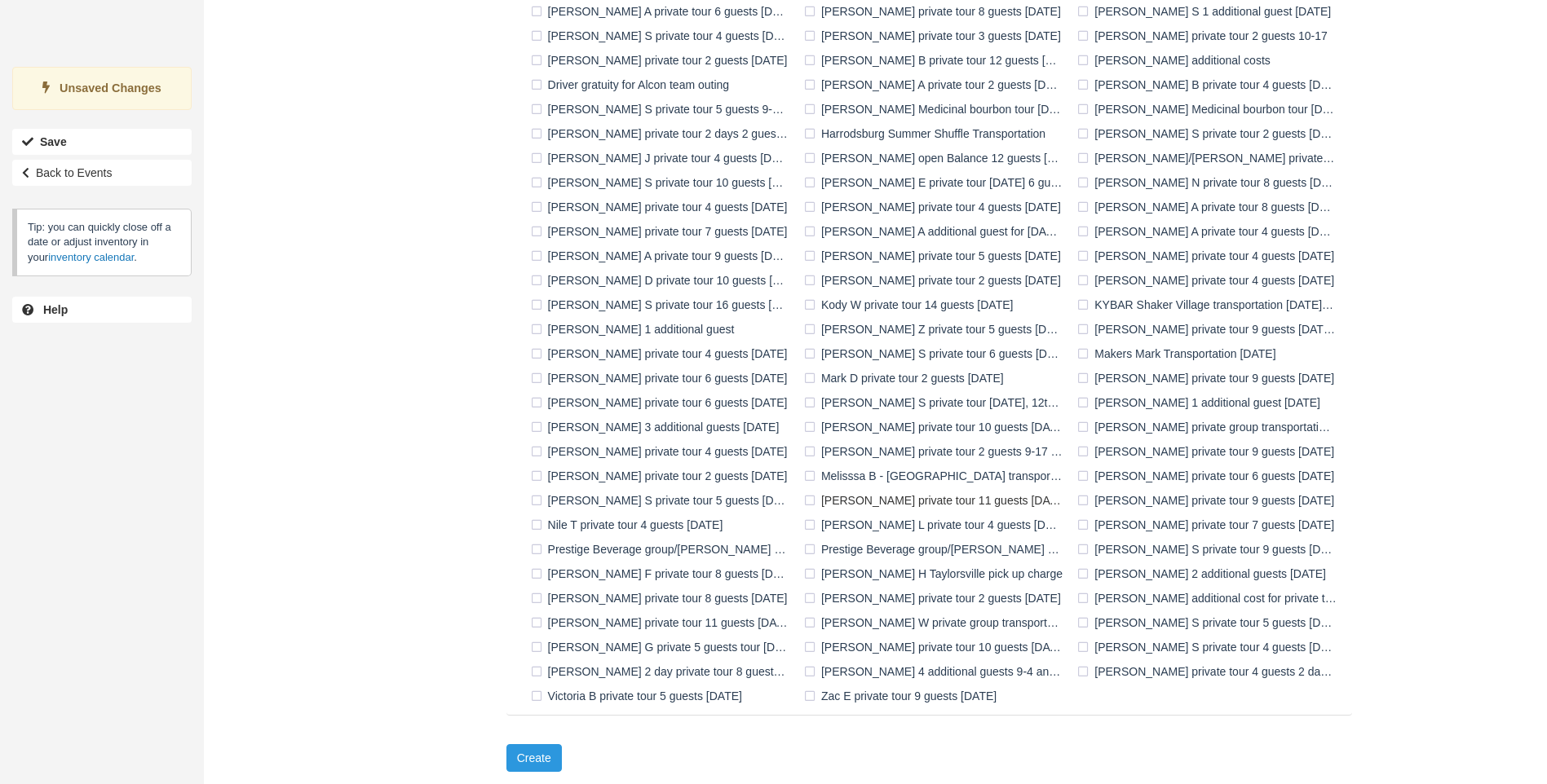
click at [844, 496] on label "[PERSON_NAME] private tour 11 guests [DATE]" at bounding box center [936, 500] width 273 height 24
checkbox input "true"
click at [537, 755] on button "Create" at bounding box center [534, 758] width 55 height 28
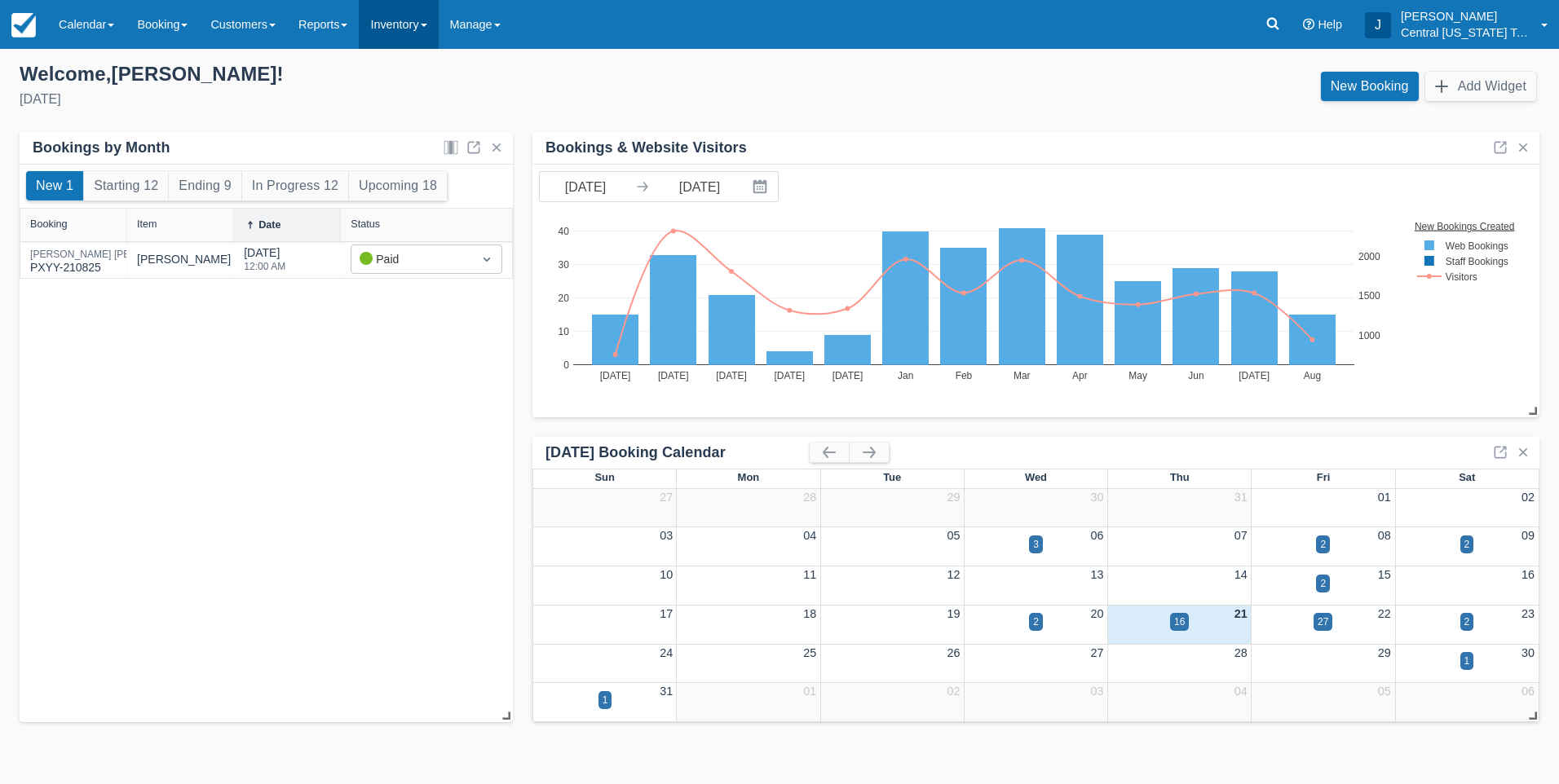
click at [403, 26] on link "Inventory" at bounding box center [398, 24] width 79 height 49
click at [410, 52] on ul "Items Categories Item Events Discounts Gift Certificates Rules Import New Item" at bounding box center [424, 198] width 131 height 298
click at [411, 40] on link "Inventory" at bounding box center [398, 24] width 79 height 49
click at [0, 0] on link "Items" at bounding box center [0, 0] width 0 height 0
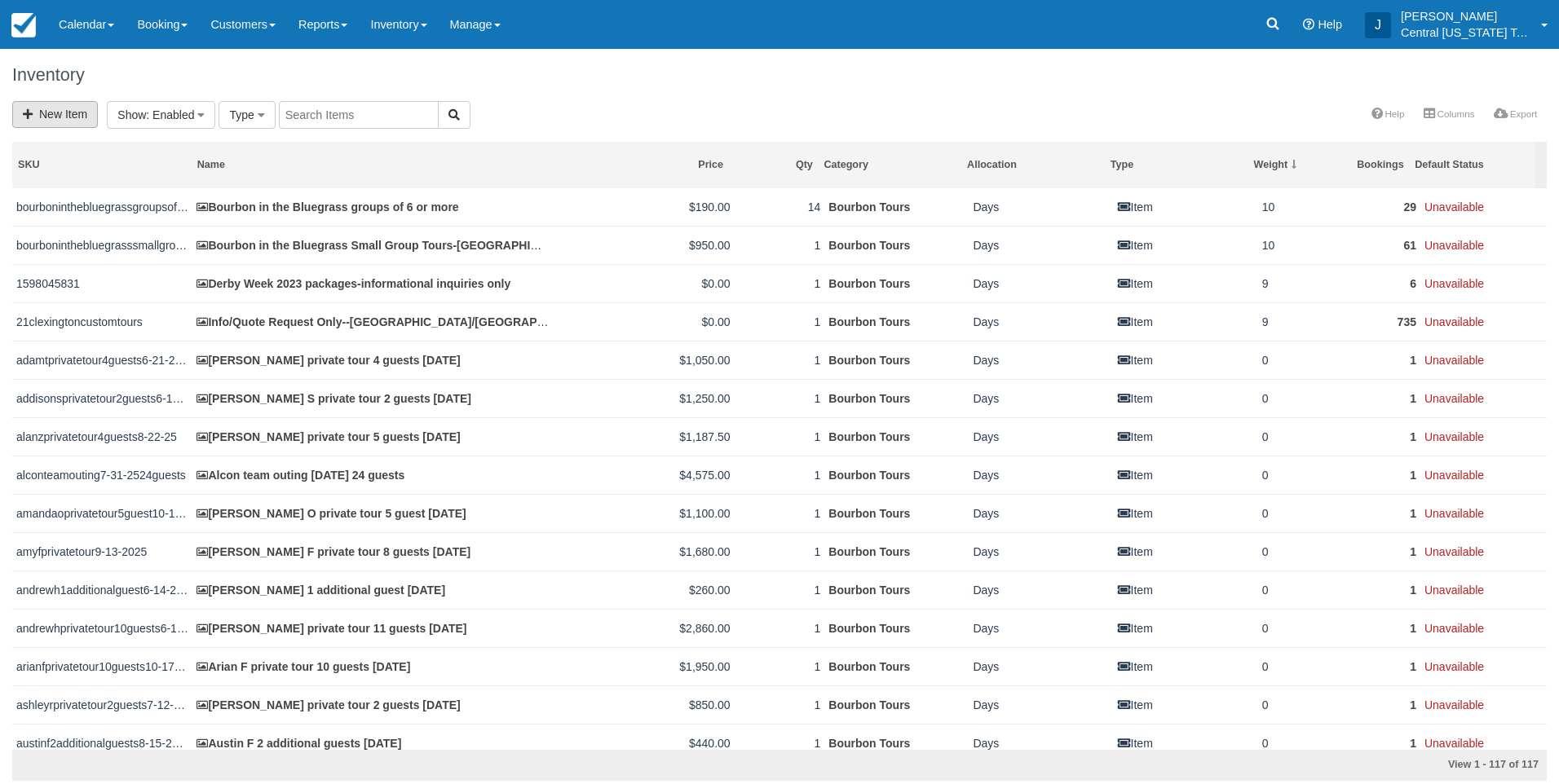
click at [52, 125] on link "New Item" at bounding box center [55, 114] width 86 height 27
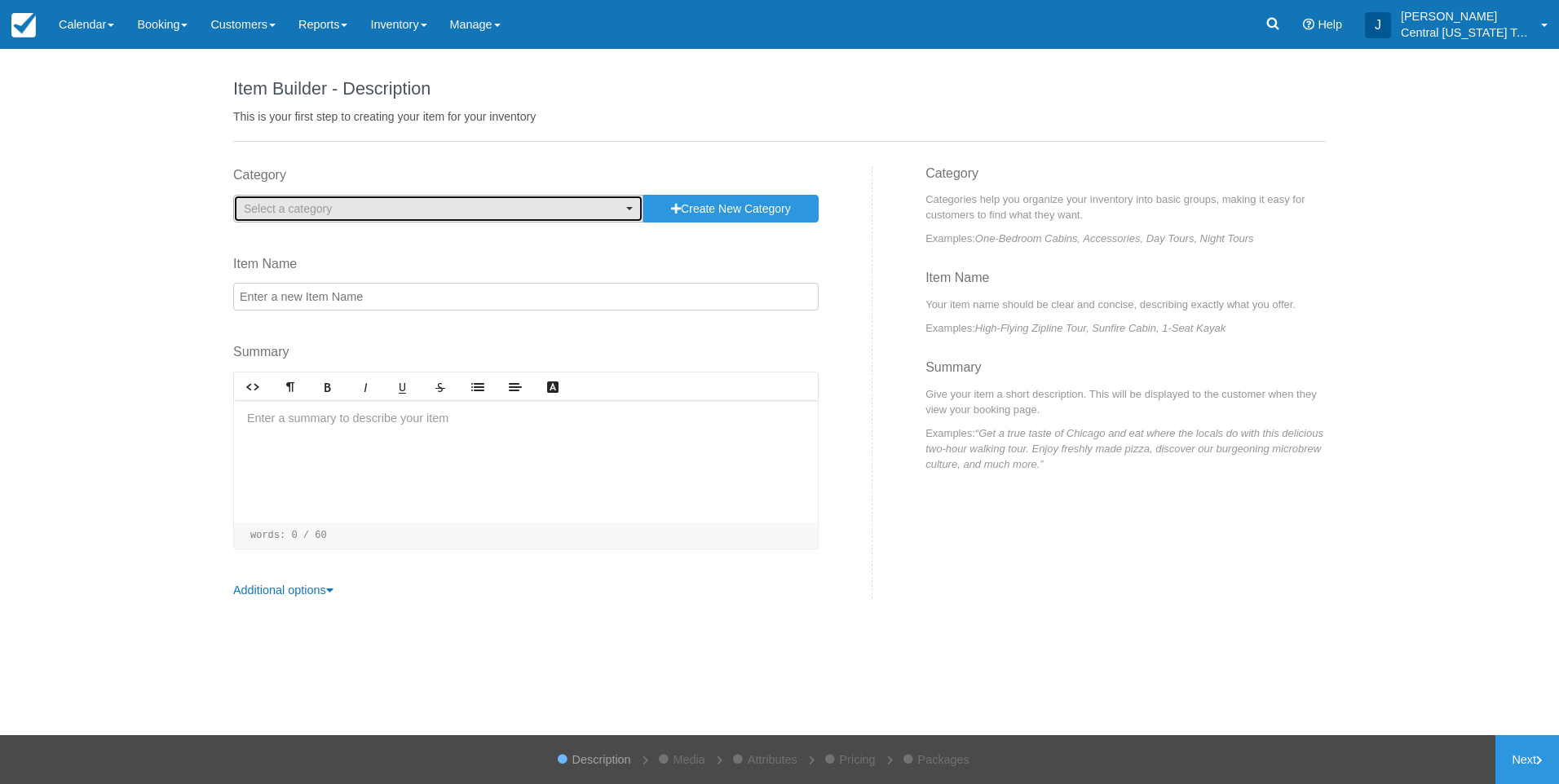
click at [329, 219] on button "Select a category" at bounding box center [438, 209] width 410 height 28
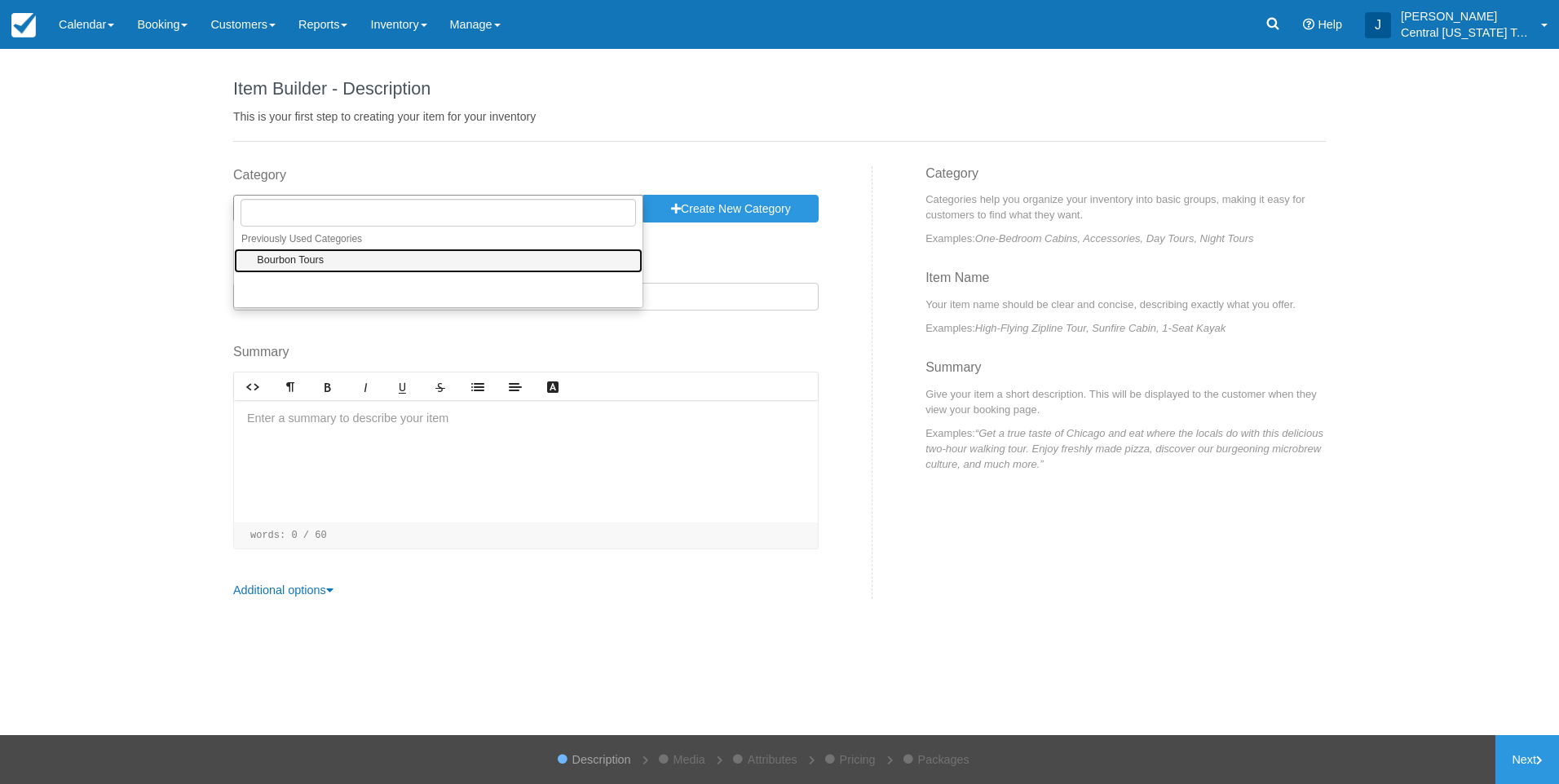
click at [306, 251] on link "Bourbon Tours" at bounding box center [438, 260] width 408 height 25
select select "1"
click at [322, 301] on input "Item Name" at bounding box center [525, 297] width 586 height 28
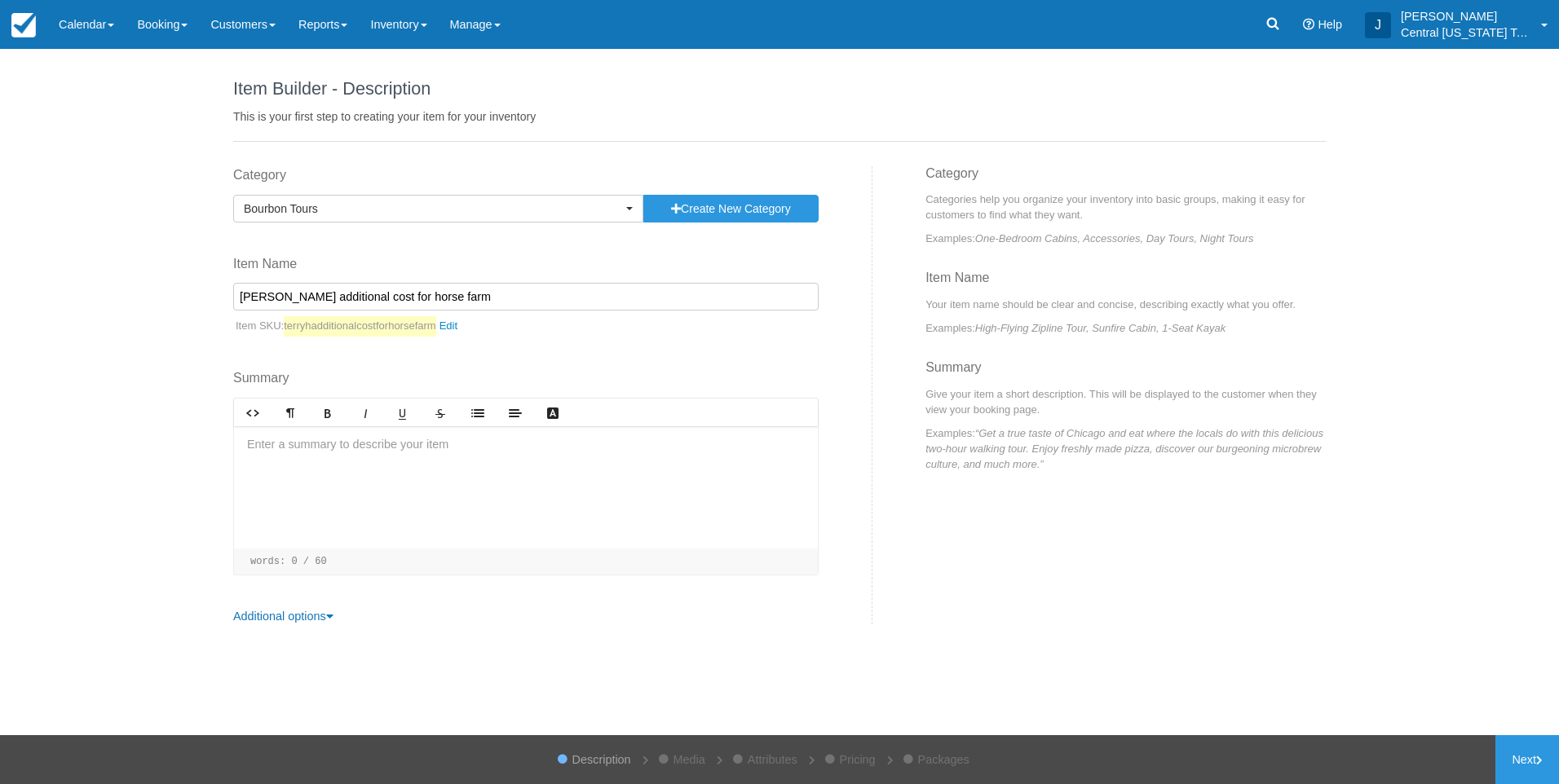
click at [465, 300] on input "Terry H additional cost for horse farm" at bounding box center [525, 297] width 586 height 28
type input "Terry H additional cost for horse farm 9-4-2025"
click at [454, 467] on div at bounding box center [525, 487] width 584 height 122
click at [457, 467] on div "Additional cost $70" at bounding box center [525, 487] width 584 height 122
click at [1521, 761] on link "Next" at bounding box center [1527, 760] width 64 height 49
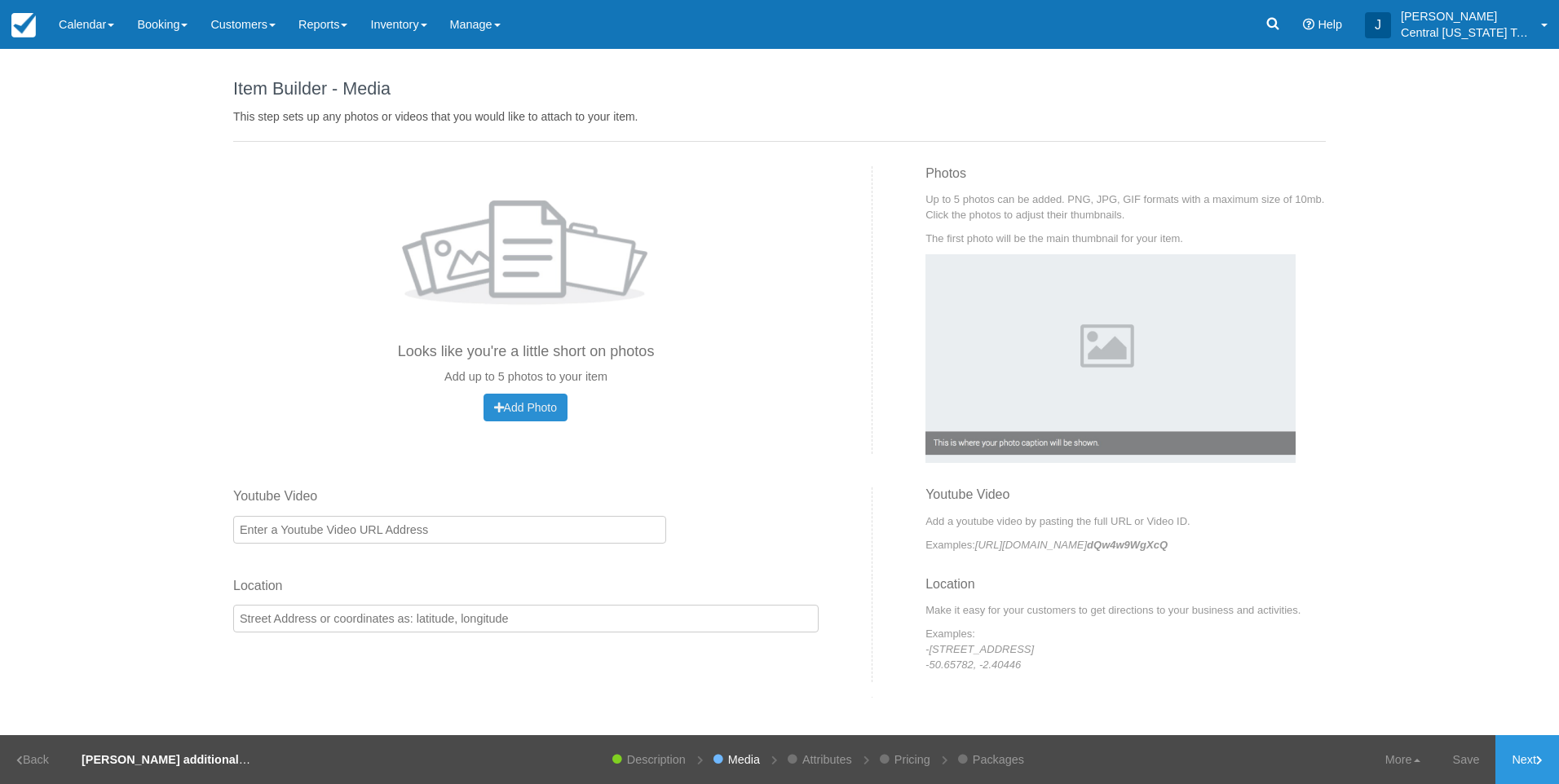
click at [527, 409] on span "Add Photo" at bounding box center [525, 407] width 63 height 13
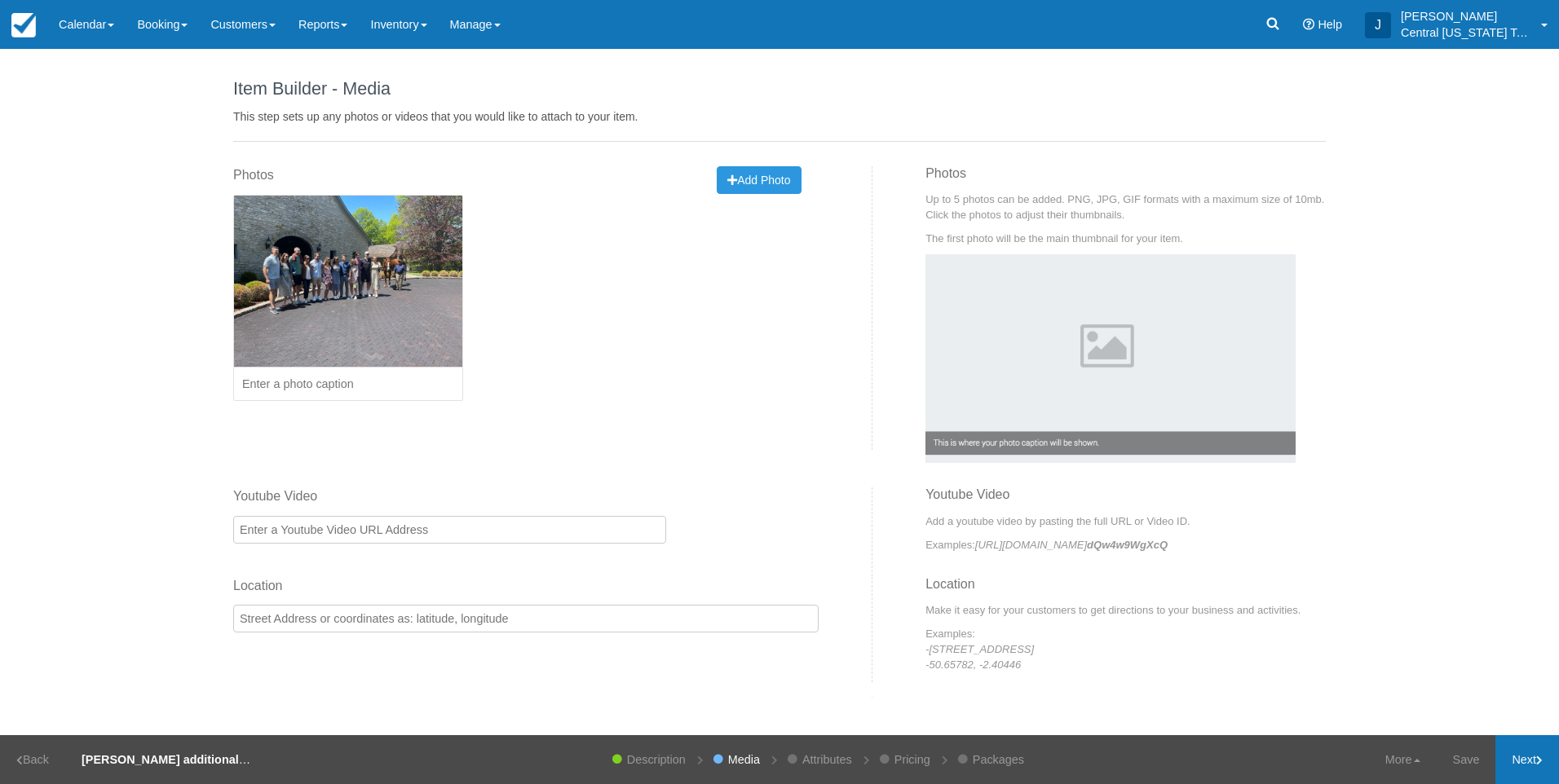
click at [1515, 764] on link "Next" at bounding box center [1527, 760] width 64 height 49
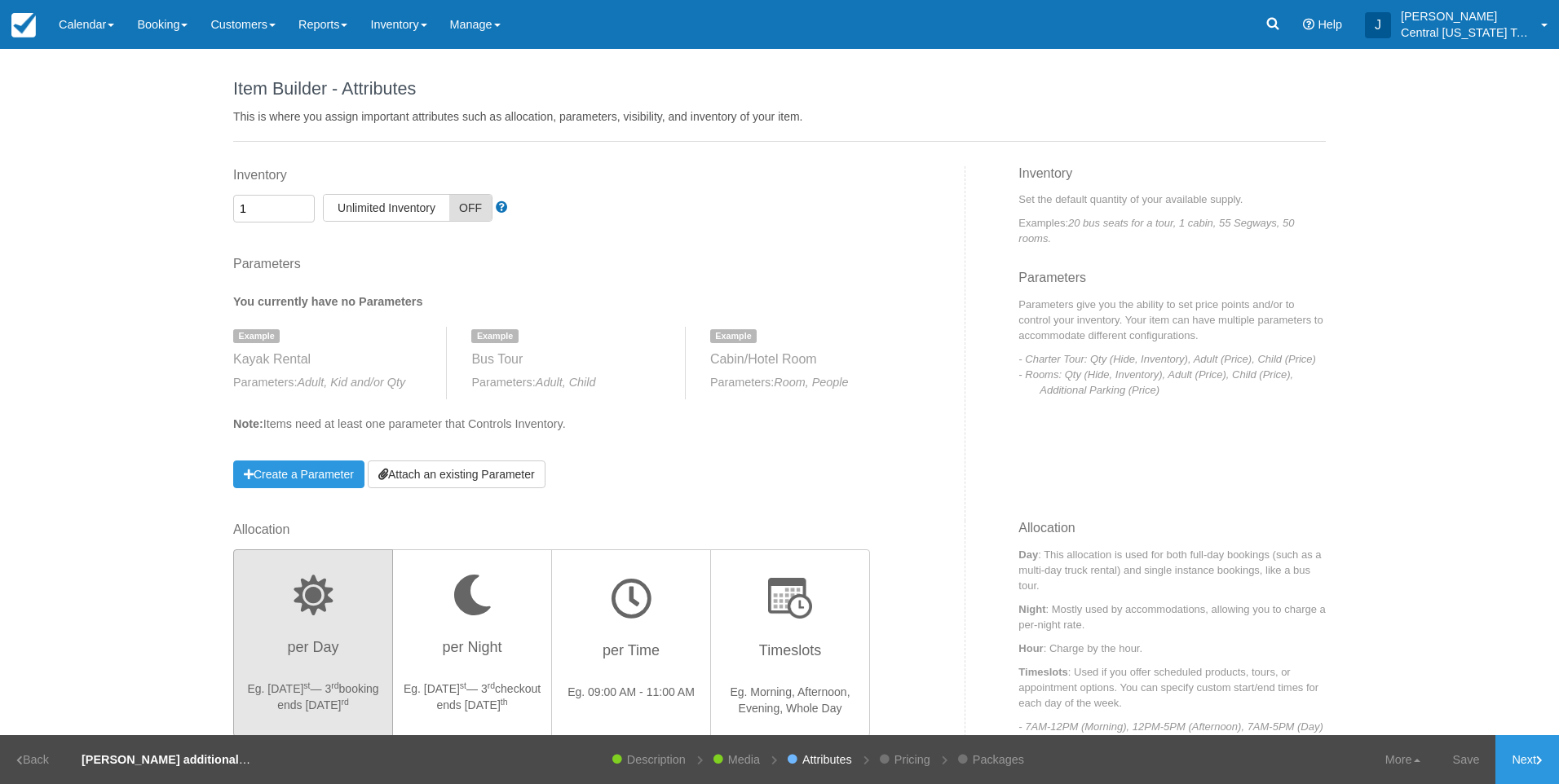
click at [468, 456] on div "Parameters You currently have no Parameters Example Kayak Rental Parameters: Ad…" at bounding box center [572, 372] width 678 height 234
click at [504, 478] on link "Attach an existing Parameter" at bounding box center [457, 475] width 178 height 28
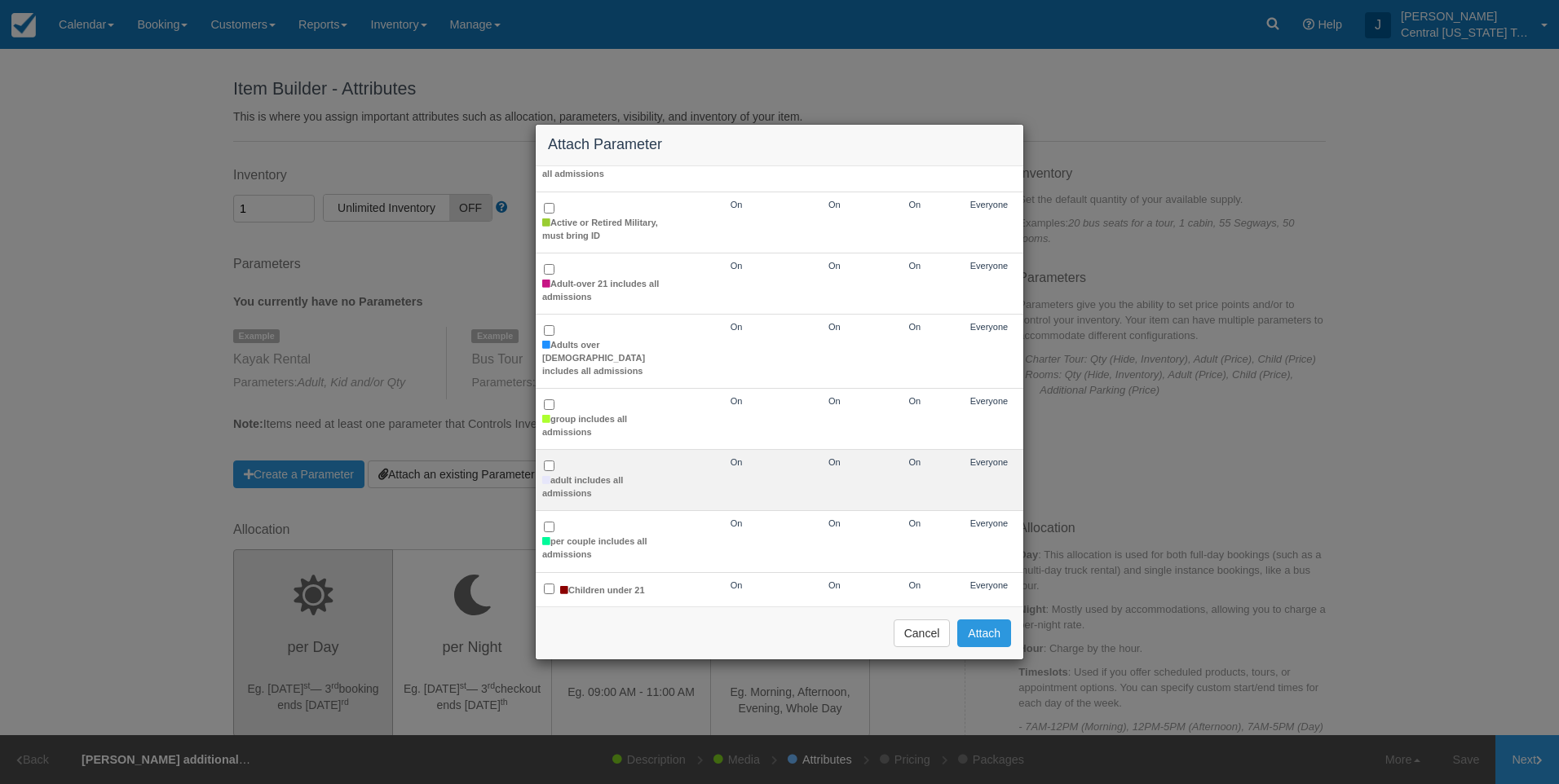
scroll to position [245, 0]
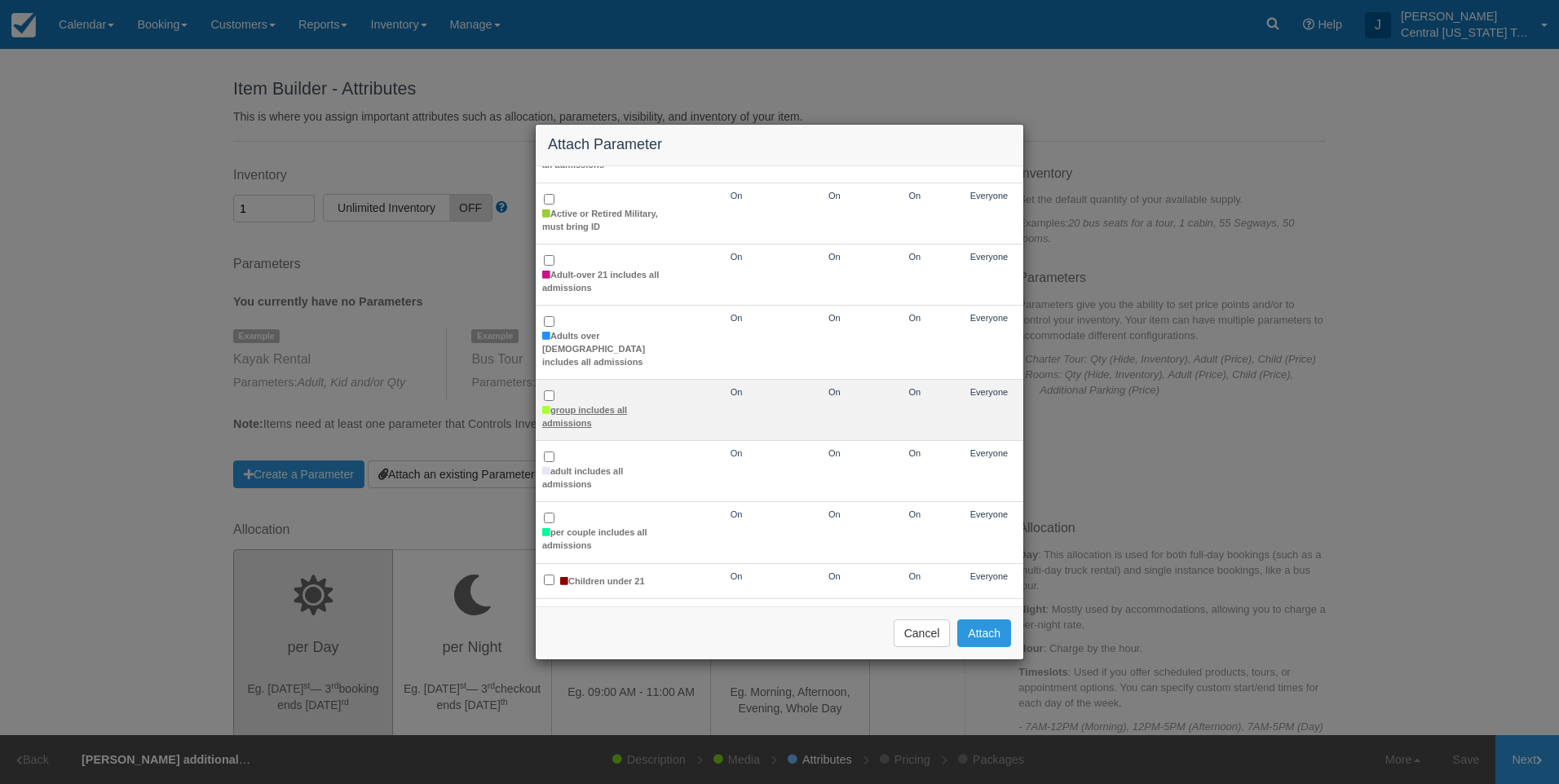
click at [582, 410] on label "group includes all admissions" at bounding box center [607, 416] width 130 height 25
click at [555, 401] on input "group includes all admissions" at bounding box center [549, 395] width 10 height 10
checkbox input "true"
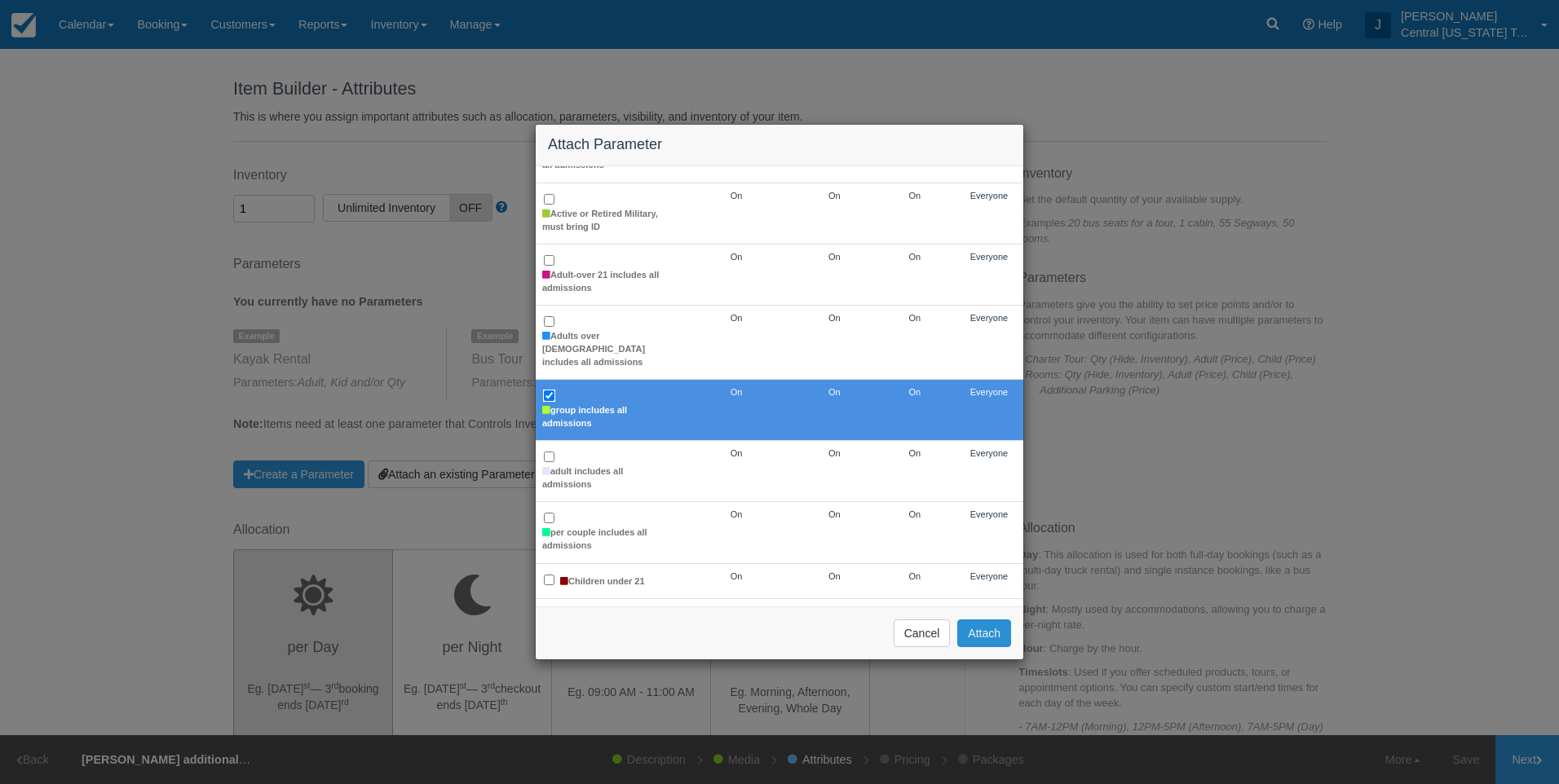
click at [967, 635] on button "Attach" at bounding box center [984, 634] width 54 height 28
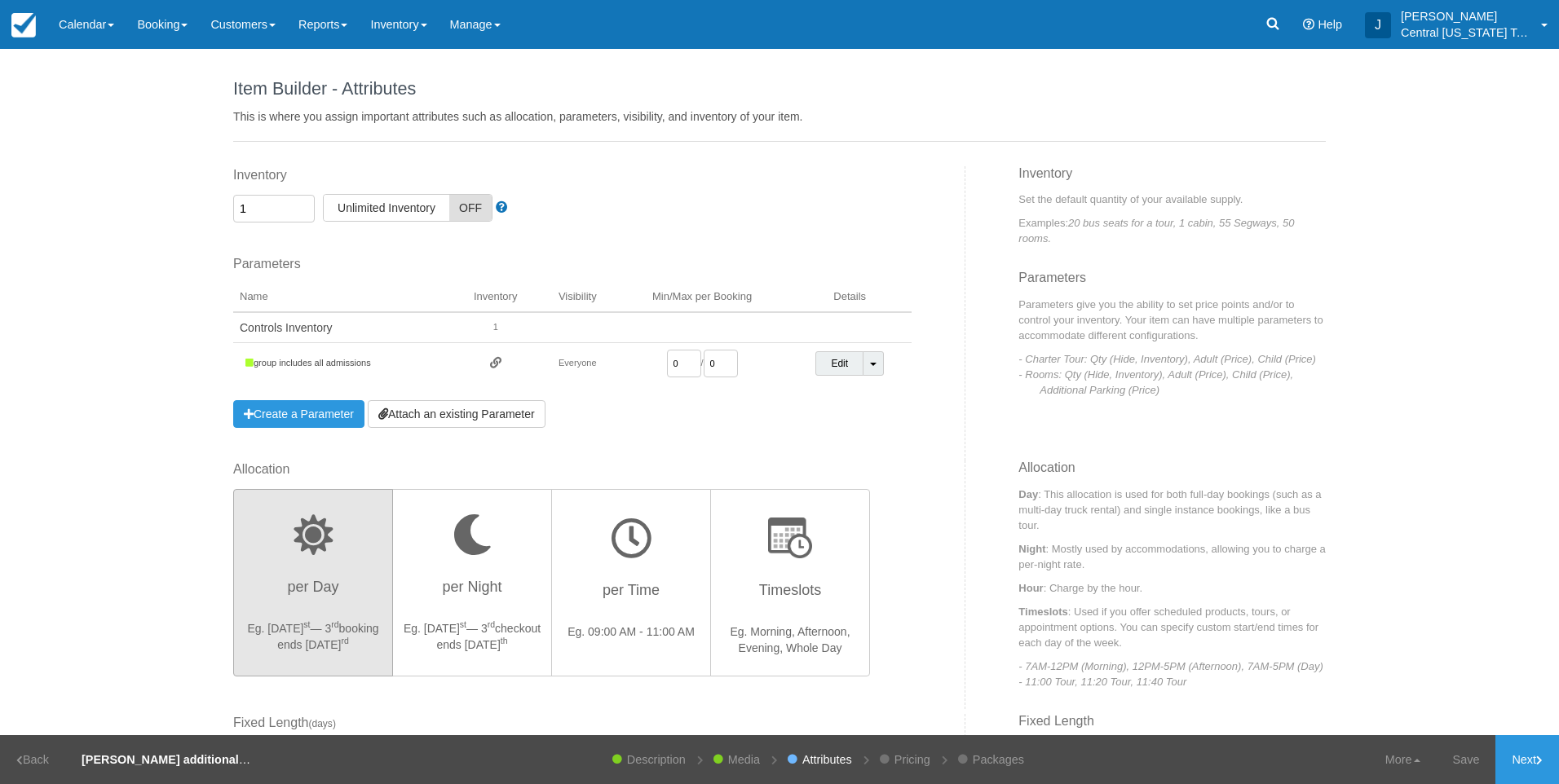
drag, startPoint x: 661, startPoint y: 358, endPoint x: 607, endPoint y: 358, distance: 54.0
click at [607, 360] on tr "group includes all admissions Everyone 0 / 0 Edit Toggle Dropdown Detach Parame…" at bounding box center [572, 364] width 678 height 41
type input "1"
click at [666, 423] on div "Parameters You currently have no Parameters Example Kayak Rental Parameters: Ad…" at bounding box center [572, 341] width 678 height 173
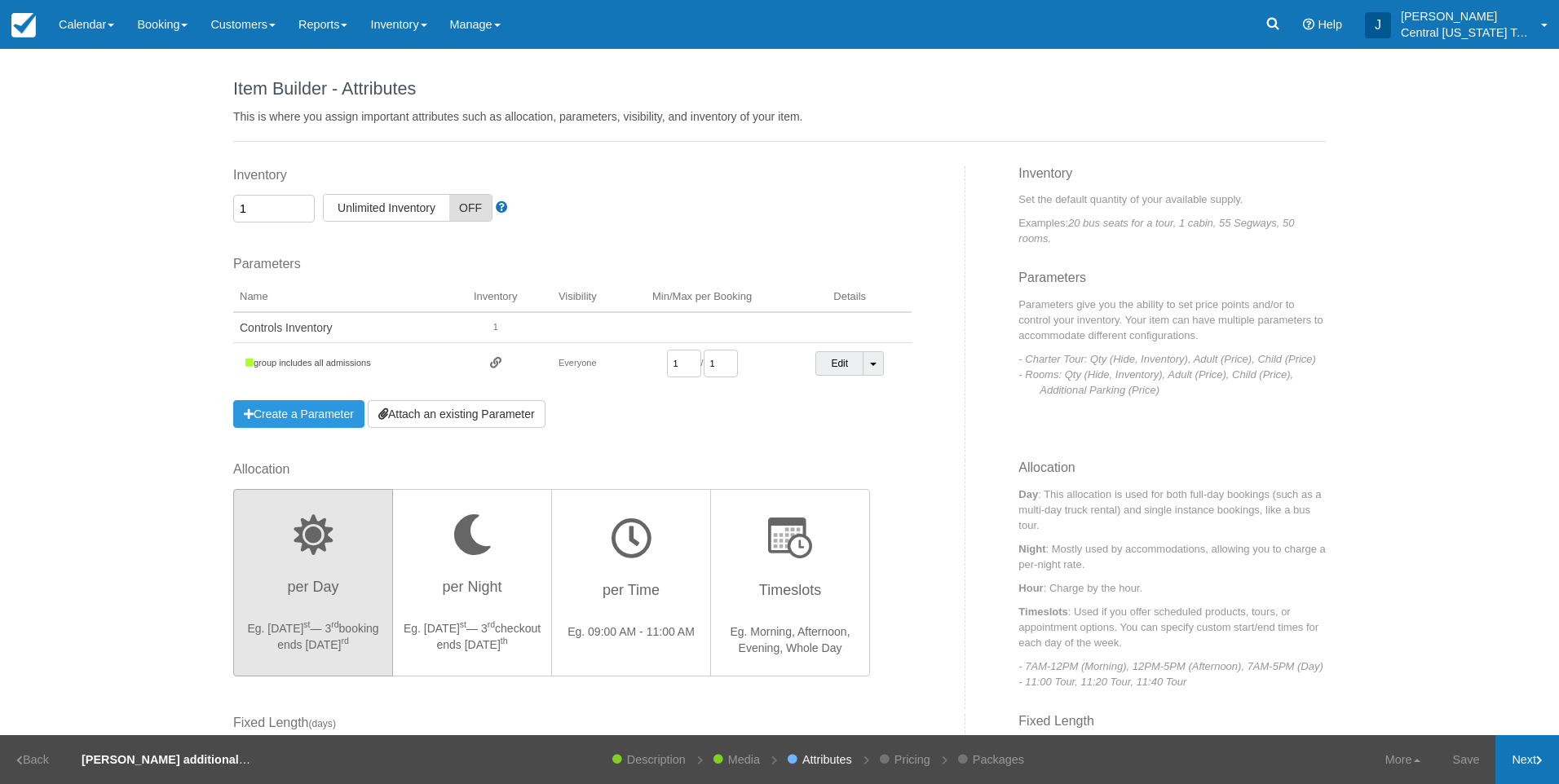
click at [1529, 754] on link "Next" at bounding box center [1527, 760] width 64 height 49
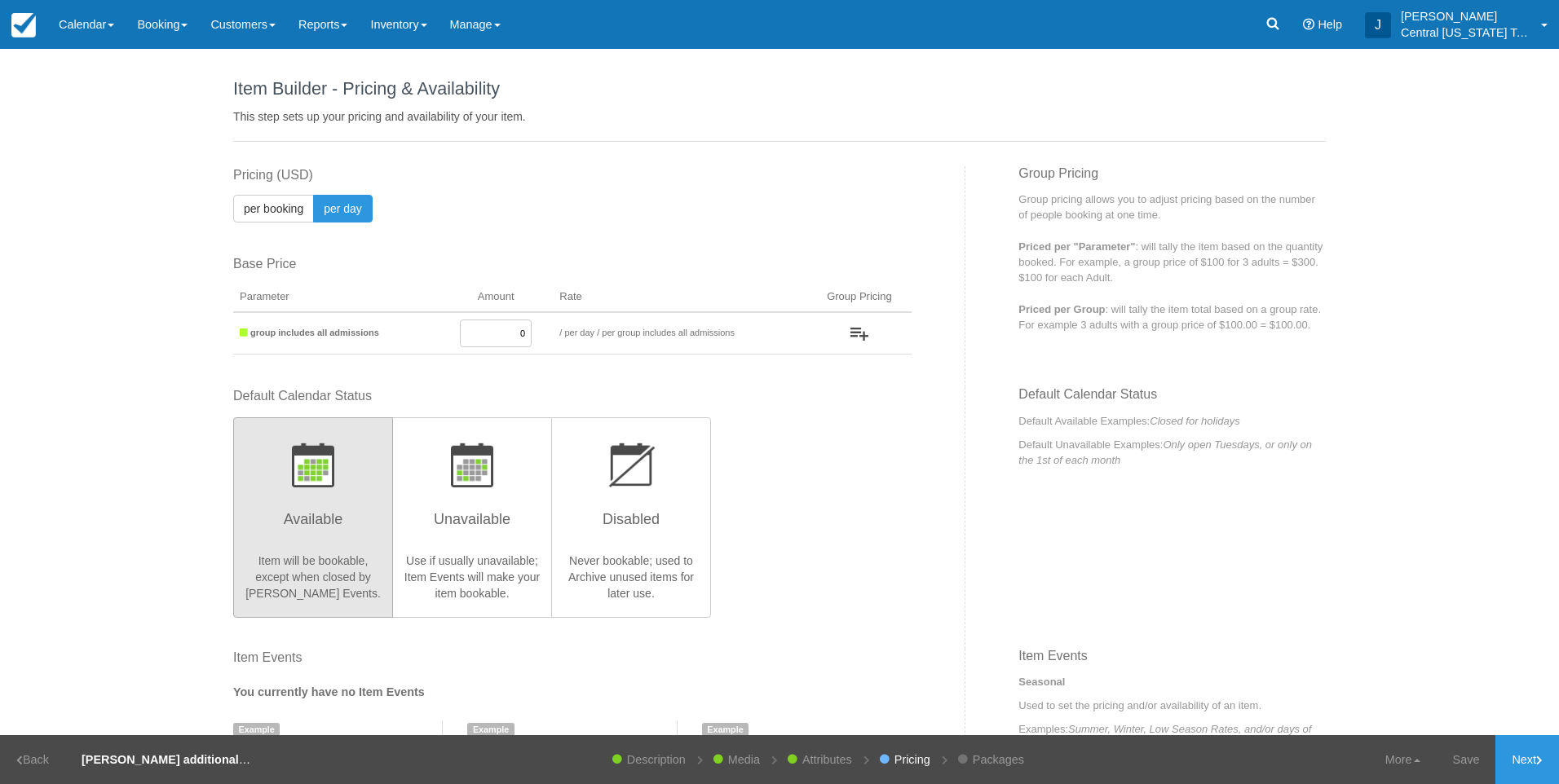
drag, startPoint x: 485, startPoint y: 339, endPoint x: 682, endPoint y: 315, distance: 198.5
click at [678, 317] on tr "group includes all admissions 0 / per booking per day / per group includes all …" at bounding box center [572, 333] width 678 height 42
type input "70"
click at [798, 499] on div "Default Calendar Status Available Item will be bookable, except when closed by …" at bounding box center [572, 502] width 678 height 230
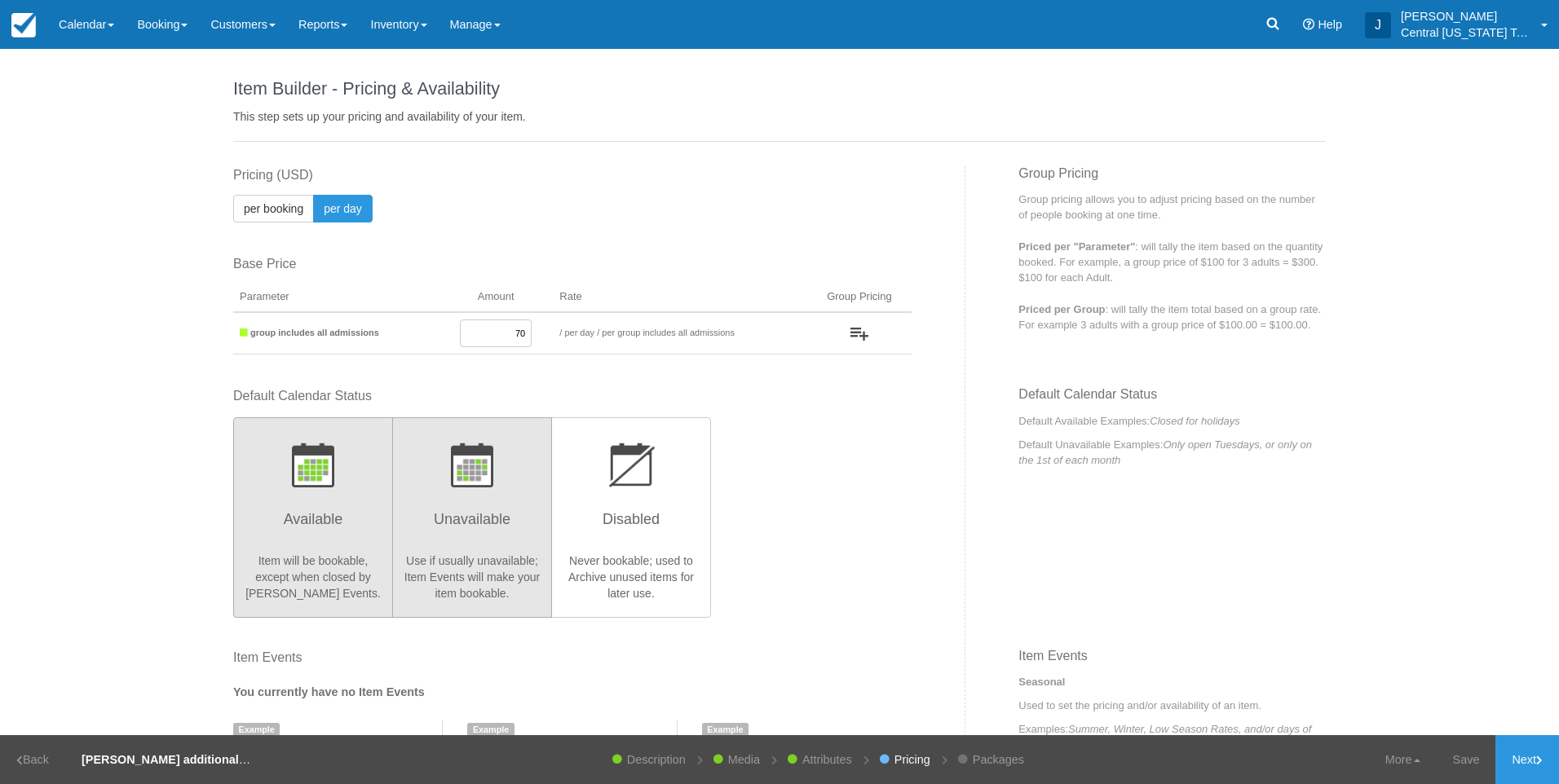
click at [487, 515] on h3 "Unavailable" at bounding box center [472, 524] width 138 height 40
radio input "true"
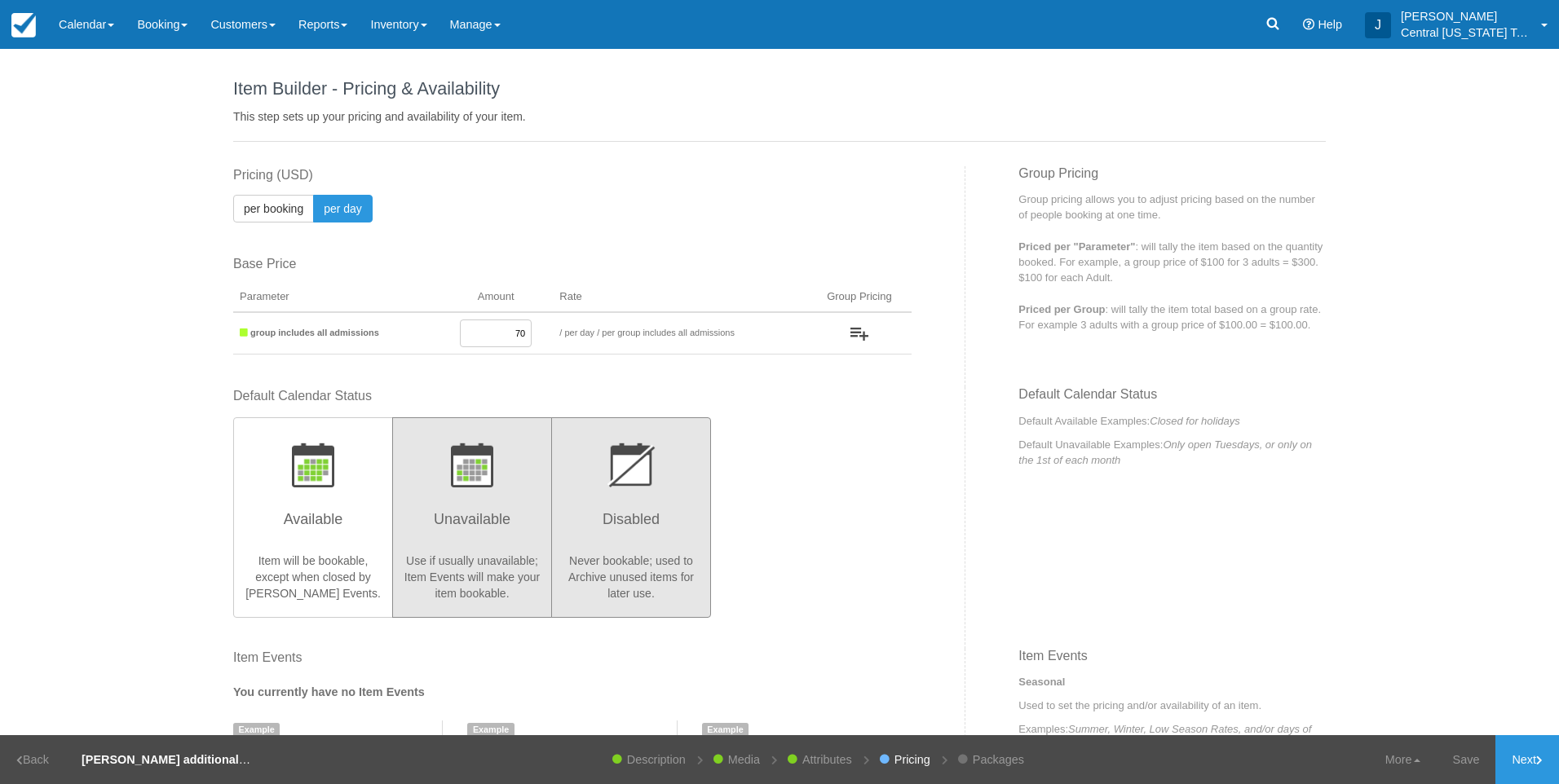
click at [707, 528] on div "Default Calendar Status Available Item will be bookable, except when closed by …" at bounding box center [572, 502] width 678 height 230
click at [1514, 752] on link "Next" at bounding box center [1527, 760] width 64 height 49
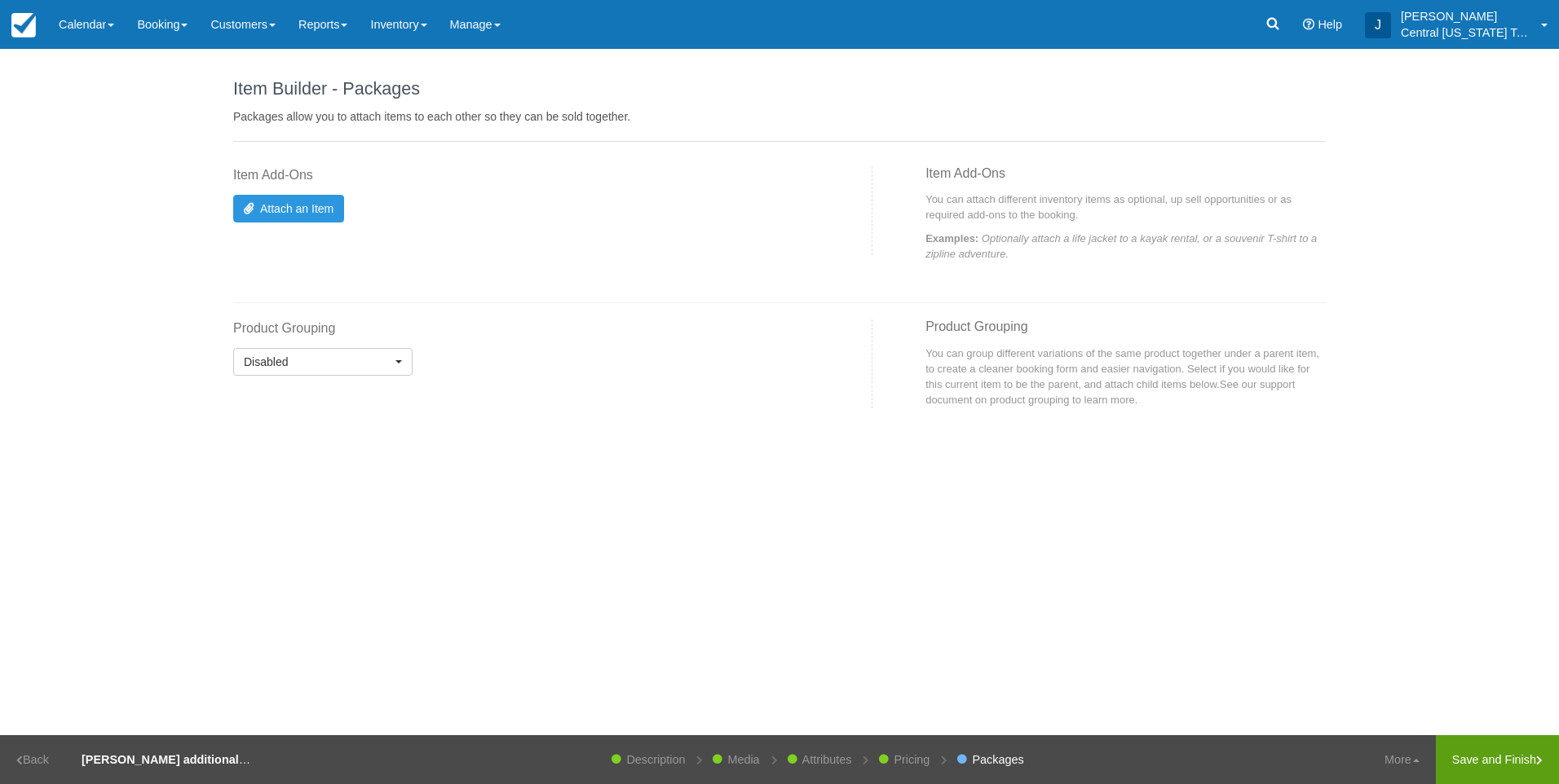
click at [1500, 750] on link "Save and Finish" at bounding box center [1497, 760] width 123 height 49
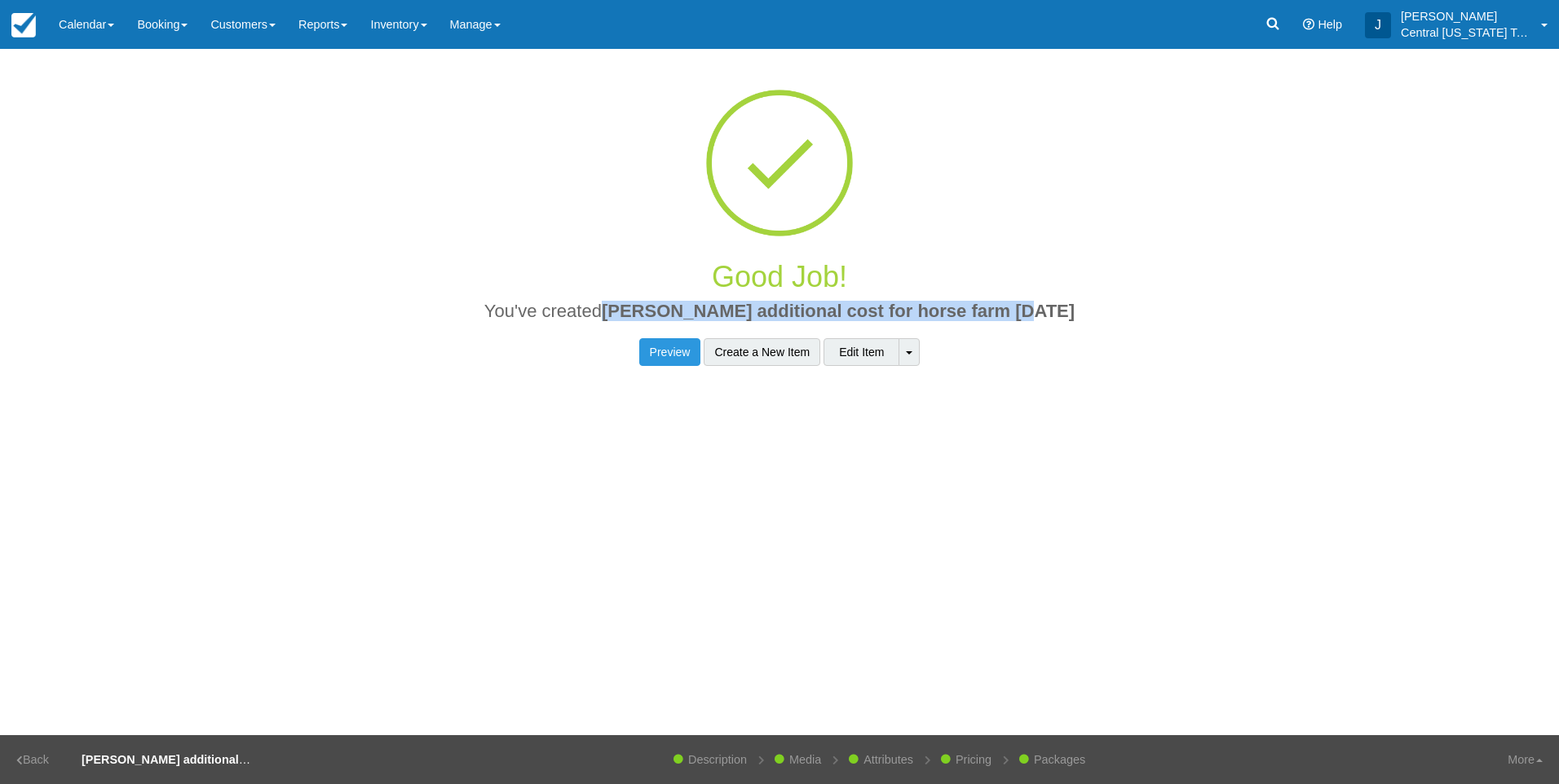
drag, startPoint x: 1074, startPoint y: 313, endPoint x: 645, endPoint y: 312, distance: 429.0
click at [645, 312] on h2 "You've created Terry H additional cost for horse farm 9-4-2025" at bounding box center [779, 315] width 1068 height 28
copy span "[PERSON_NAME] additional cost for horse farm [DATE]"
click at [433, 28] on link "Inventory" at bounding box center [398, 24] width 79 height 49
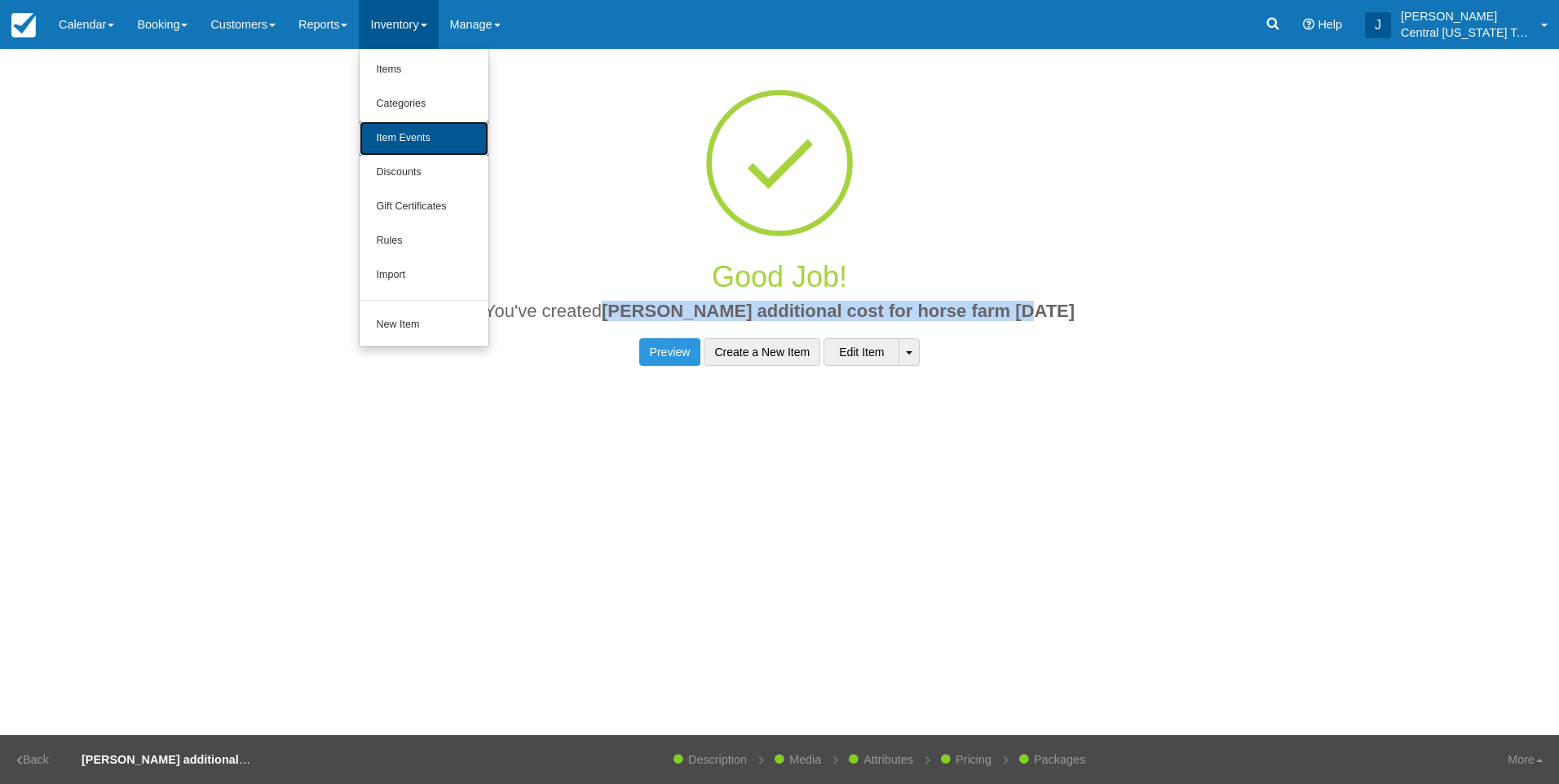
click at [422, 132] on link "Item Events" at bounding box center [424, 138] width 129 height 34
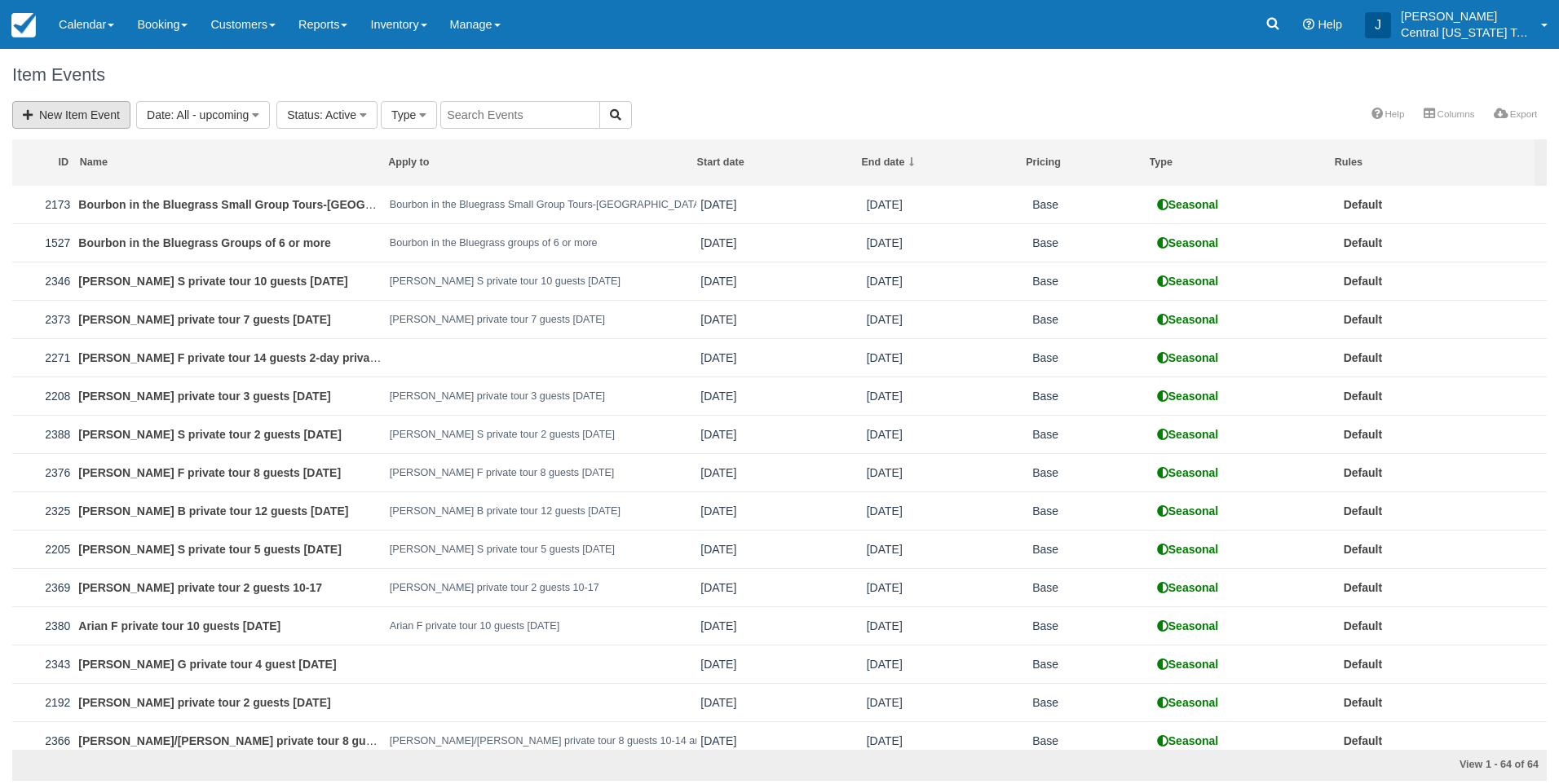
click at [83, 120] on link "New Item Event" at bounding box center [71, 115] width 119 height 28
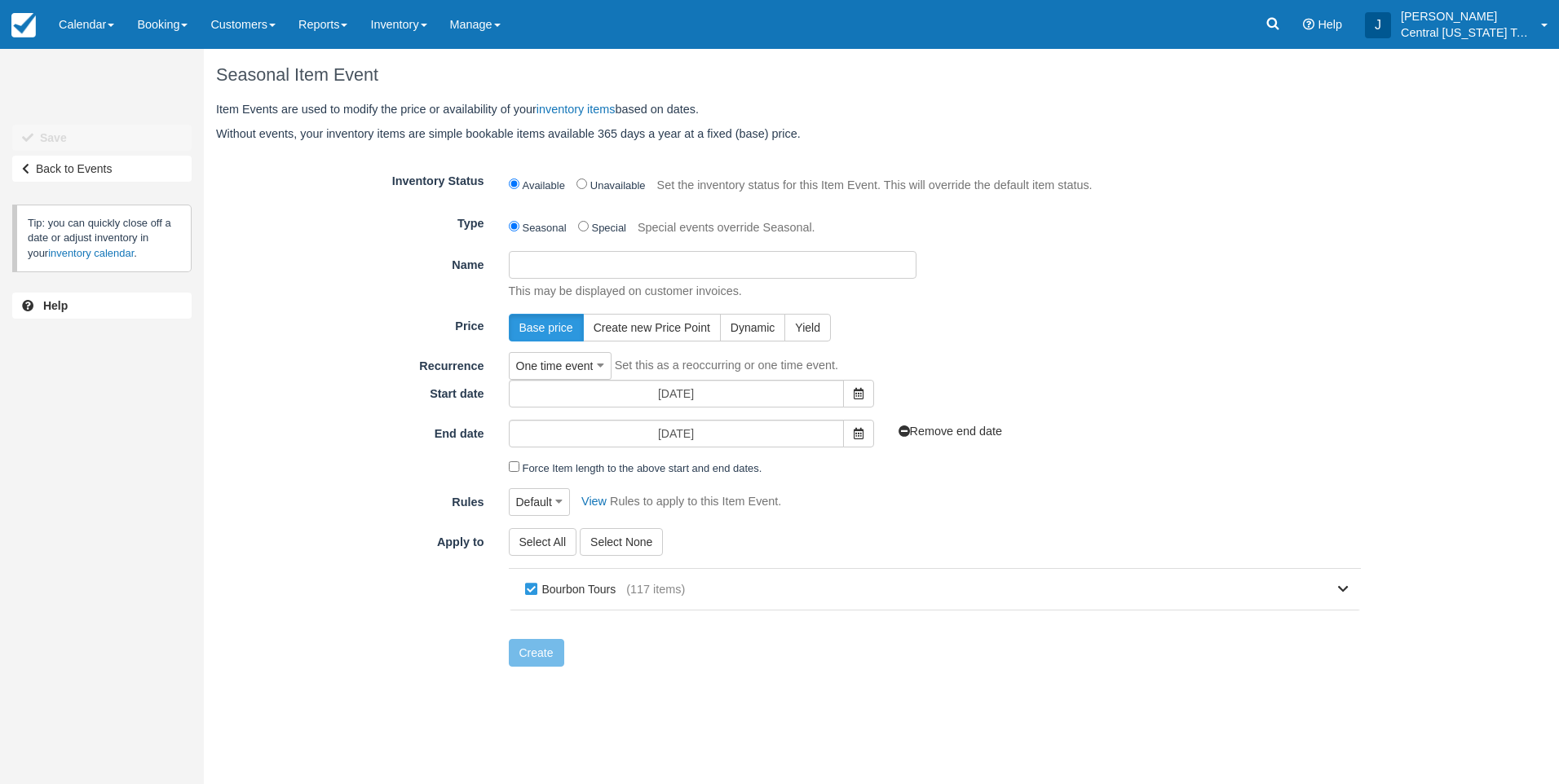
click at [615, 271] on input "Name" at bounding box center [713, 265] width 408 height 28
paste input "[PERSON_NAME] additional cost for horse farm [DATE]"
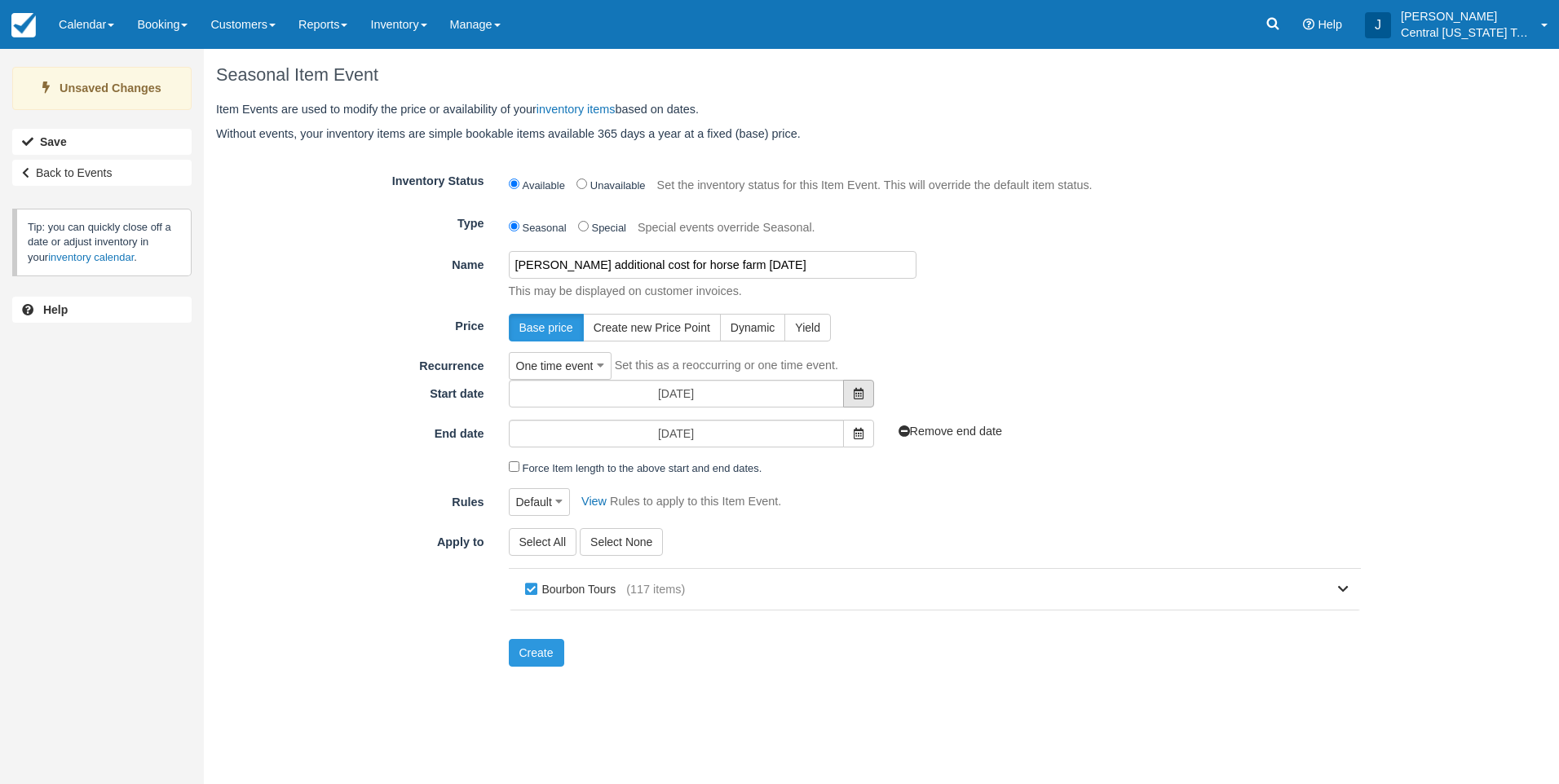
type input "[PERSON_NAME] additional cost for horse farm [DATE]"
click at [862, 401] on span at bounding box center [859, 394] width 31 height 28
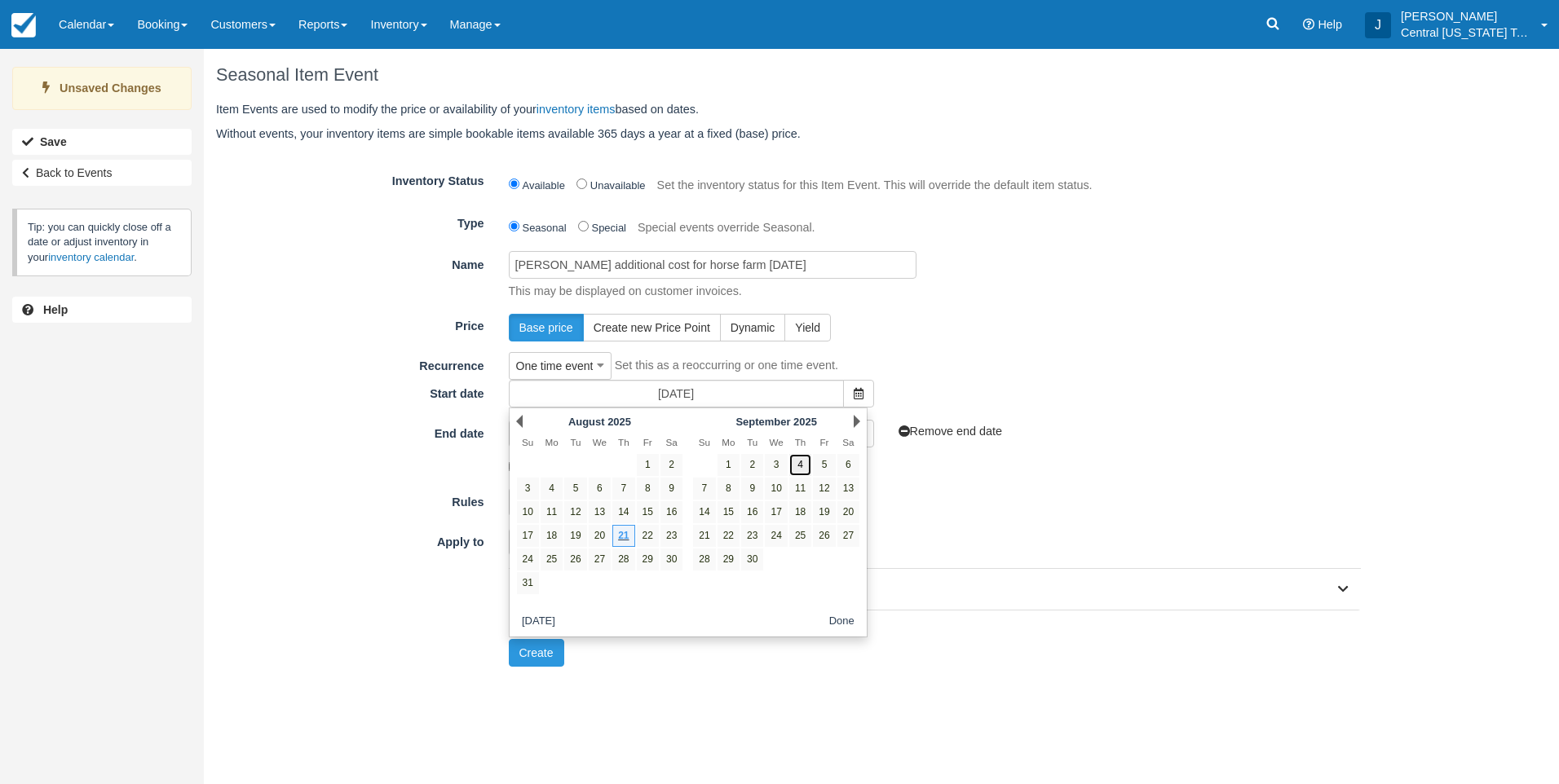
click at [807, 467] on link "4" at bounding box center [801, 465] width 22 height 22
type input "[DATE]"
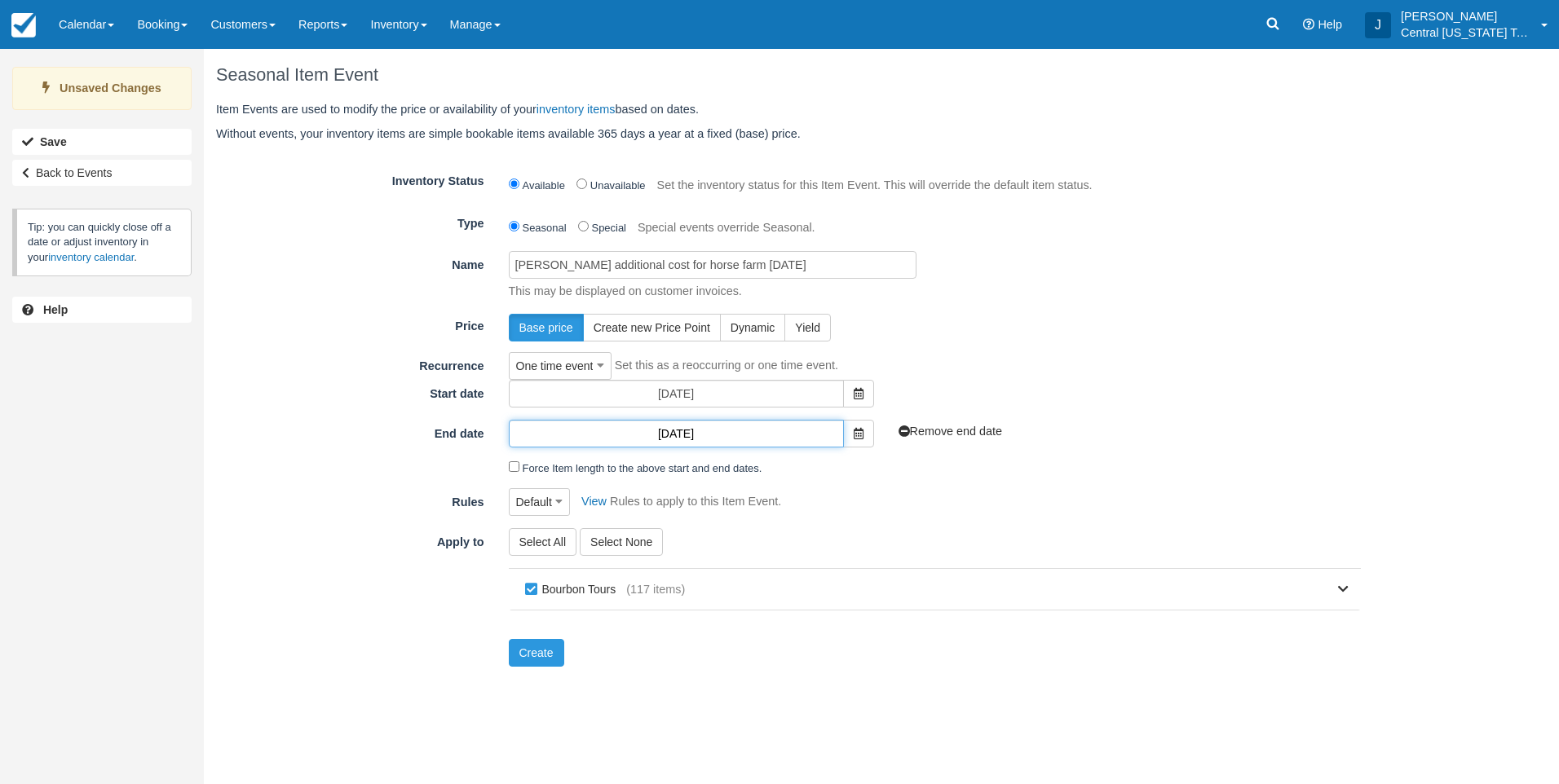
click at [684, 433] on input "[DATE]" at bounding box center [677, 433] width 335 height 28
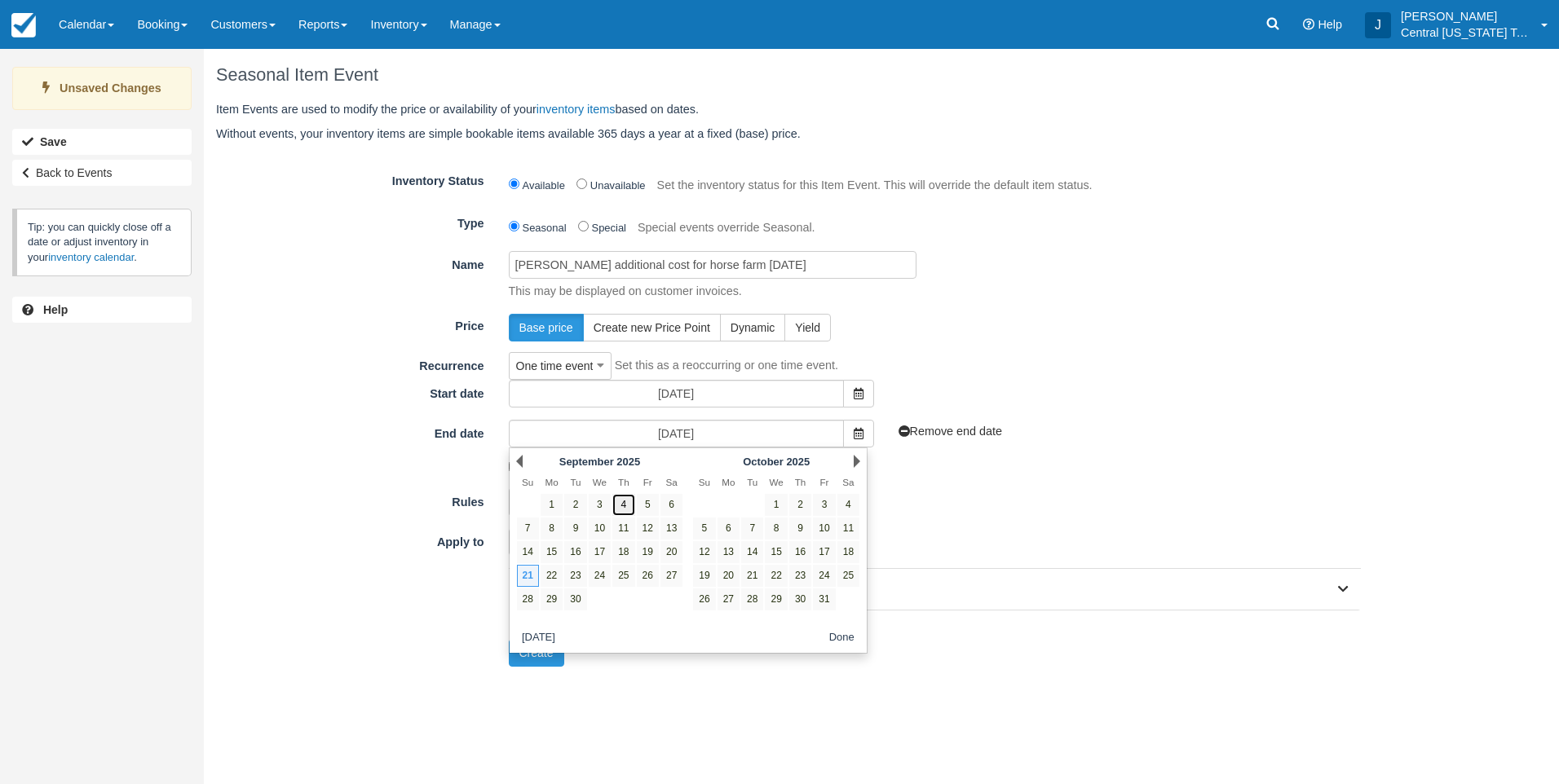
click at [627, 504] on link "4" at bounding box center [623, 505] width 22 height 22
type input "[DATE]"
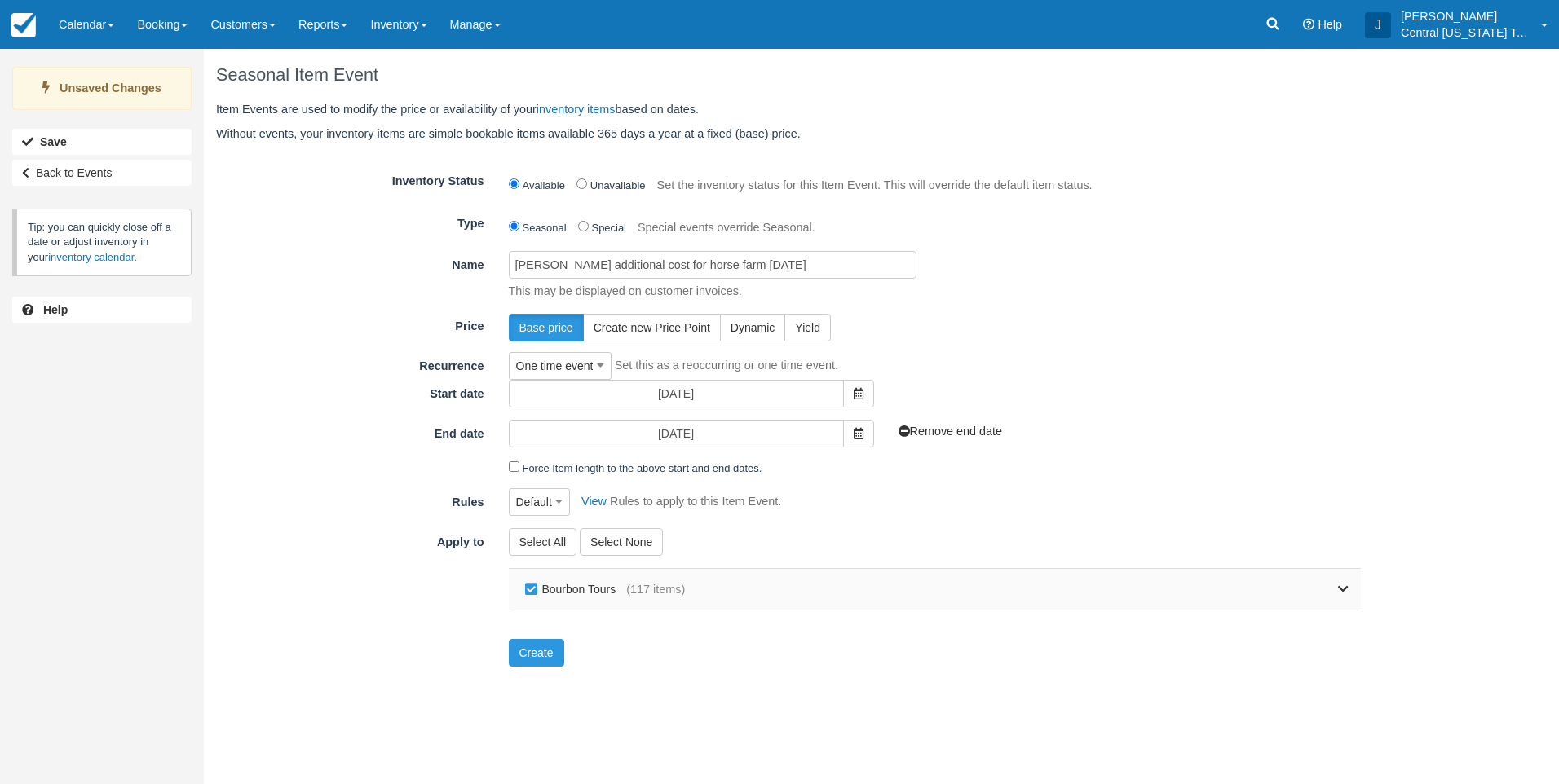
drag, startPoint x: 530, startPoint y: 587, endPoint x: 675, endPoint y: 583, distance: 145.1
click at [531, 585] on label "Bourbon Tours" at bounding box center [574, 590] width 106 height 24
checkbox input "false"
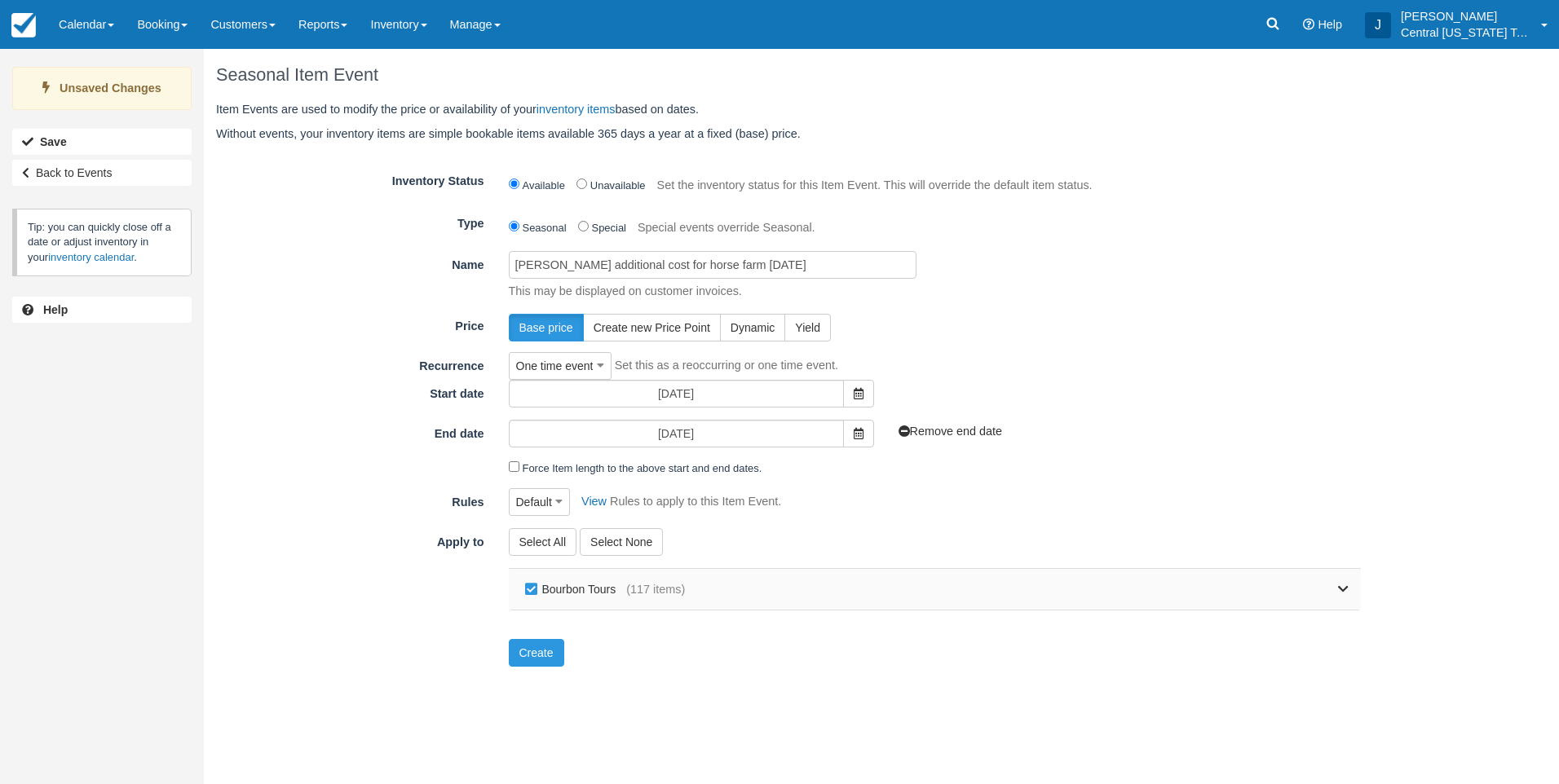
checkbox input "false"
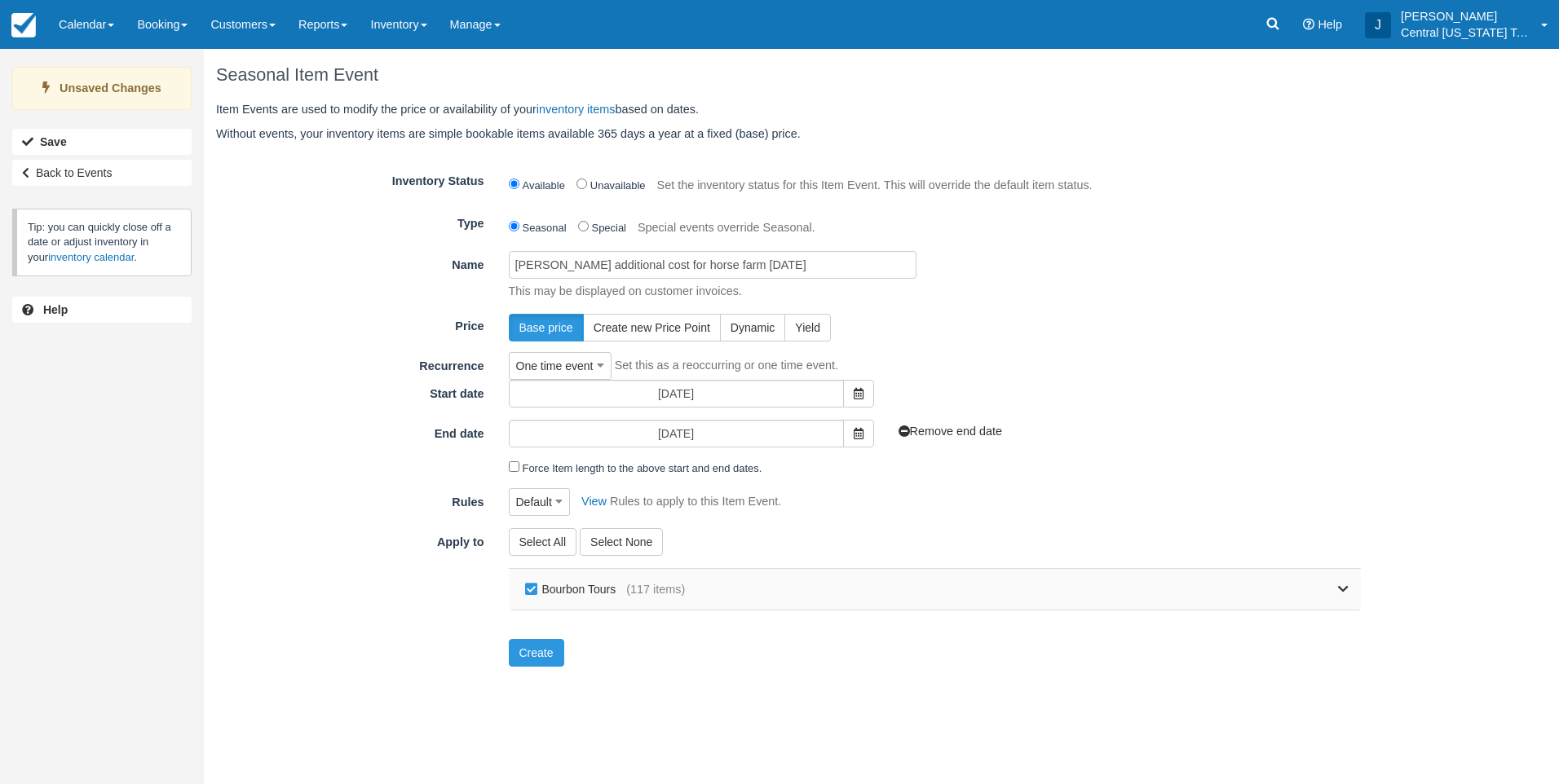
checkbox input "false"
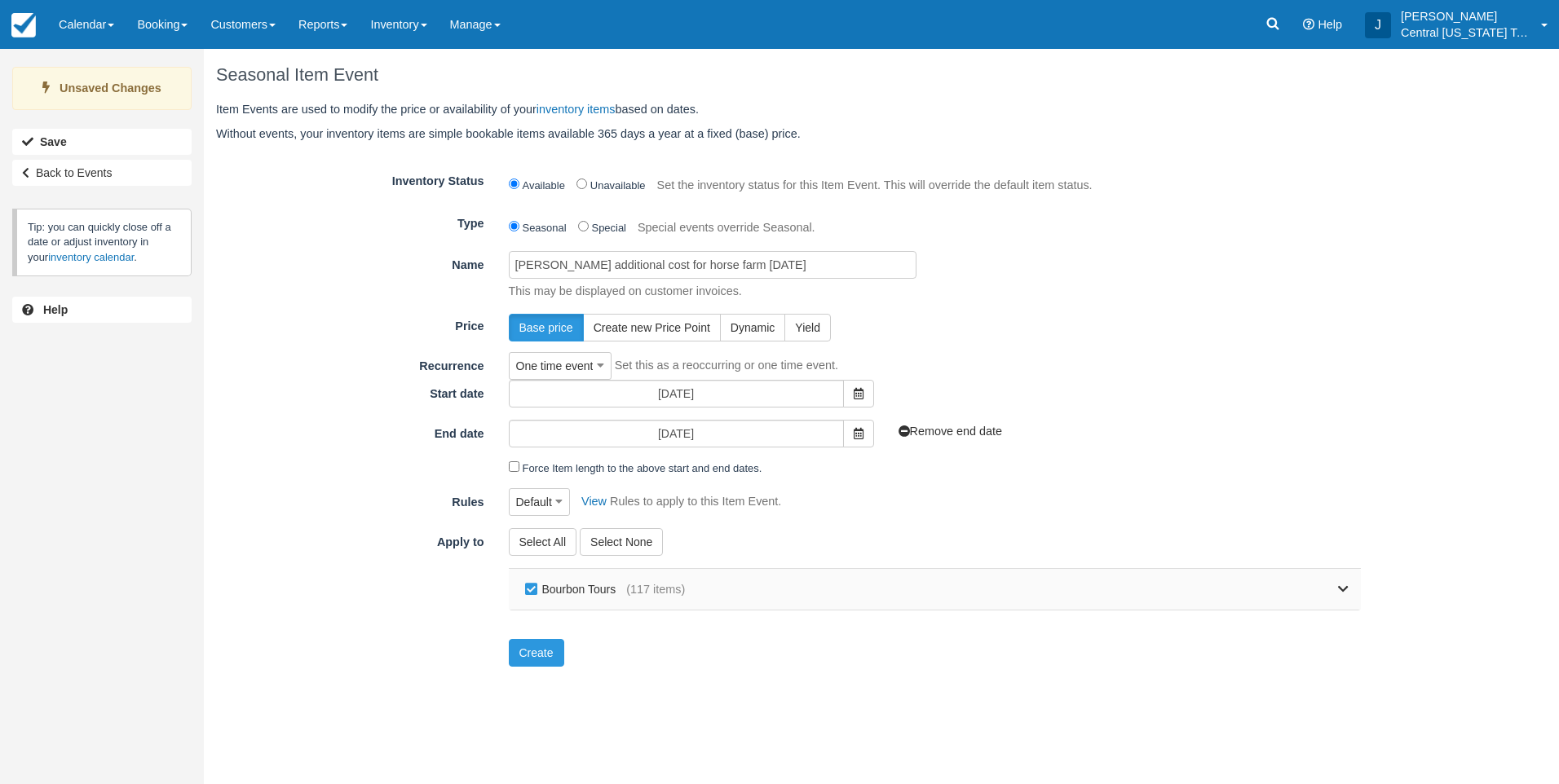
checkbox input "false"
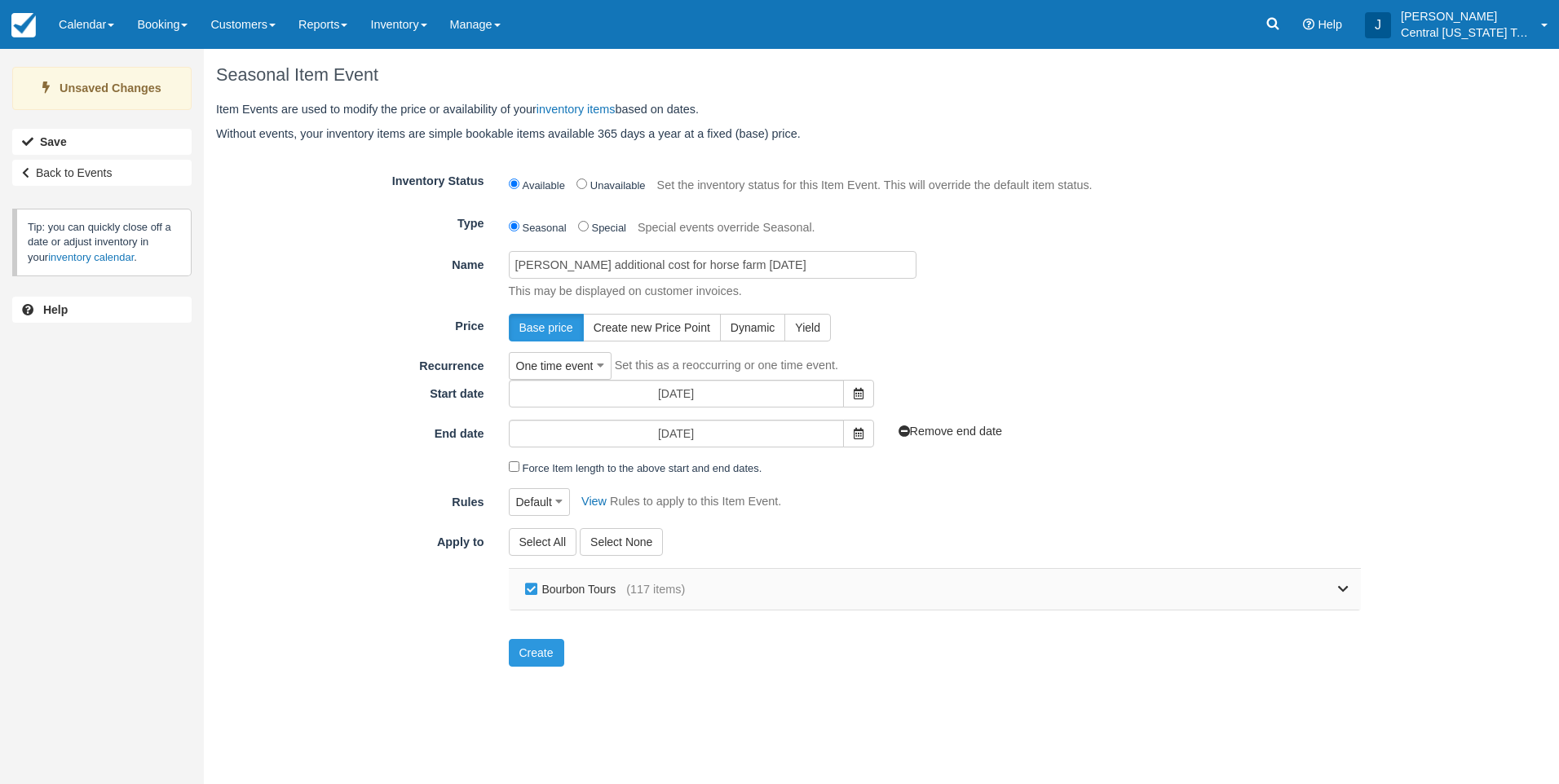
checkbox input "false"
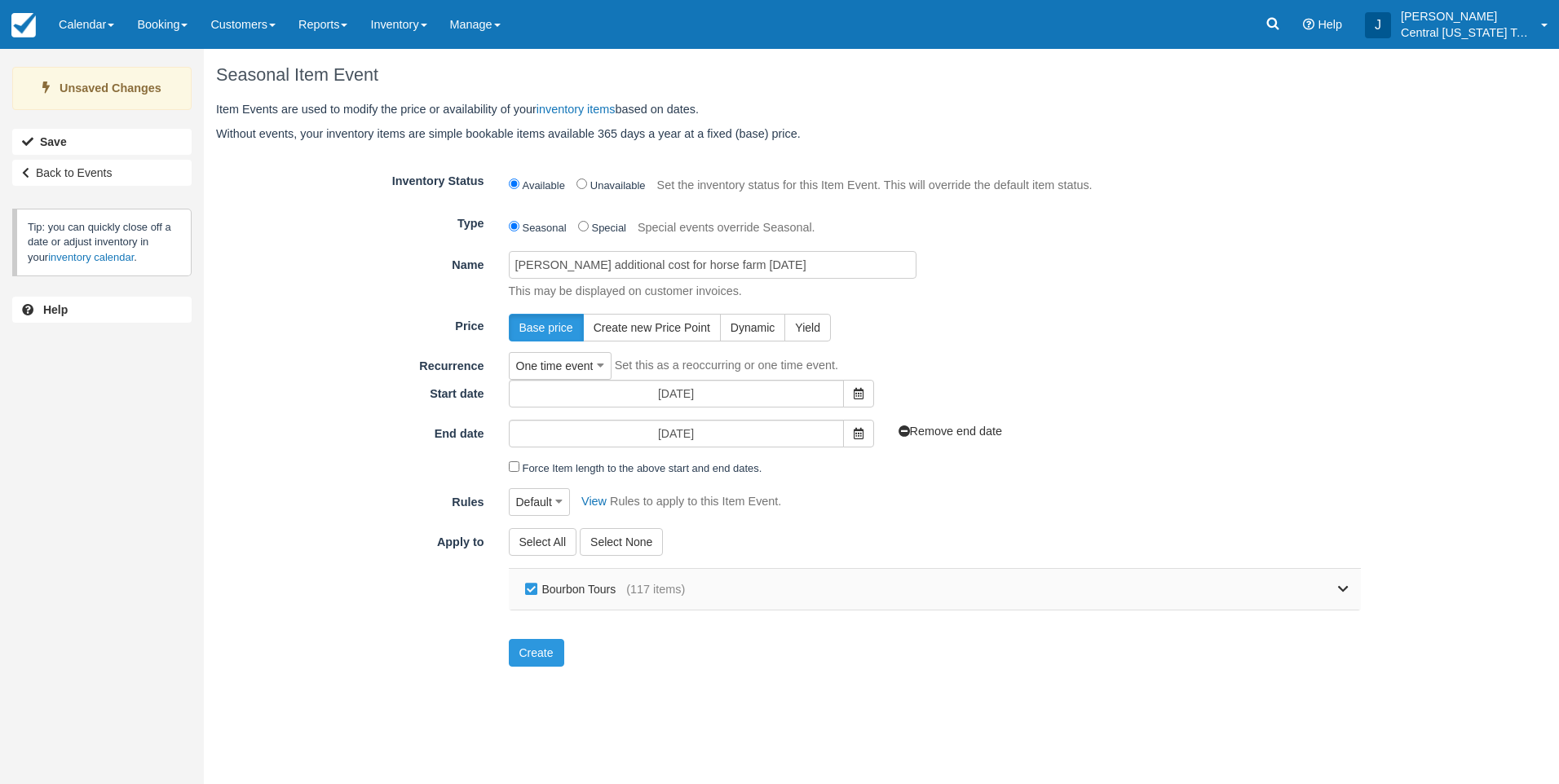
checkbox input "false"
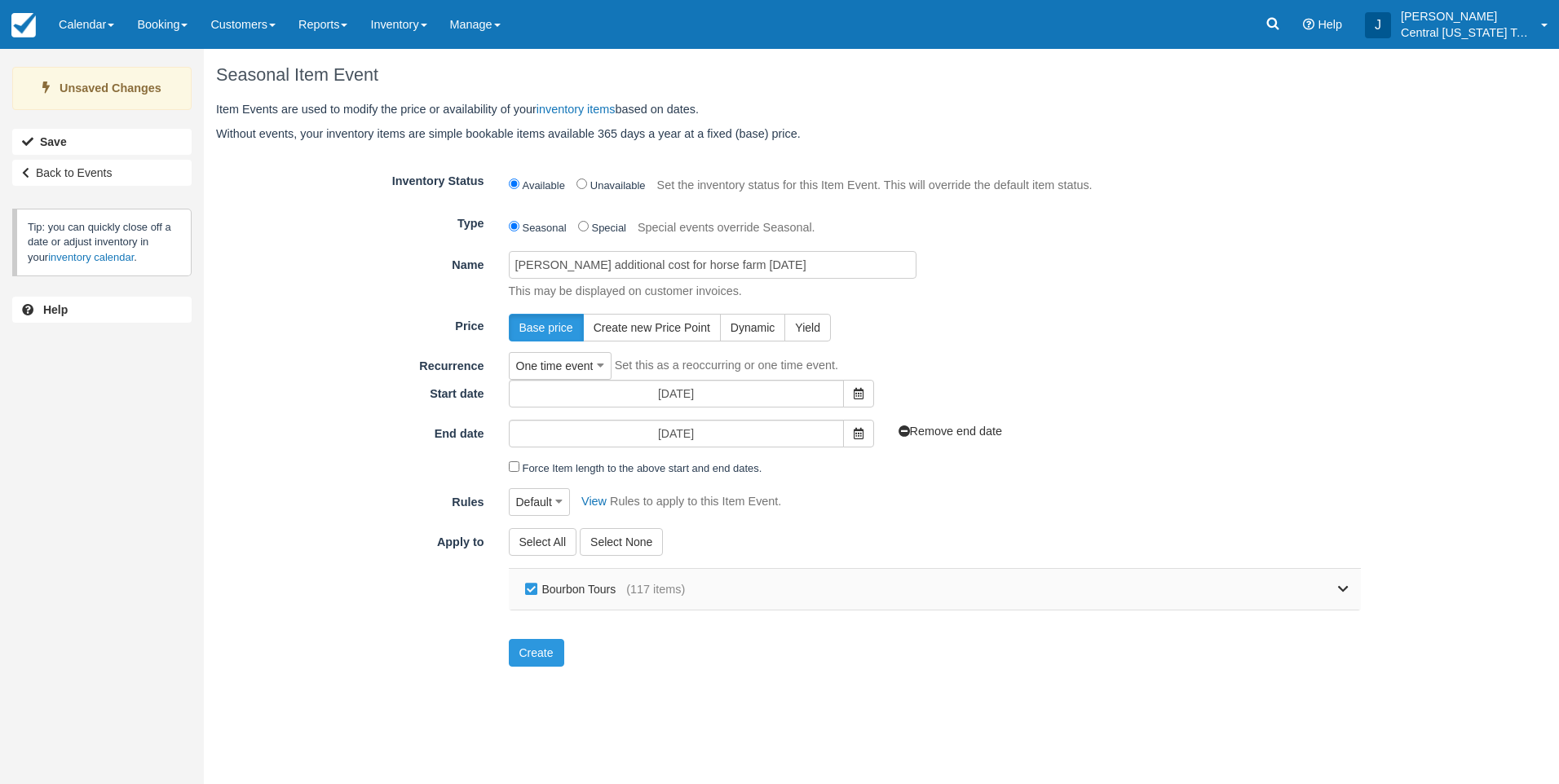
checkbox input "false"
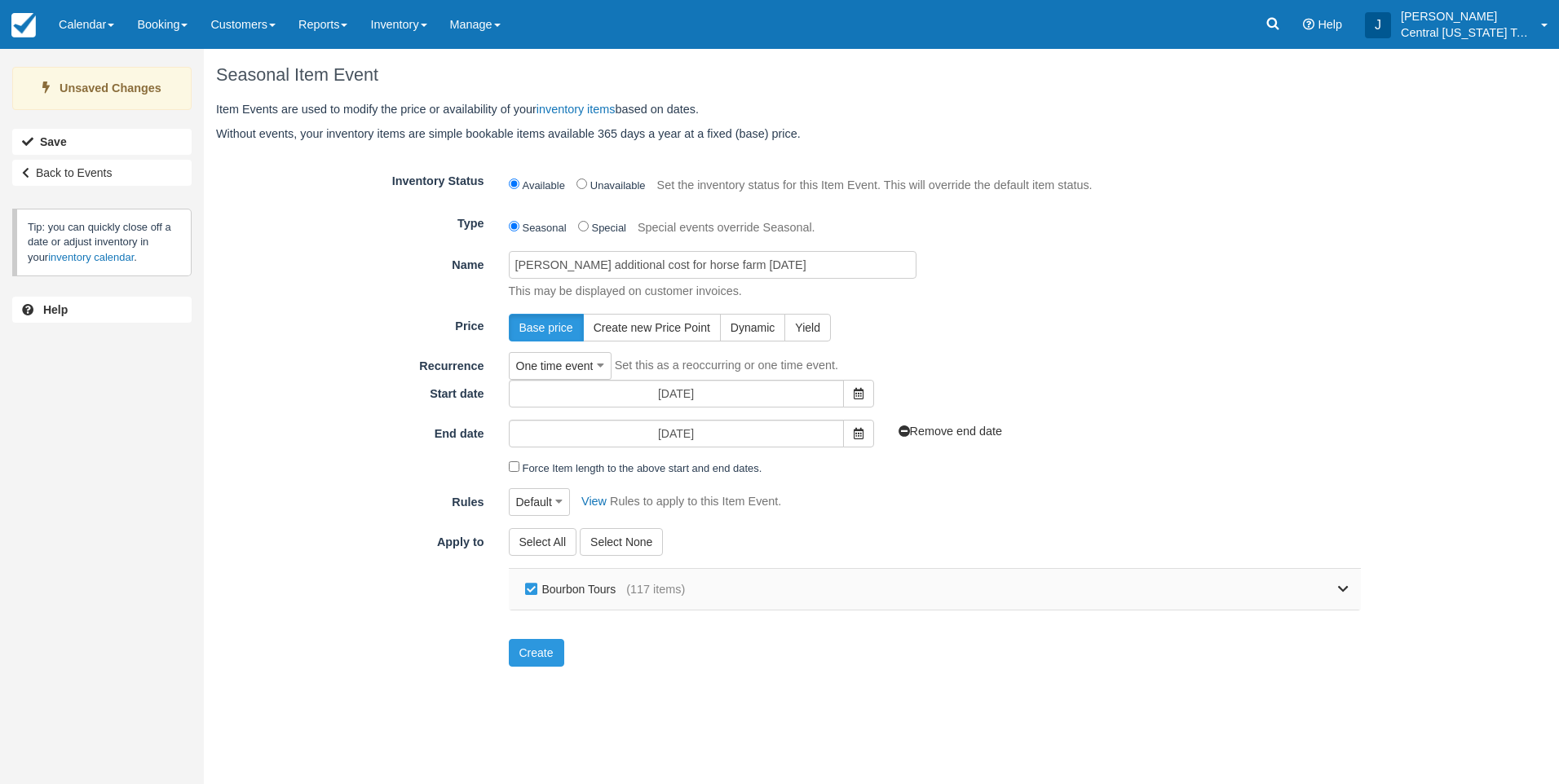
checkbox input "false"
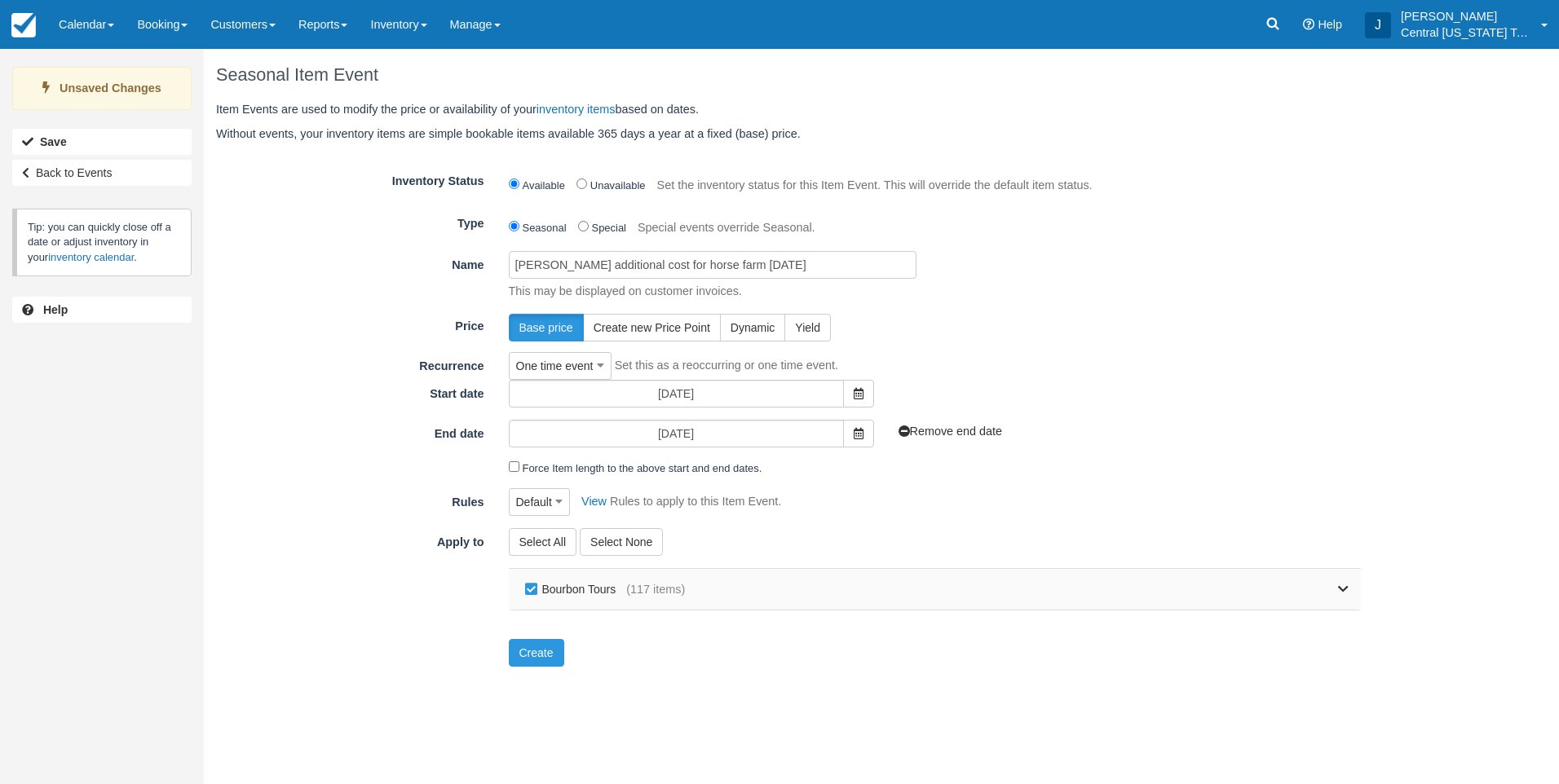
checkbox input "false"
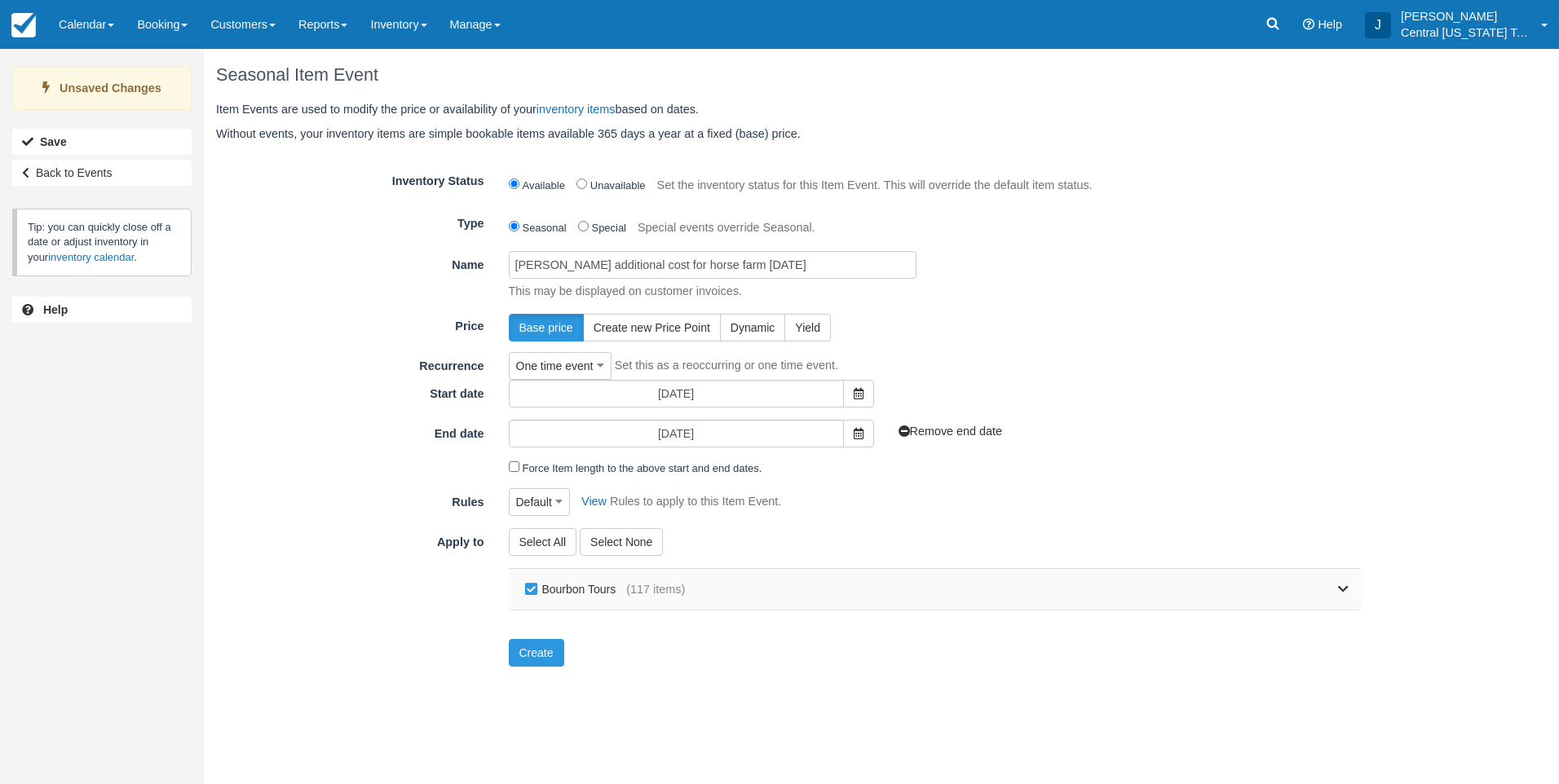
checkbox input "false"
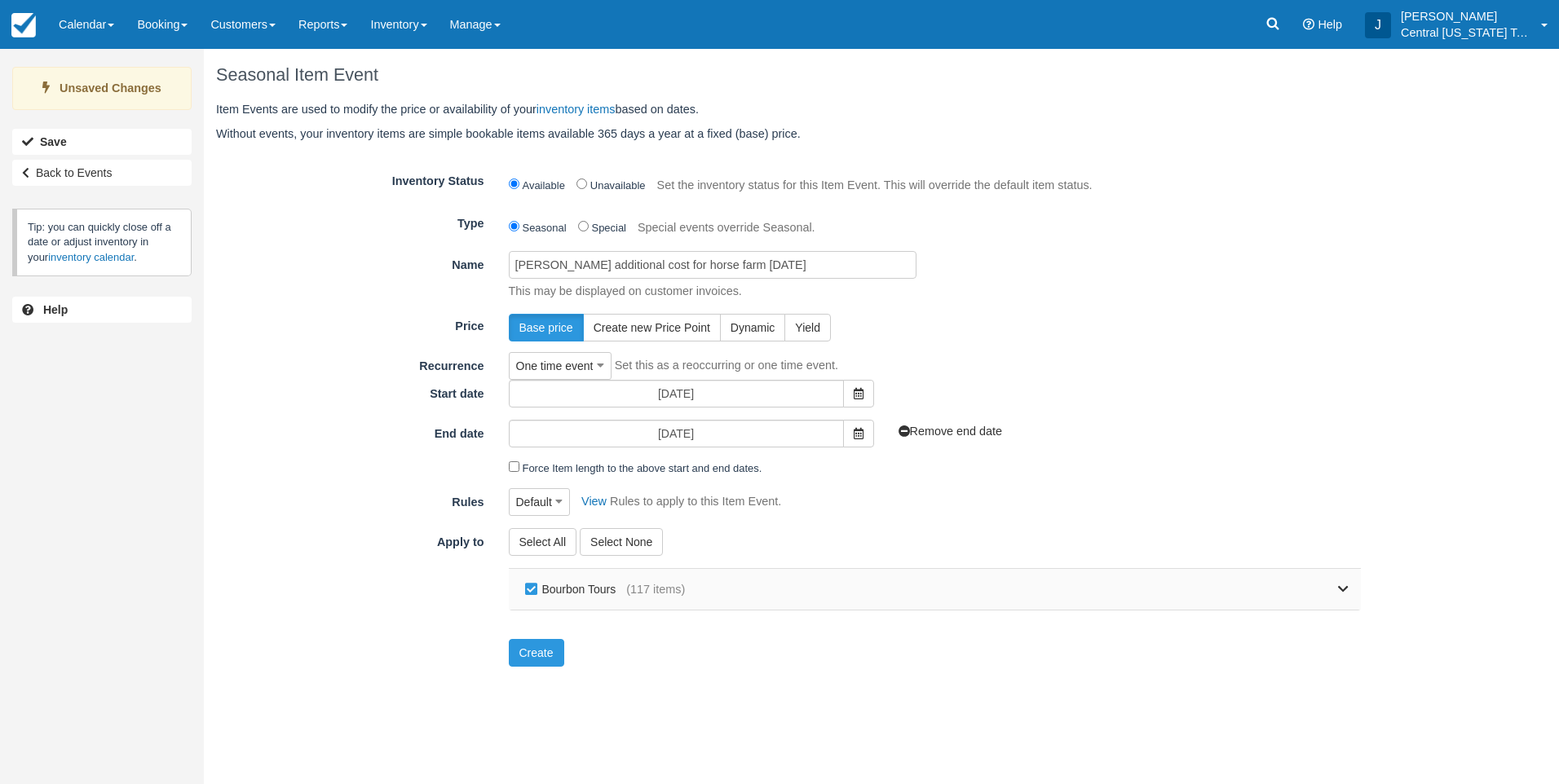
checkbox input "false"
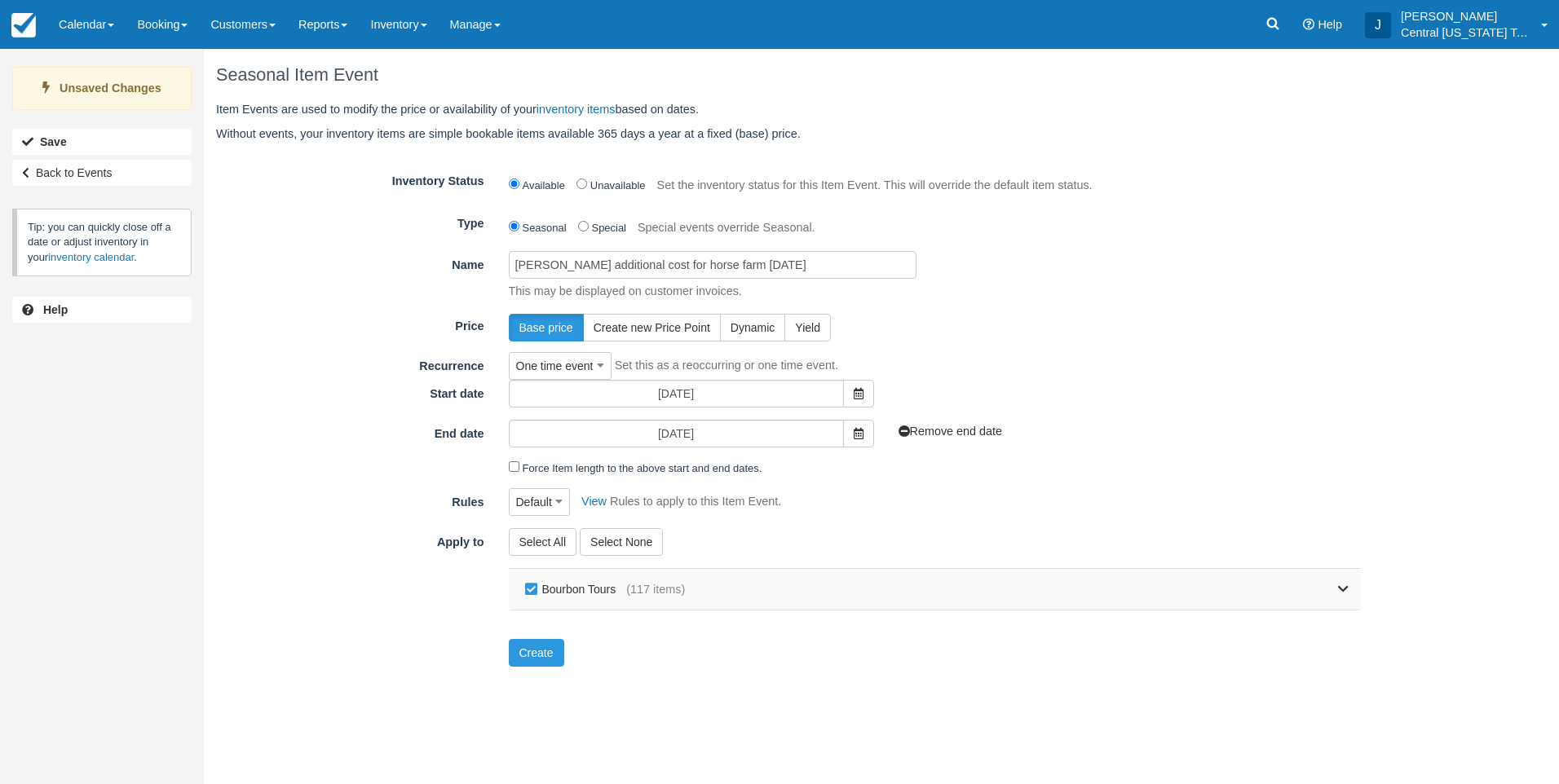
checkbox input "false"
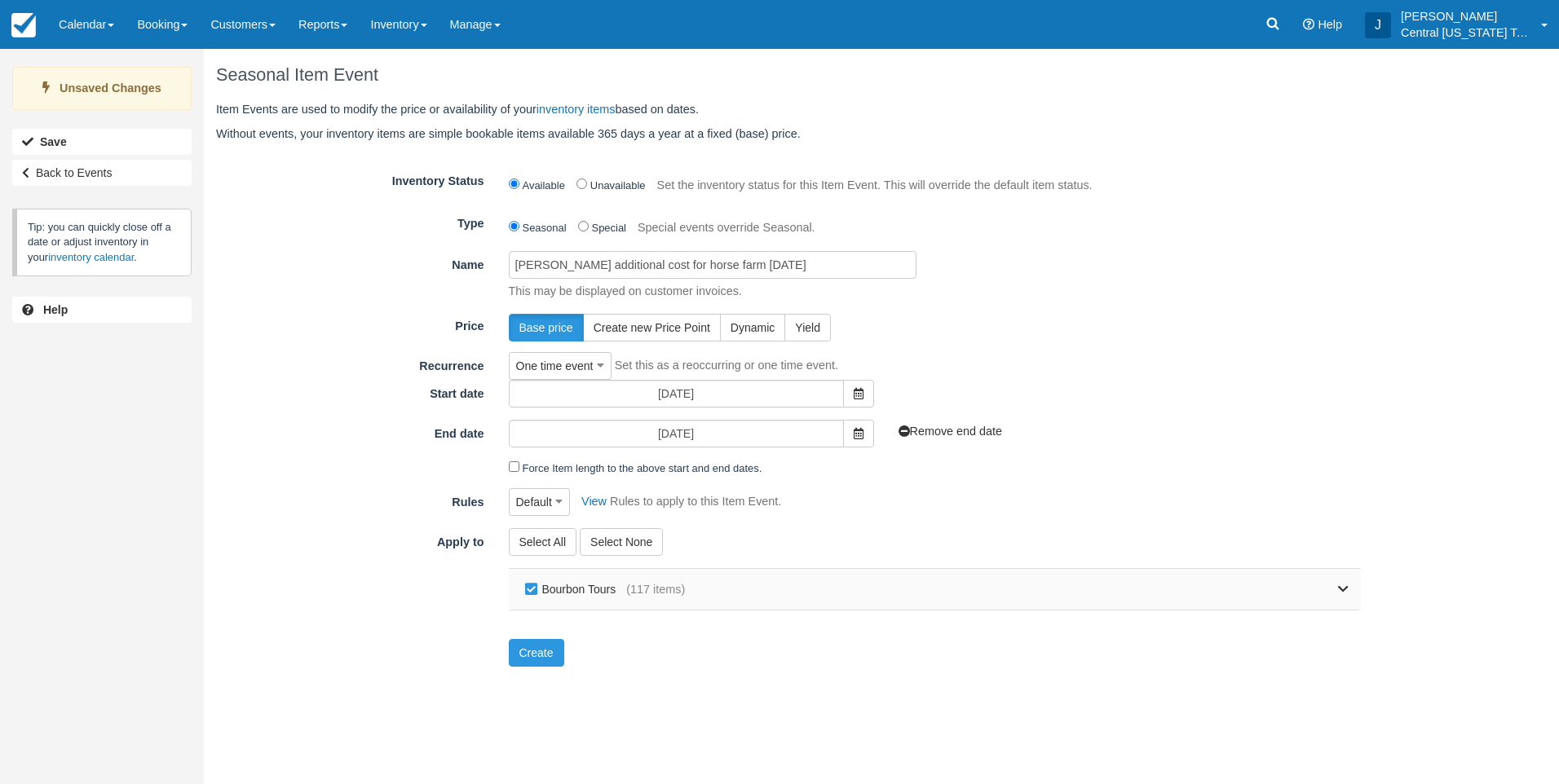
checkbox input "false"
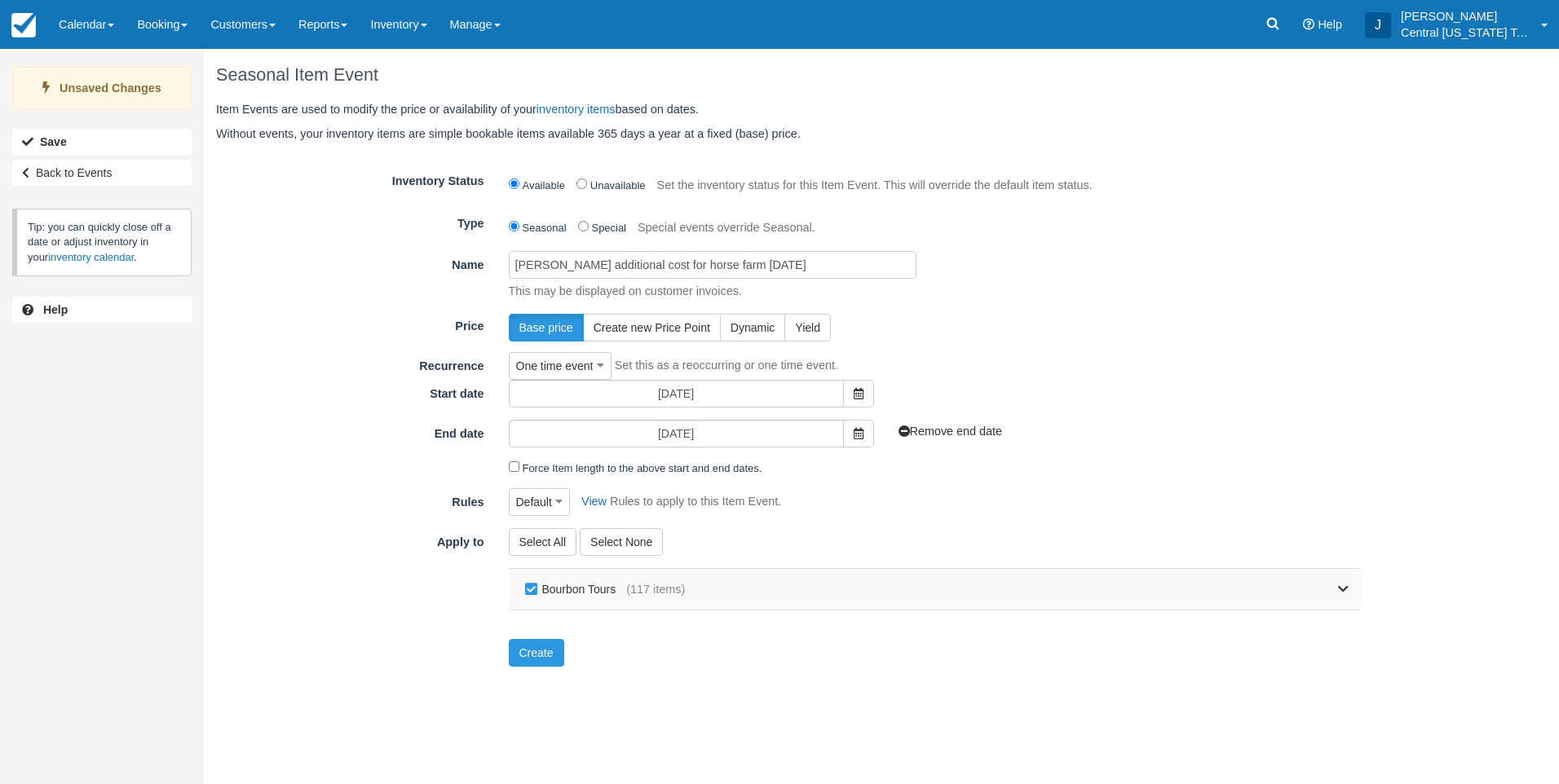
checkbox input "false"
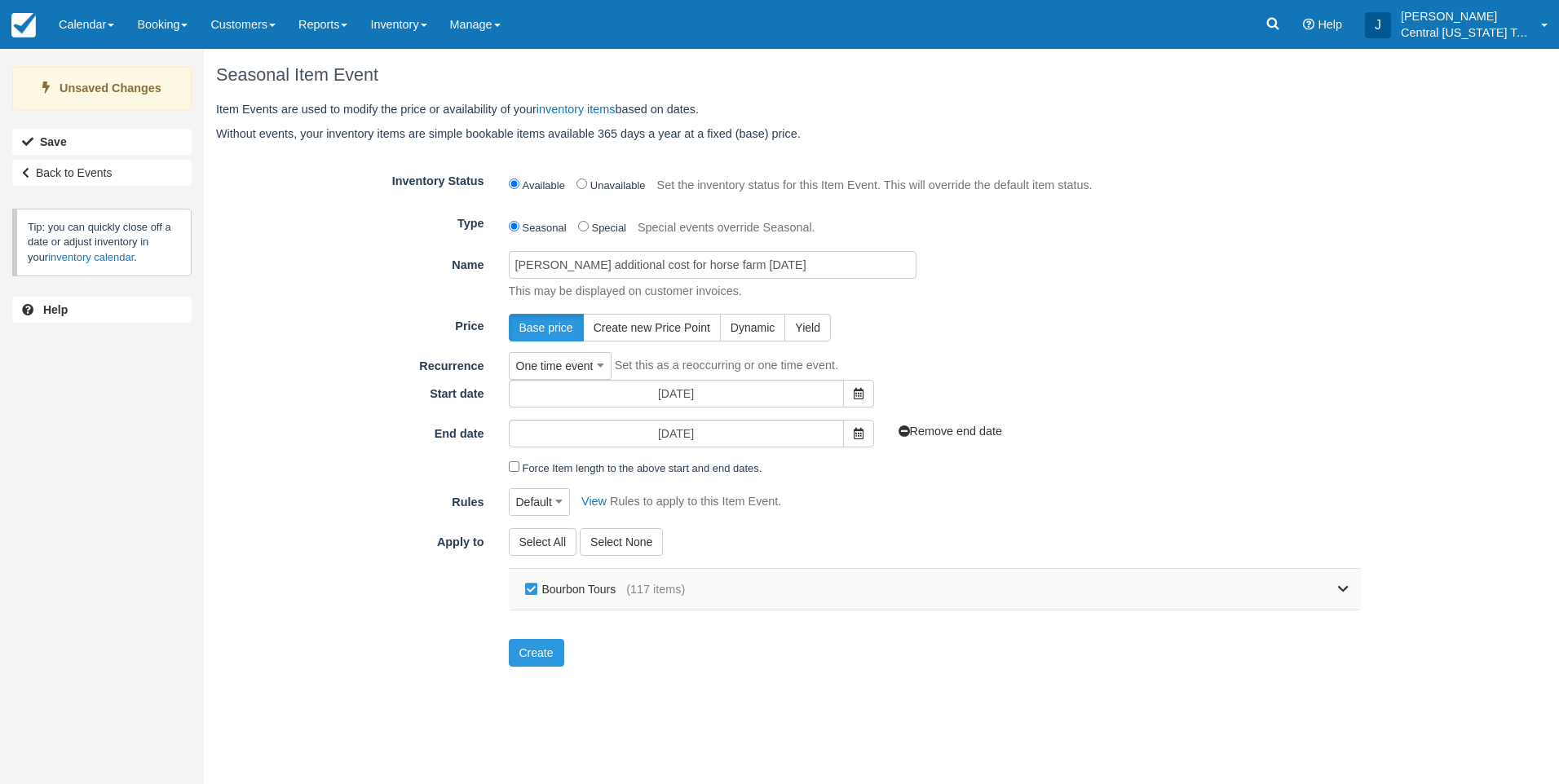
checkbox input "false"
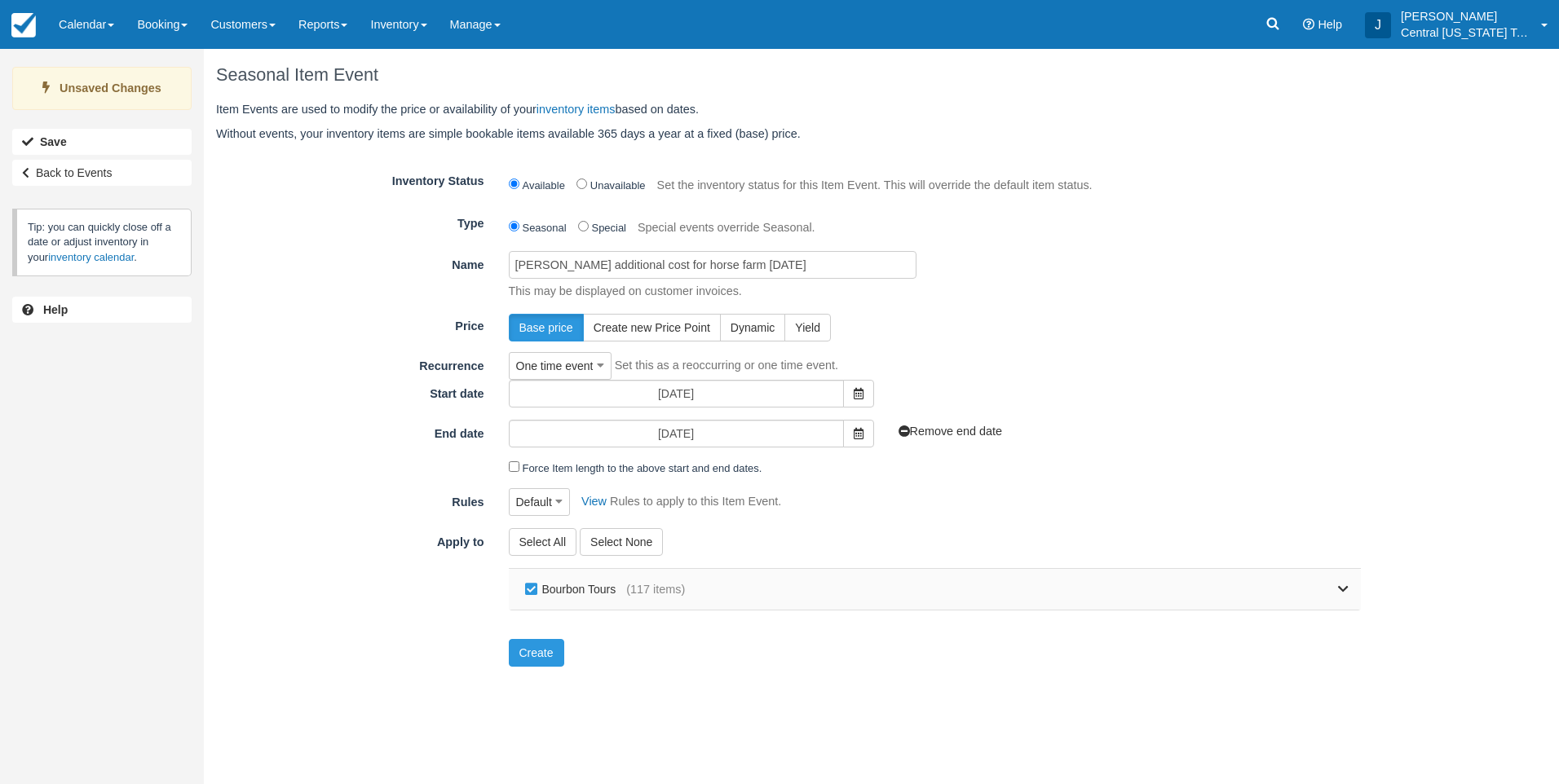
checkbox input "false"
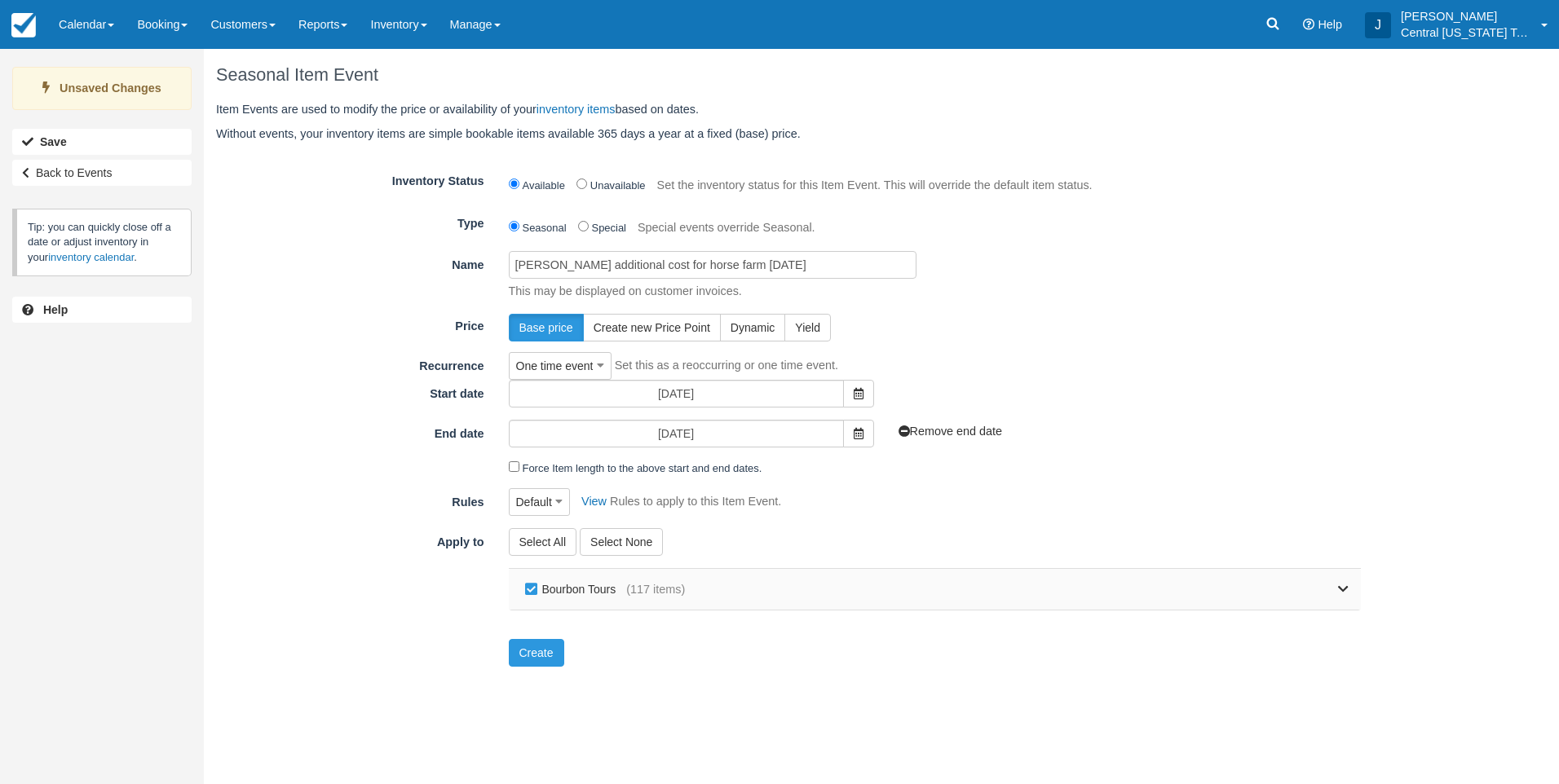
checkbox input "false"
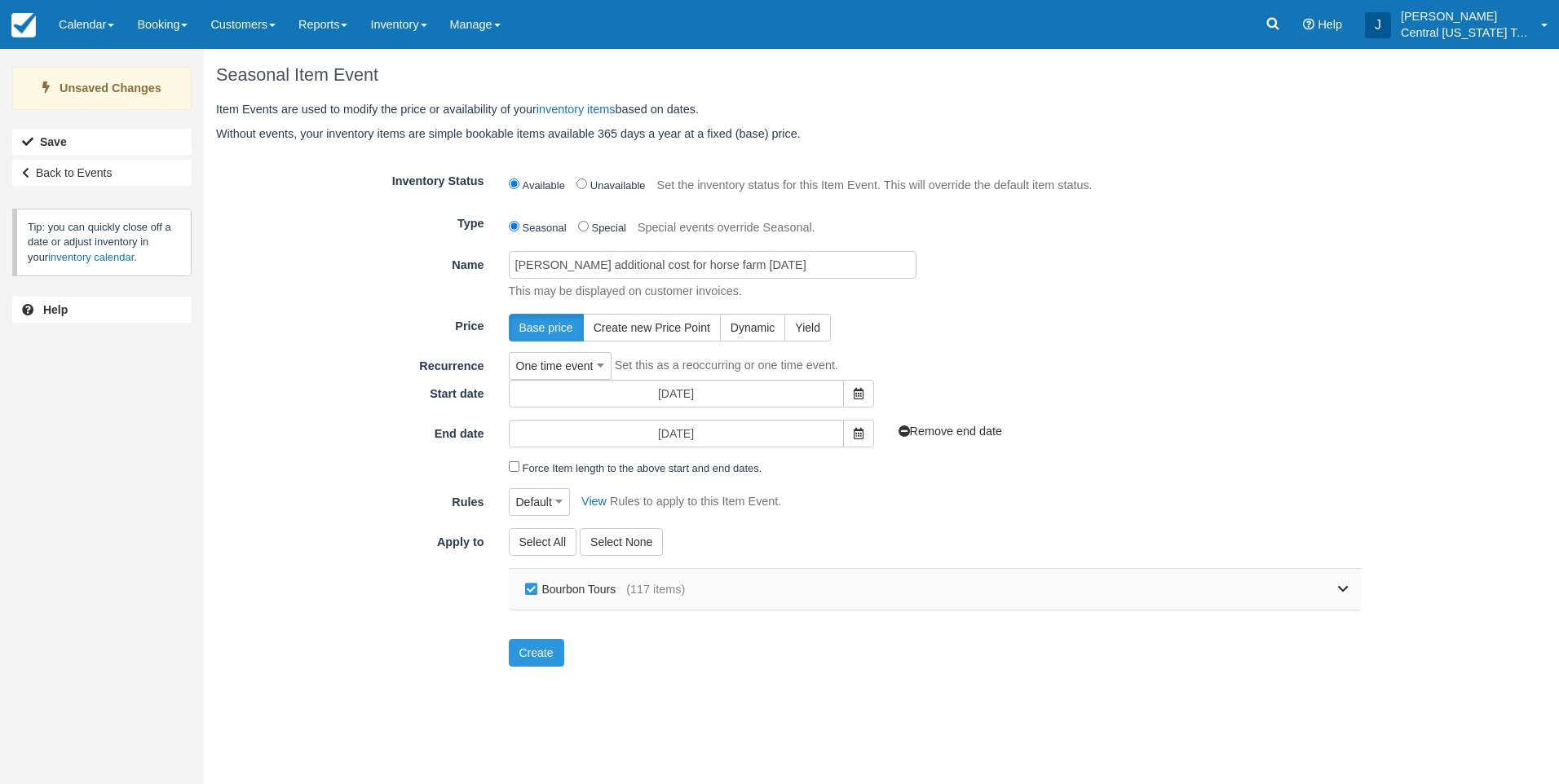
checkbox input "false"
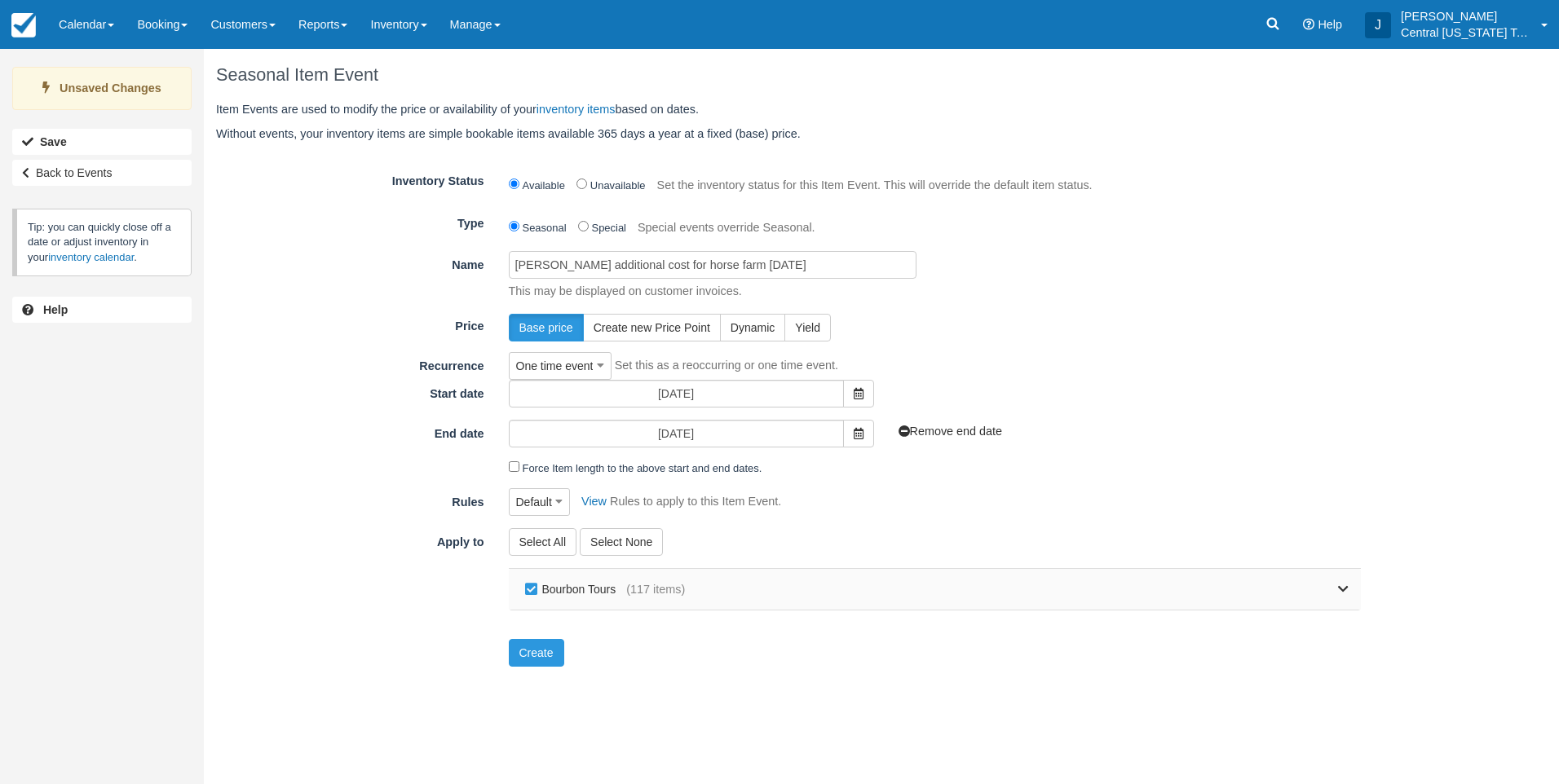
checkbox input "false"
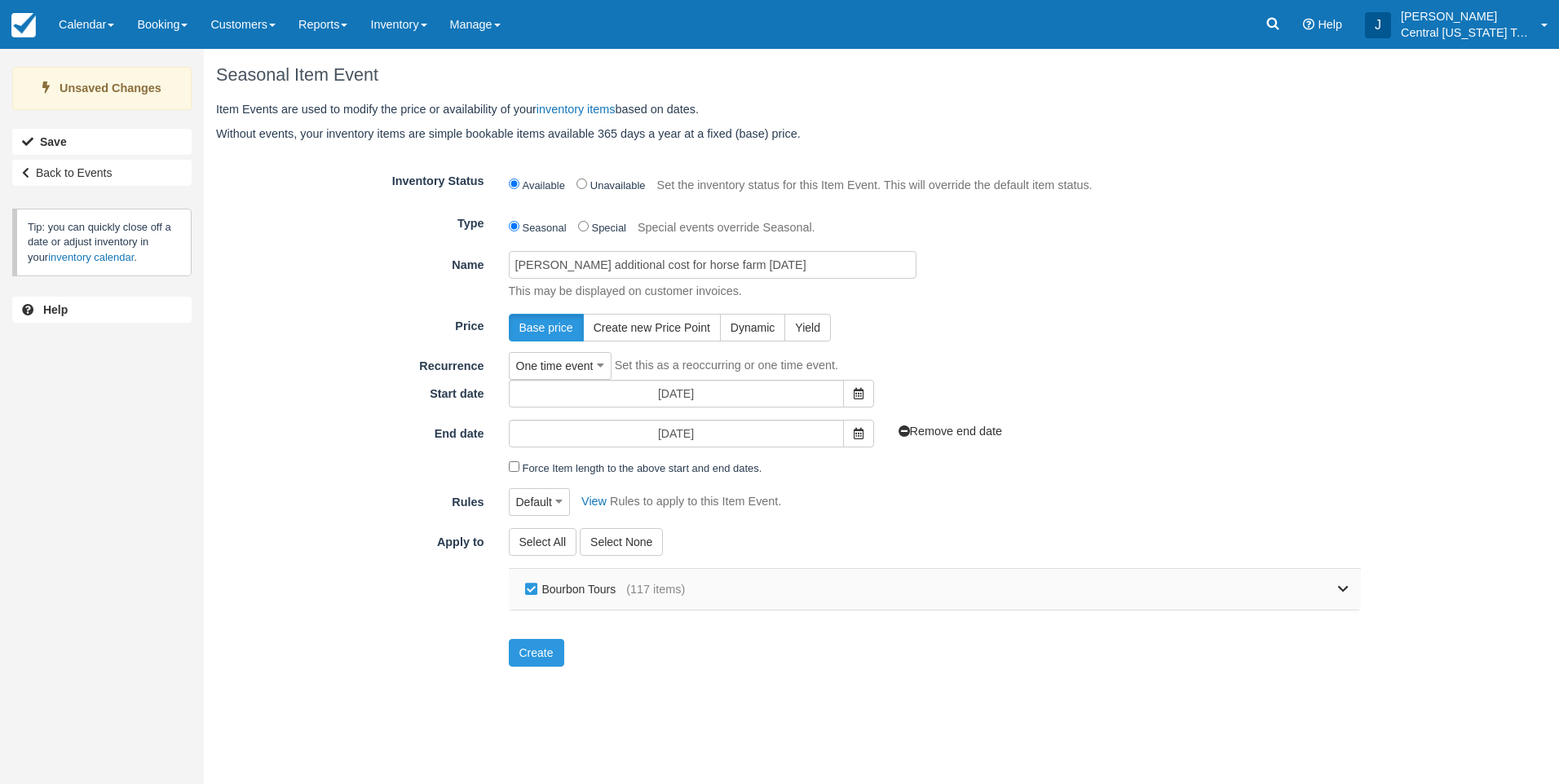
checkbox input "false"
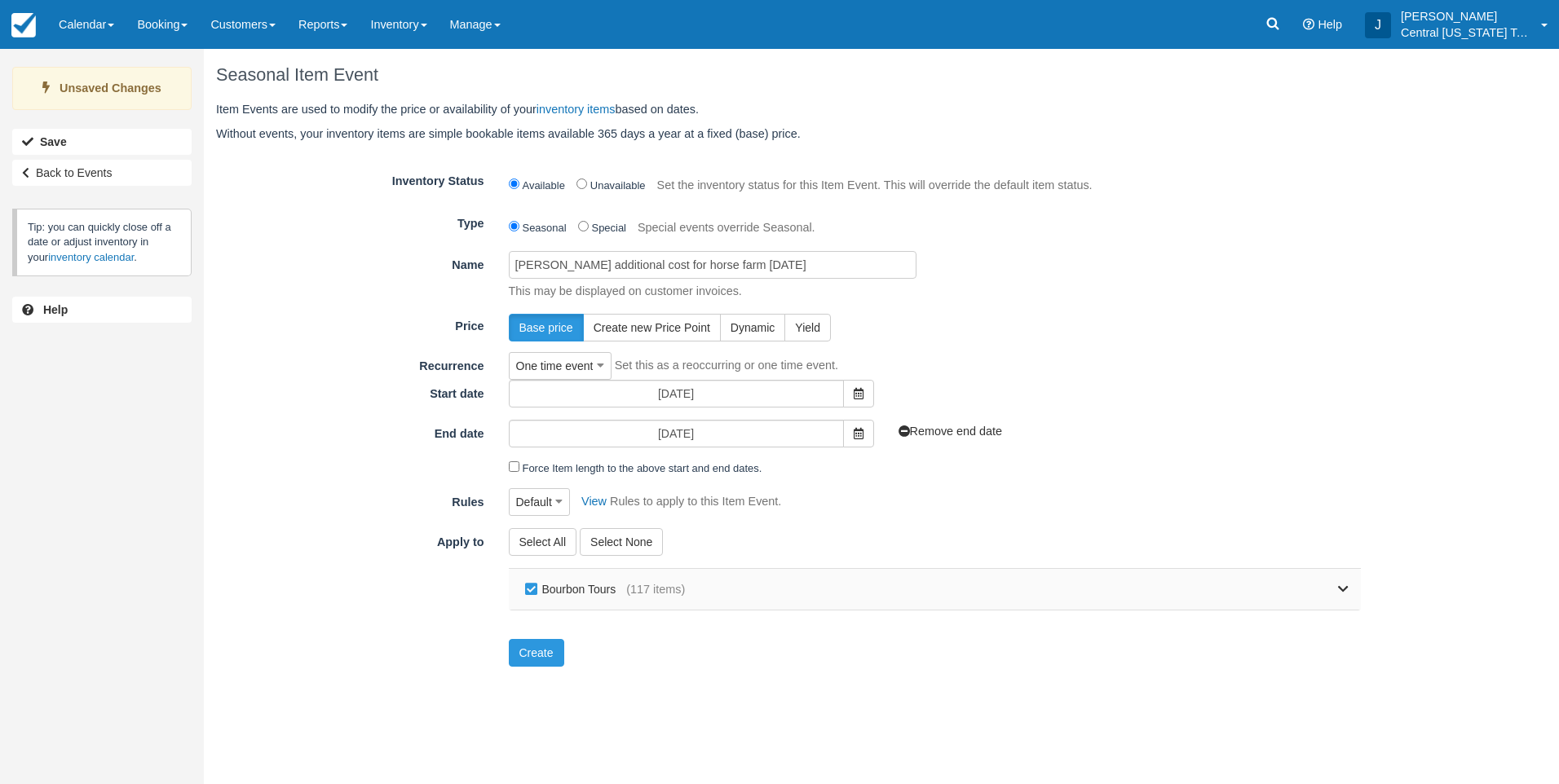
checkbox input "false"
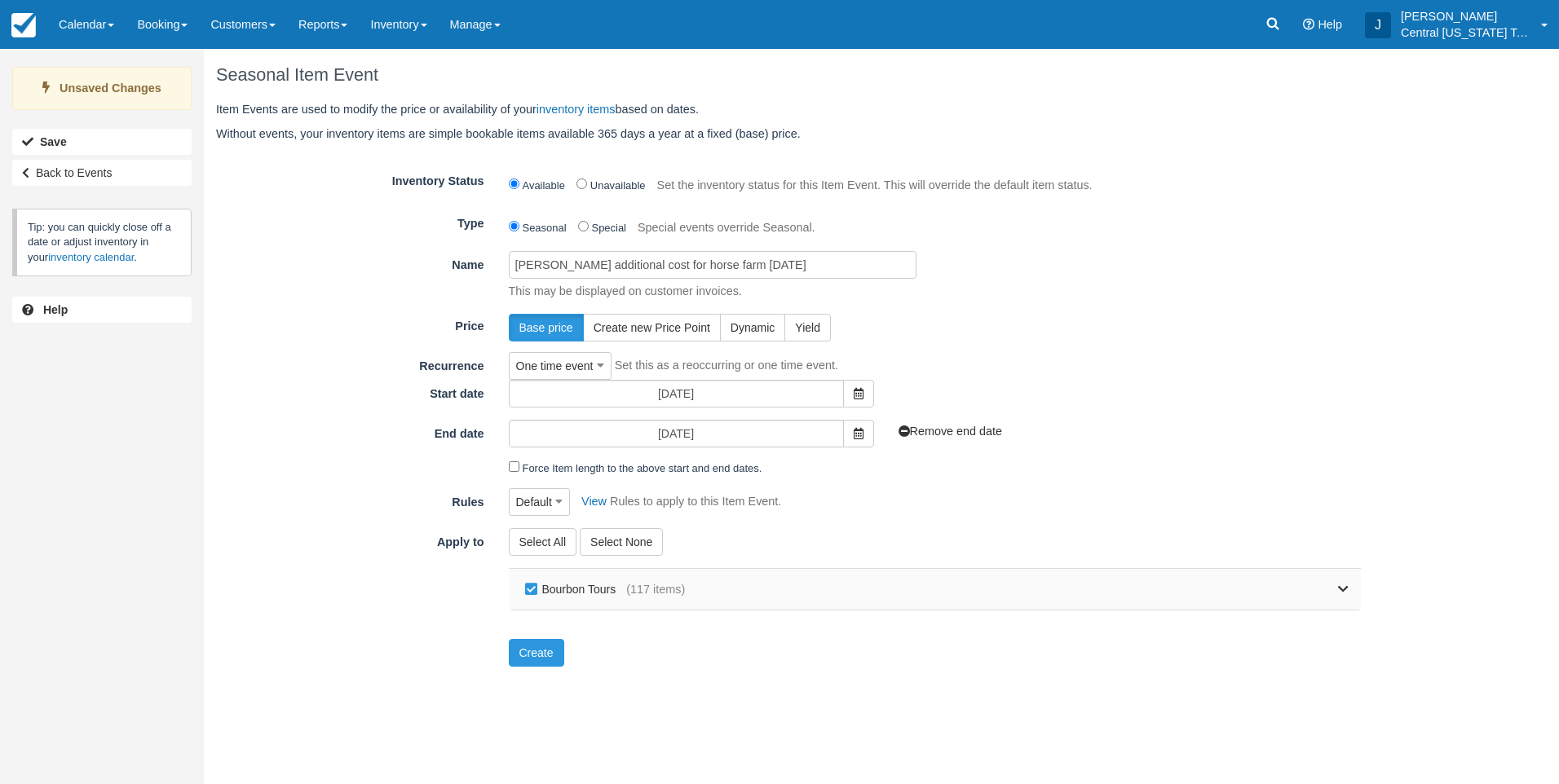
checkbox input "false"
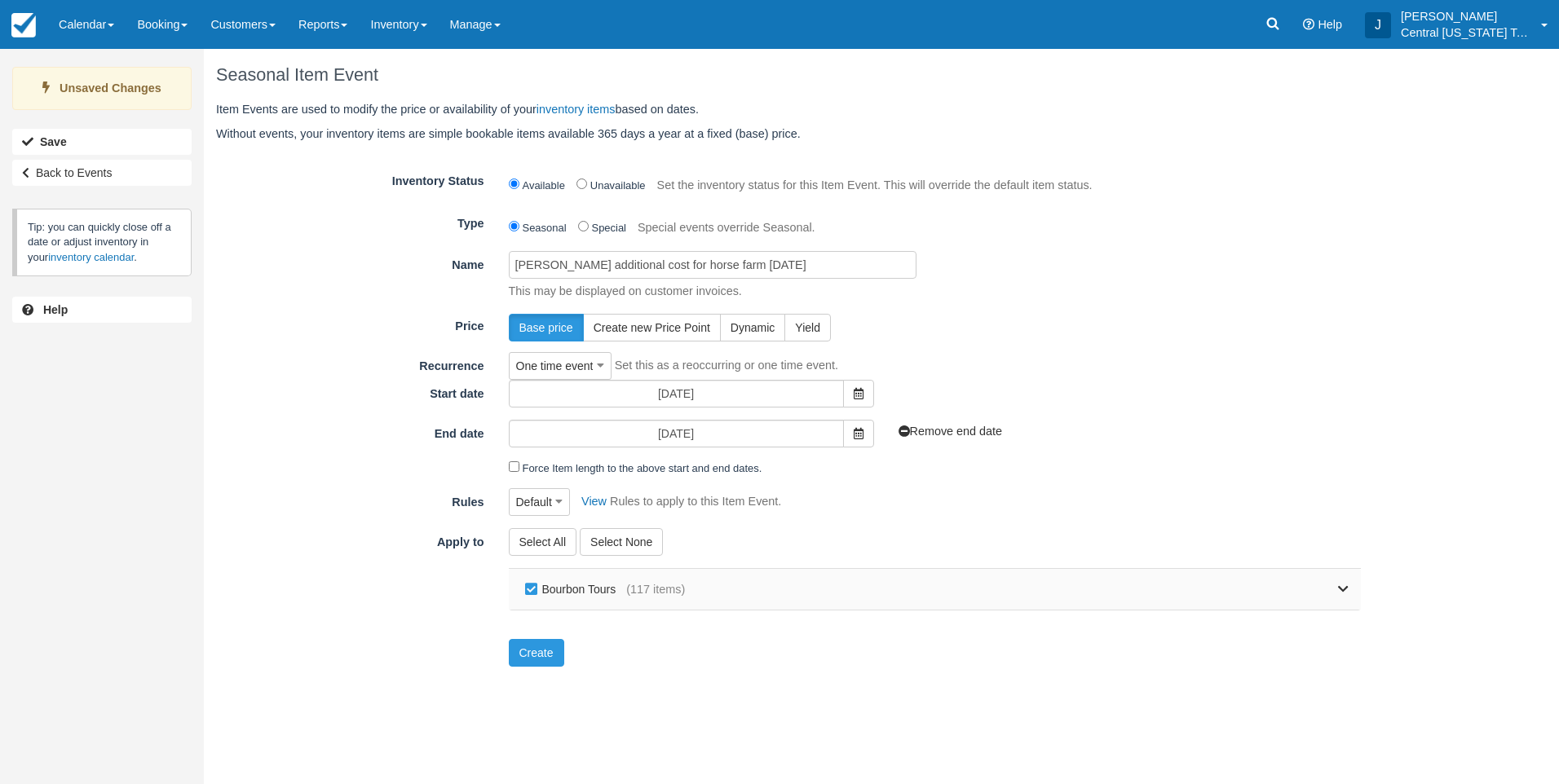
checkbox input "false"
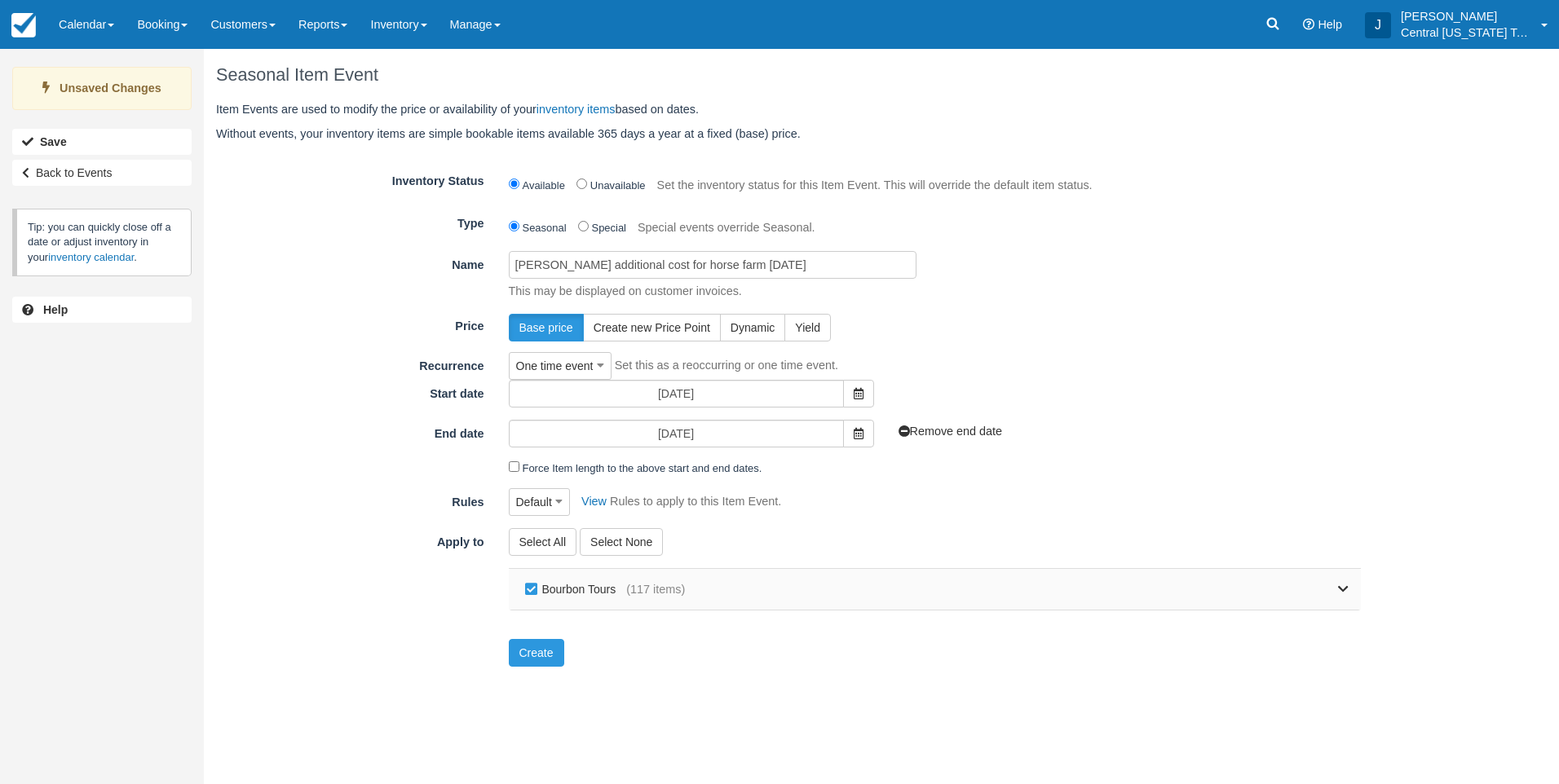
checkbox input "false"
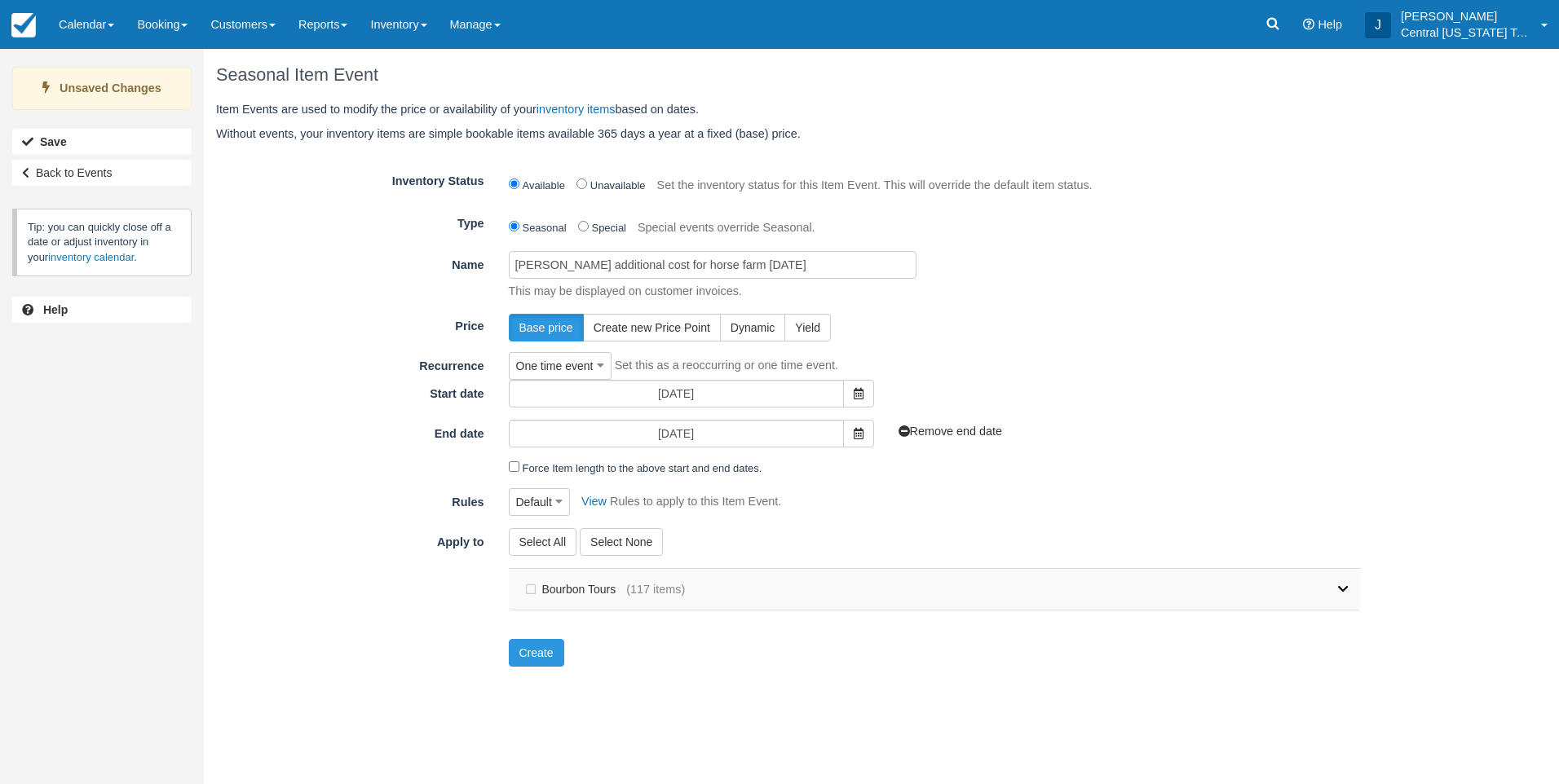
click at [1332, 593] on link at bounding box center [1017, 589] width 664 height 40
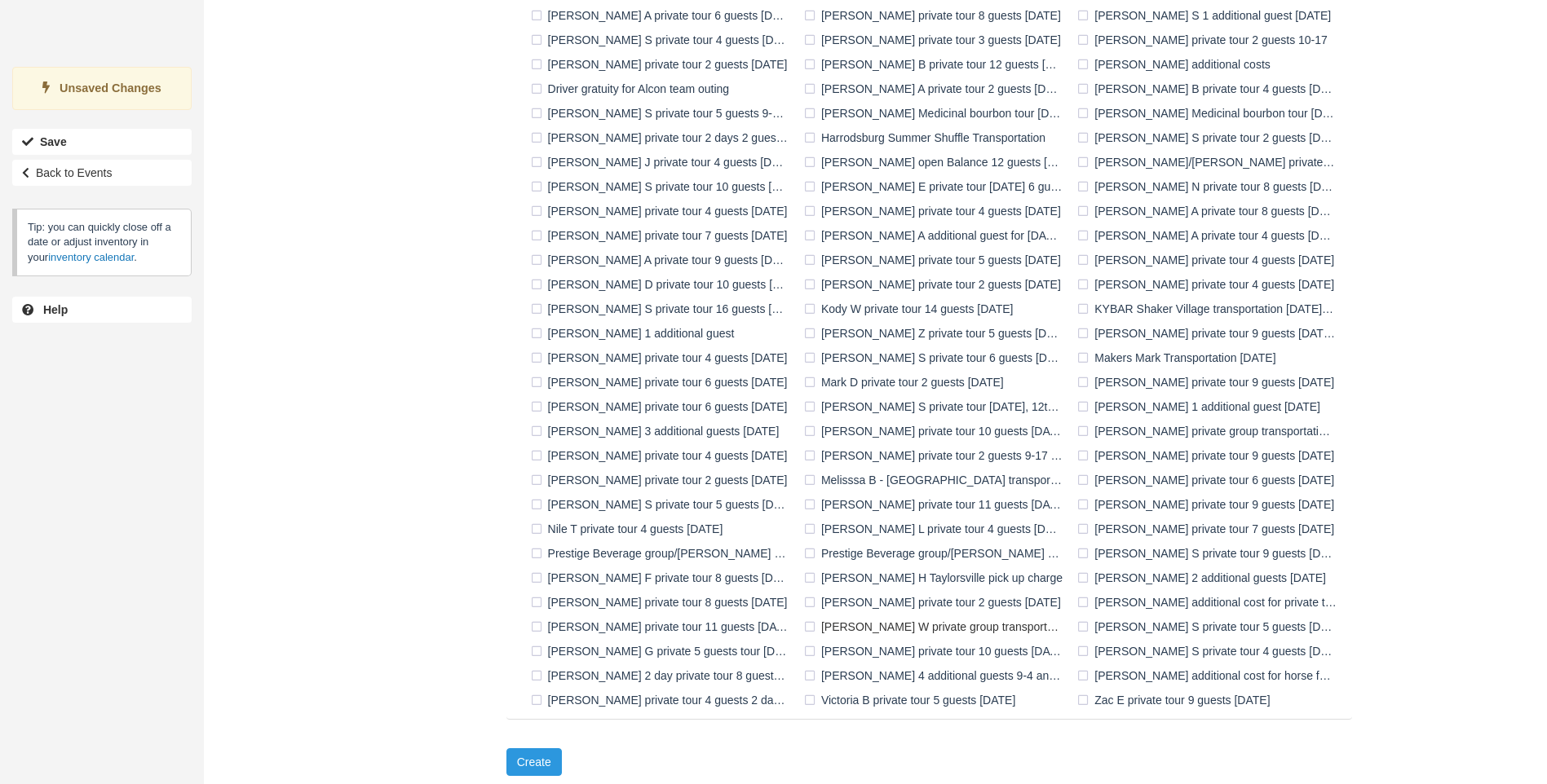
scroll to position [862, 0]
click at [1157, 674] on label "[PERSON_NAME] additional cost for horse farm [DATE]" at bounding box center [1210, 671] width 273 height 24
checkbox input "true"
click at [526, 758] on button "Create" at bounding box center [534, 758] width 55 height 28
